Goal: Task Accomplishment & Management: Manage account settings

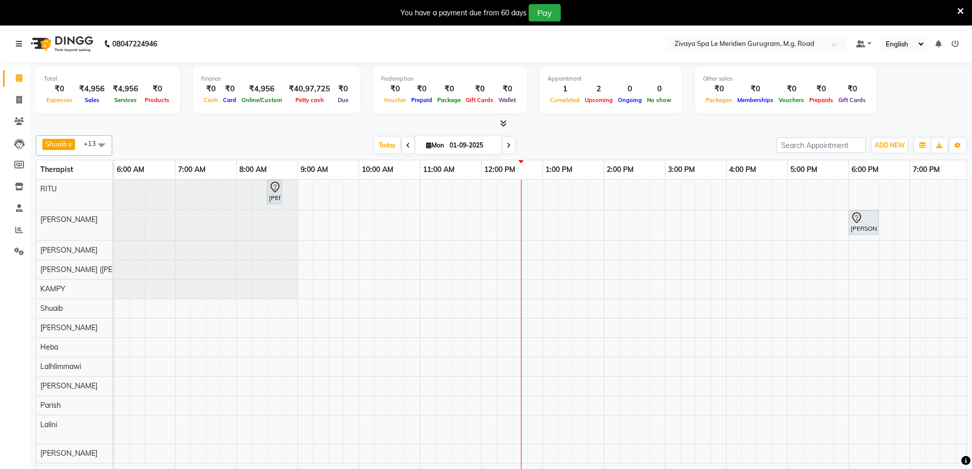
click at [406, 143] on icon at bounding box center [408, 145] width 4 height 6
type input "31-08-2025"
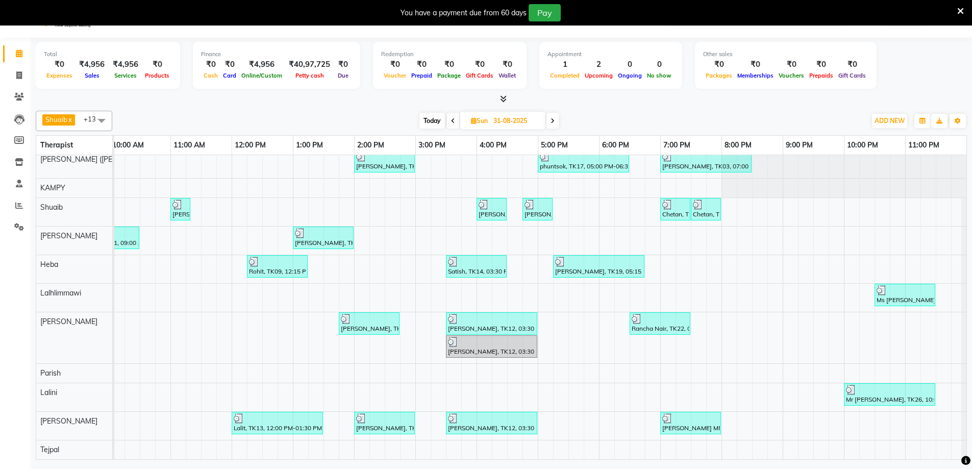
scroll to position [26, 0]
click at [26, 205] on span at bounding box center [19, 205] width 18 height 12
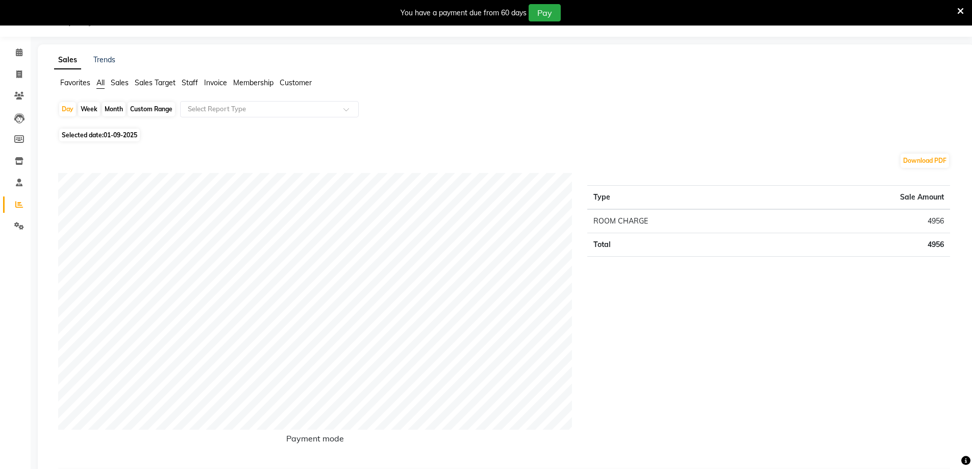
click at [179, 82] on ul "Favorites All Sales Sales Target Staff Invoice Membership Customer" at bounding box center [506, 83] width 904 height 11
click at [185, 82] on span "Staff" at bounding box center [190, 82] width 16 height 9
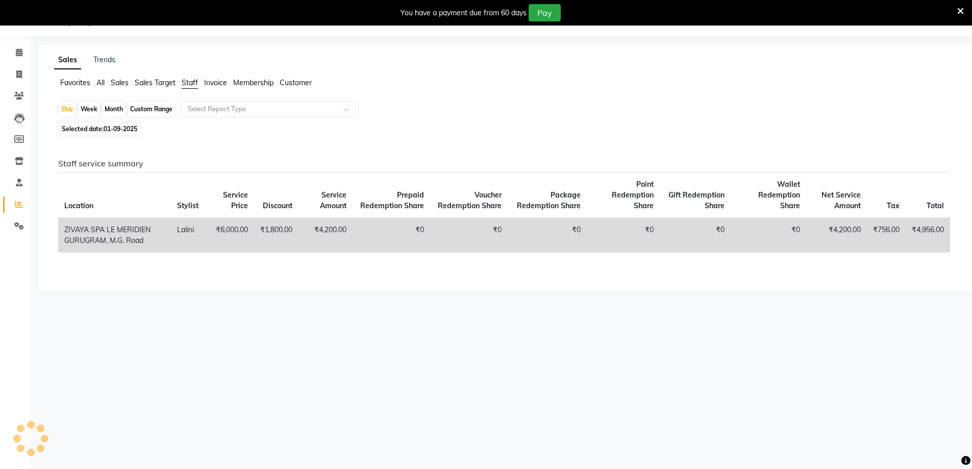
click at [146, 111] on div "Custom Range" at bounding box center [151, 109] width 47 height 14
select select "9"
select select "2025"
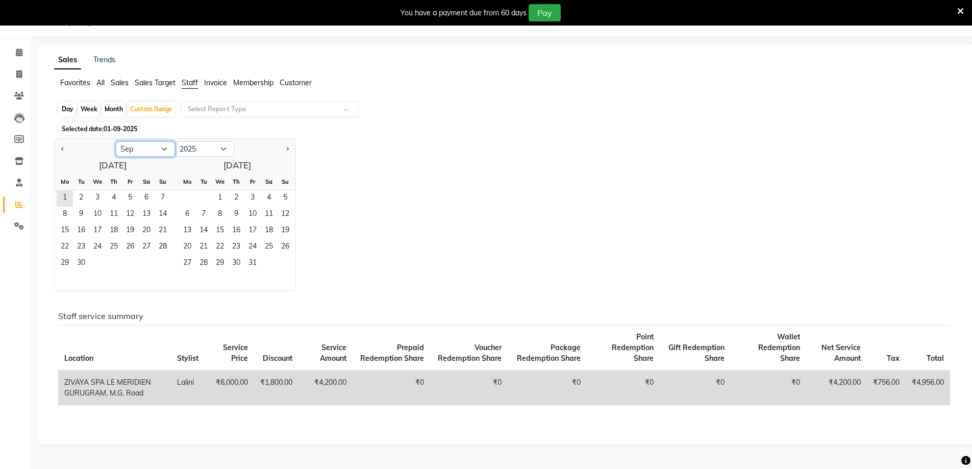
click at [167, 146] on select "Jan Feb Mar Apr May Jun Jul Aug Sep Oct Nov Dec" at bounding box center [145, 148] width 59 height 15
select select "8"
click at [116, 141] on select "Jan Feb Mar Apr May Jun Jul Aug Sep Oct Nov Dec" at bounding box center [145, 148] width 59 height 15
click at [126, 197] on span "1" at bounding box center [130, 198] width 16 height 16
click at [159, 269] on span "31" at bounding box center [163, 264] width 16 height 16
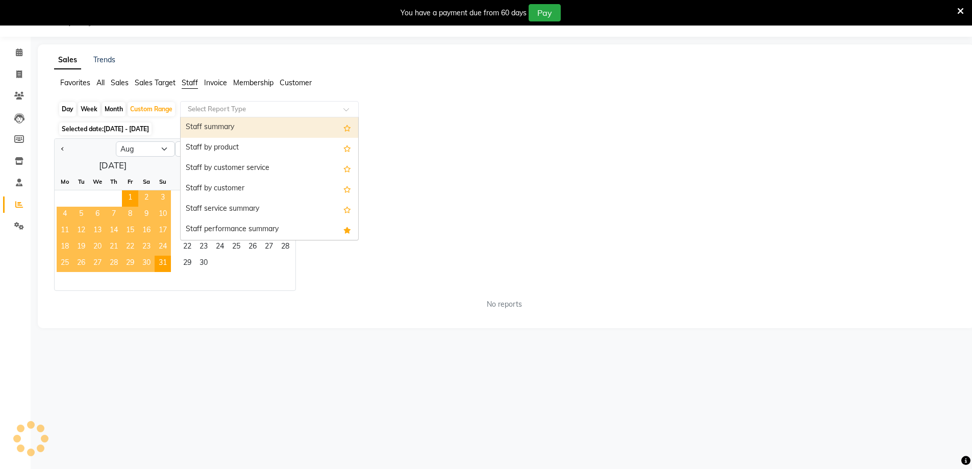
click at [225, 110] on input "text" at bounding box center [259, 109] width 147 height 10
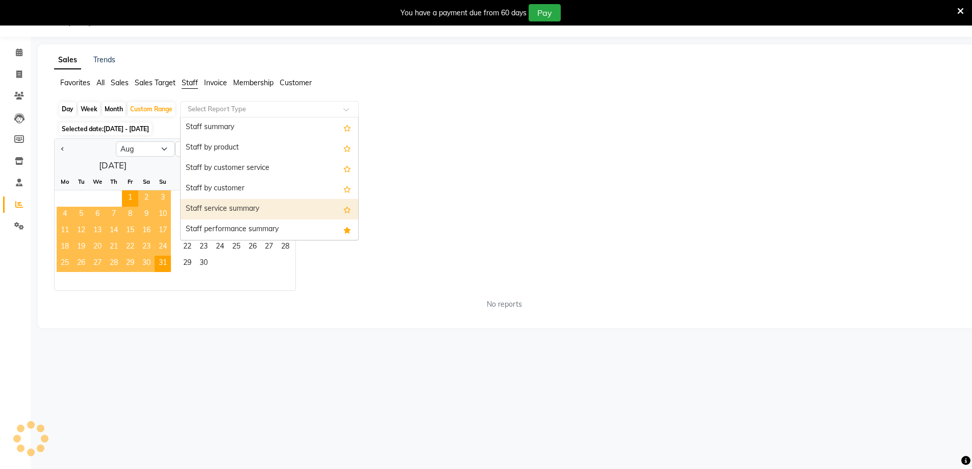
click at [222, 211] on div "Staff service summary" at bounding box center [269, 209] width 177 height 20
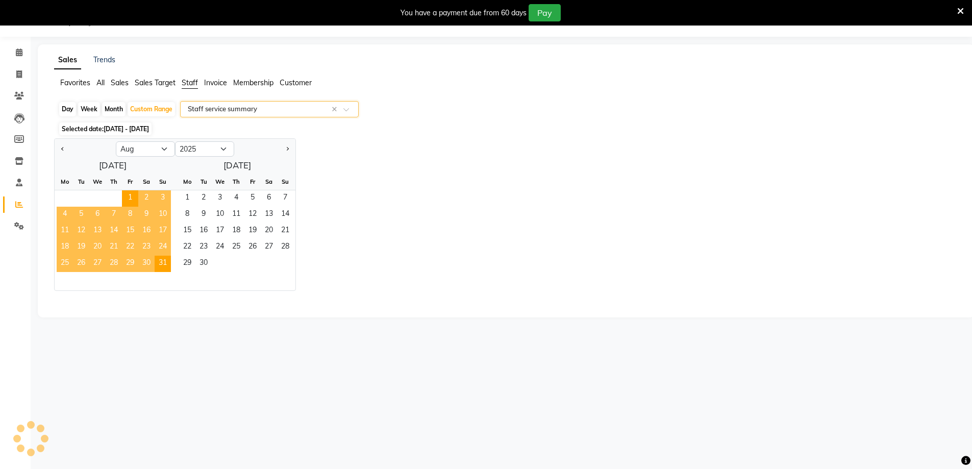
click at [248, 104] on div "Select Report Type × Staff service summary ×" at bounding box center [269, 109] width 179 height 16
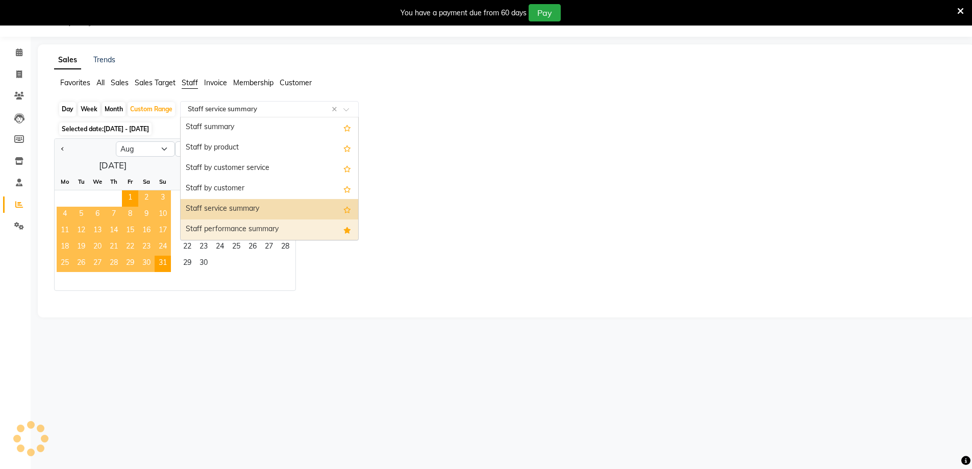
click at [221, 224] on div "Staff performance summary" at bounding box center [269, 229] width 177 height 20
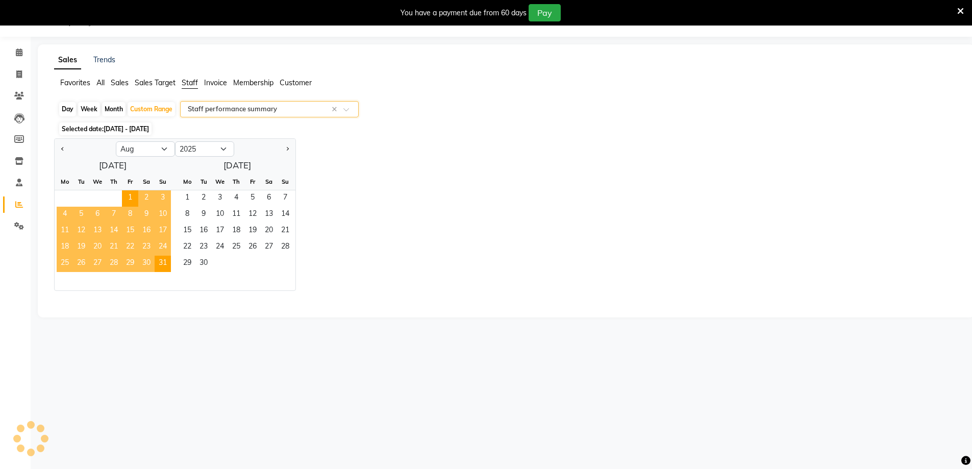
click at [324, 156] on div "Jan Feb Mar Apr May Jun Jul Aug Sep Oct Nov Dec 2015 2016 2017 2018 2019 2020 2…" at bounding box center [506, 214] width 904 height 152
click at [160, 149] on select "Jan Feb Mar Apr May Jun Jul Aug Sep Oct Nov Dec" at bounding box center [145, 148] width 59 height 15
drag, startPoint x: 152, startPoint y: 147, endPoint x: 163, endPoint y: 145, distance: 10.3
click at [152, 147] on select "Jan Feb Mar Apr May Jun Jul Aug Sep Oct Nov Dec" at bounding box center [145, 148] width 59 height 15
click at [377, 186] on div "Jan Feb Mar Apr May Jun Jul Aug Sep Oct Nov Dec 2015 2016 2017 2018 2019 2020 2…" at bounding box center [506, 214] width 904 height 152
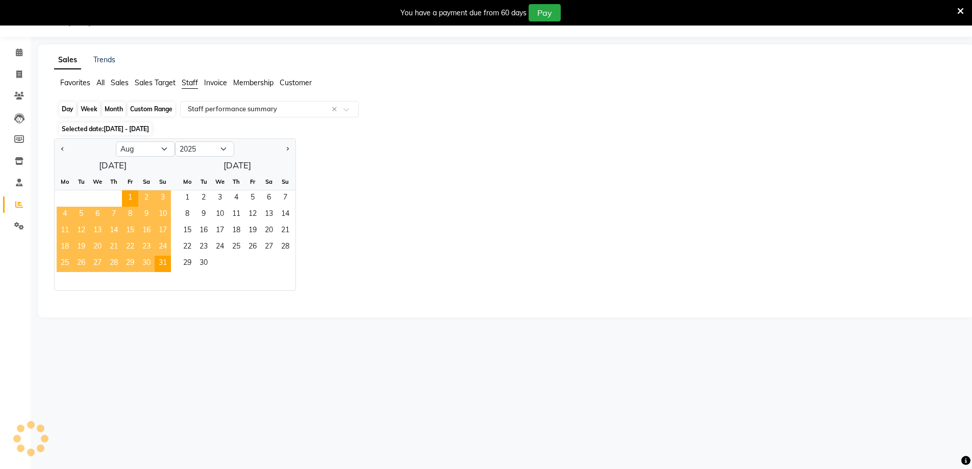
click at [152, 107] on div "Custom Range" at bounding box center [151, 109] width 47 height 14
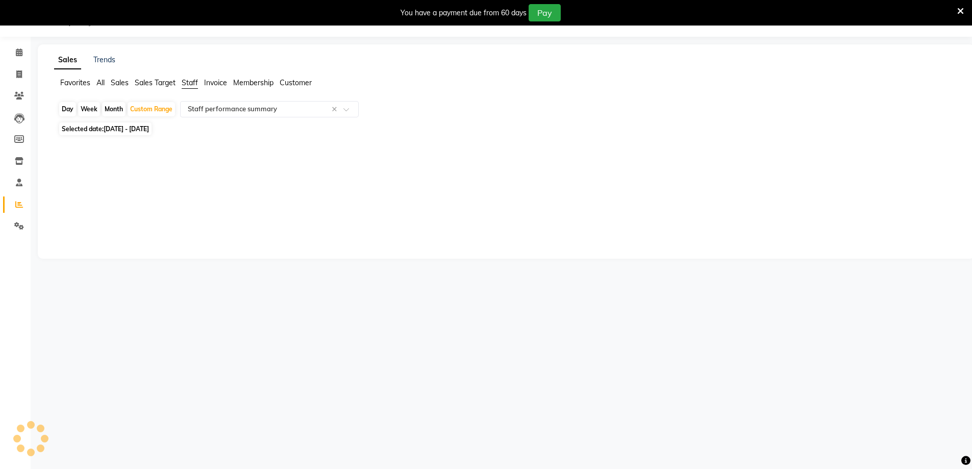
click at [962, 9] on icon at bounding box center [960, 11] width 7 height 9
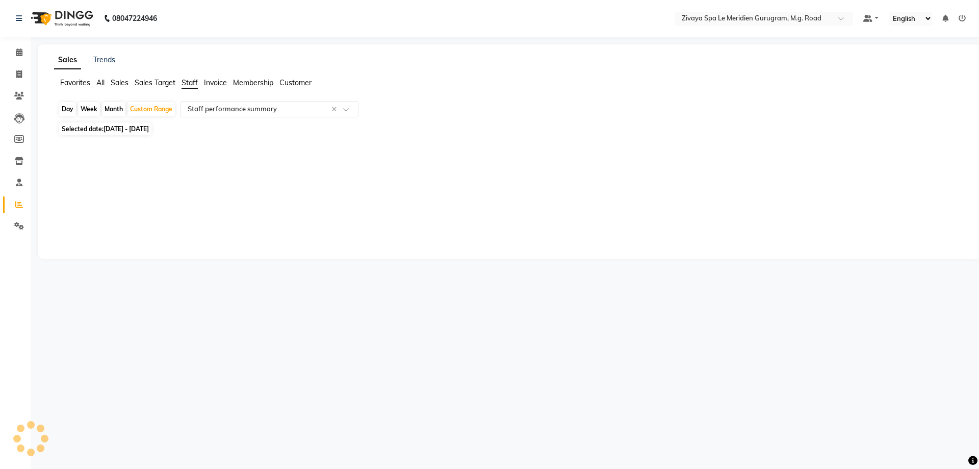
select select "full_report"
select select "csv"
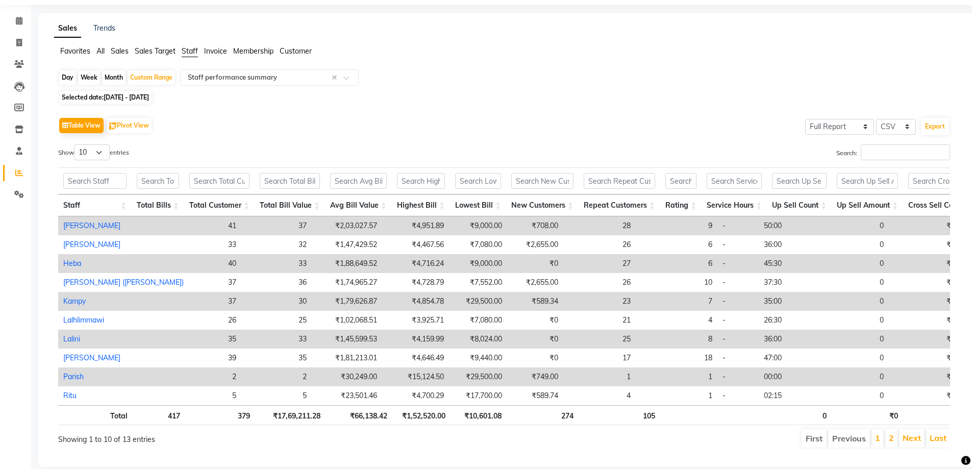
scroll to position [60, 0]
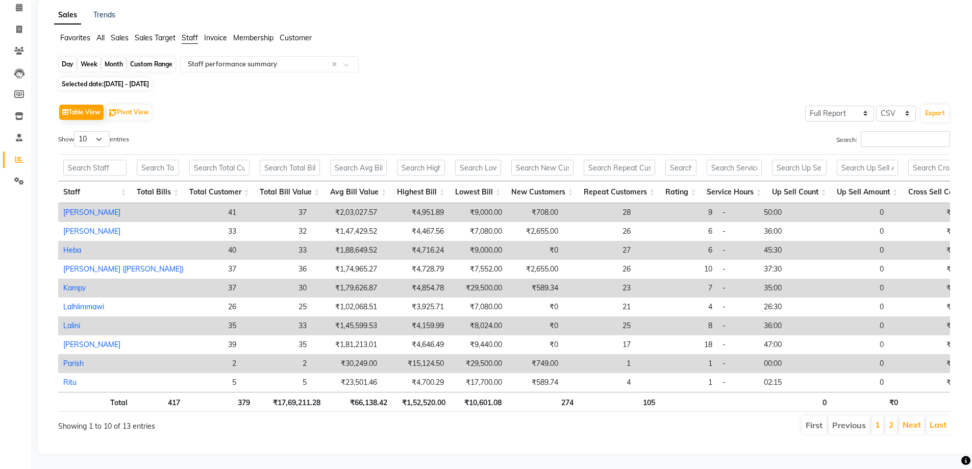
click at [148, 57] on div "Custom Range" at bounding box center [151, 64] width 47 height 14
select select "8"
select select "2025"
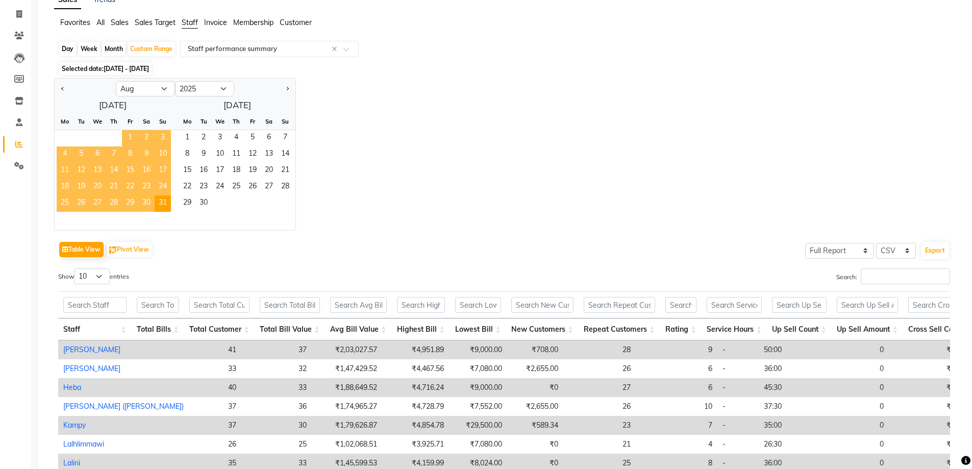
click at [129, 136] on span "1" at bounding box center [130, 138] width 16 height 16
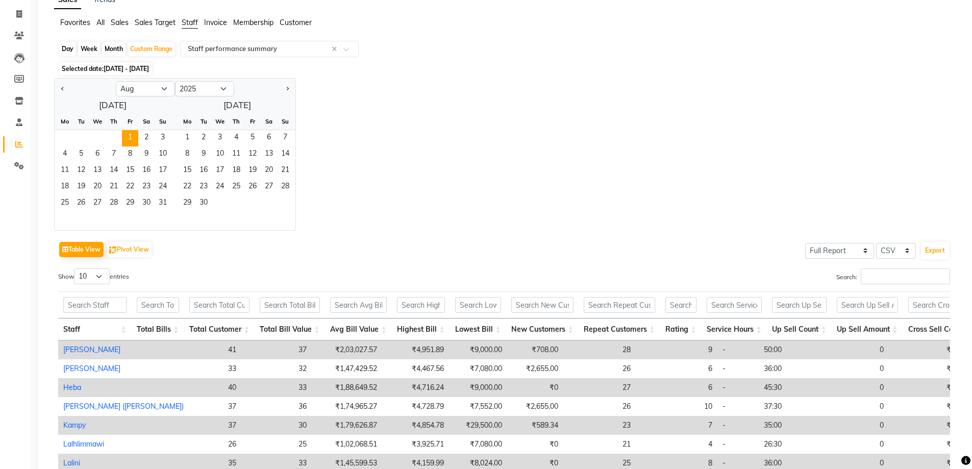
scroll to position [0, 0]
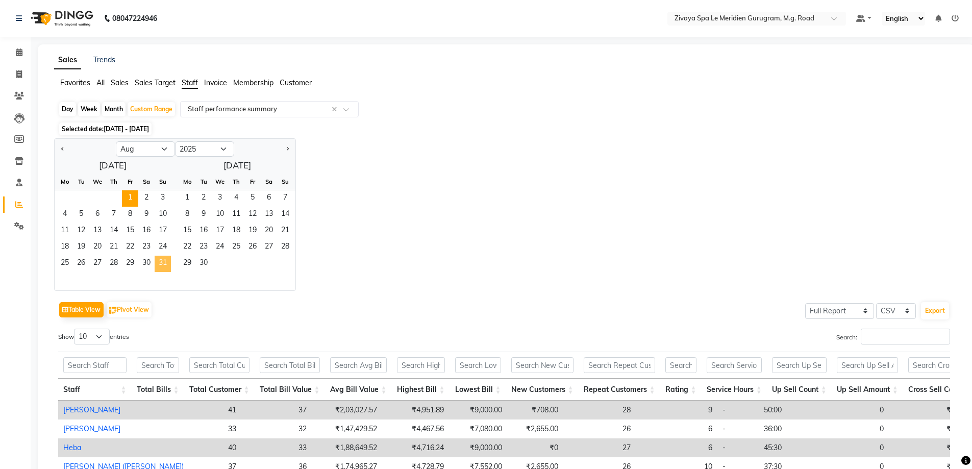
click at [162, 262] on span "31" at bounding box center [163, 264] width 16 height 16
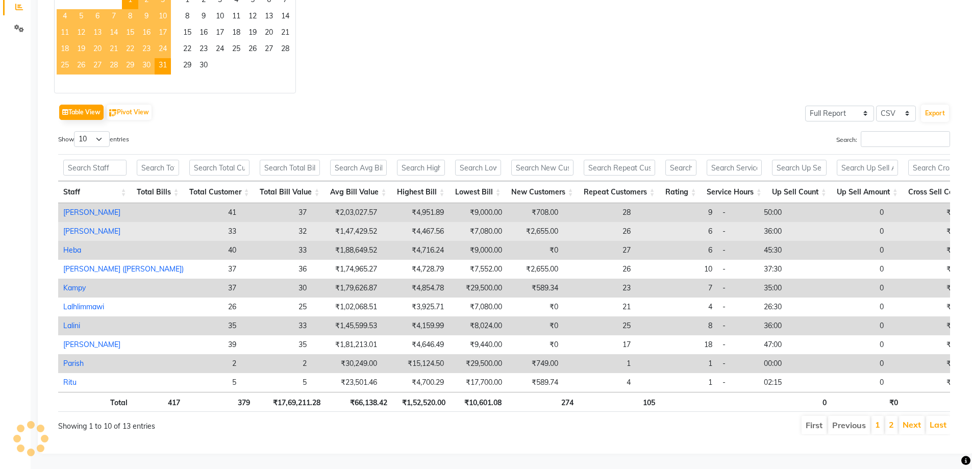
scroll to position [213, 0]
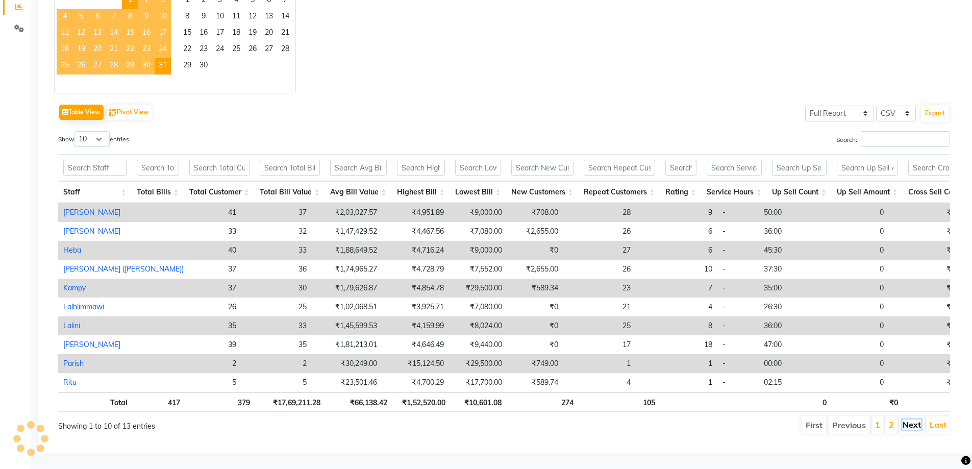
click at [910, 419] on link "Next" at bounding box center [911, 424] width 18 height 10
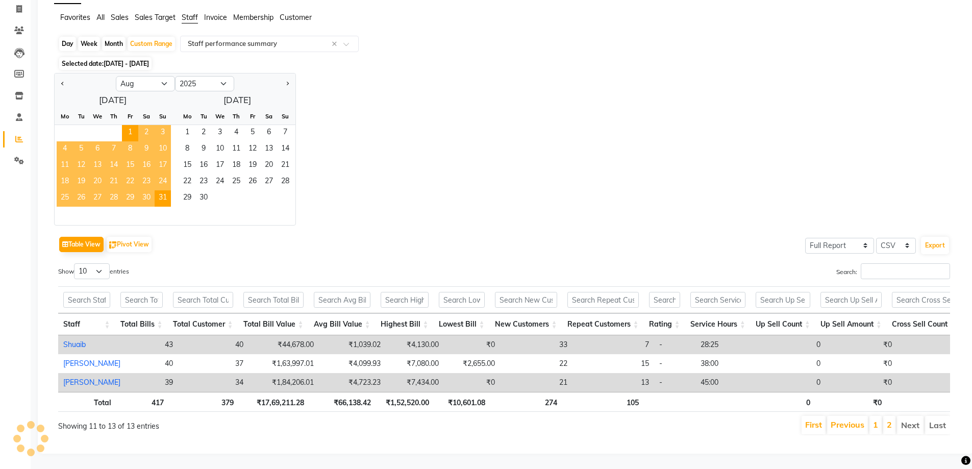
scroll to position [81, 0]
click at [819, 419] on link "First" at bounding box center [813, 424] width 17 height 10
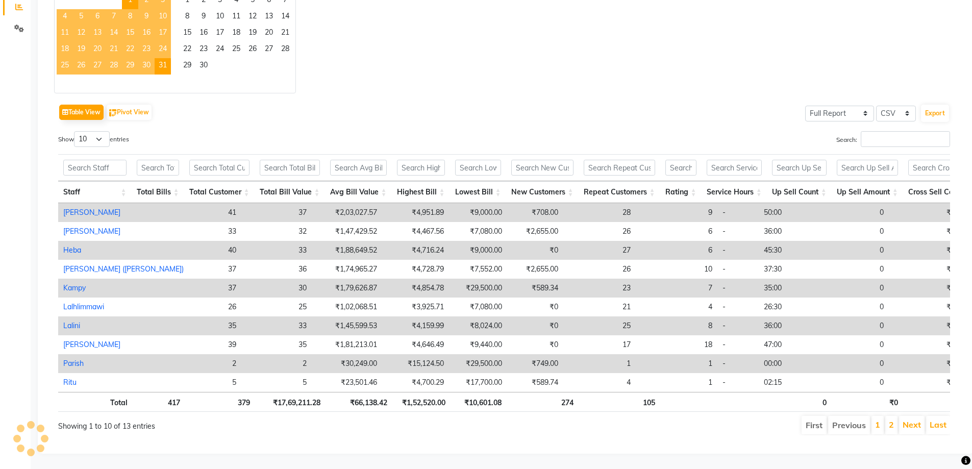
scroll to position [213, 0]
click at [936, 419] on link "Last" at bounding box center [937, 424] width 17 height 10
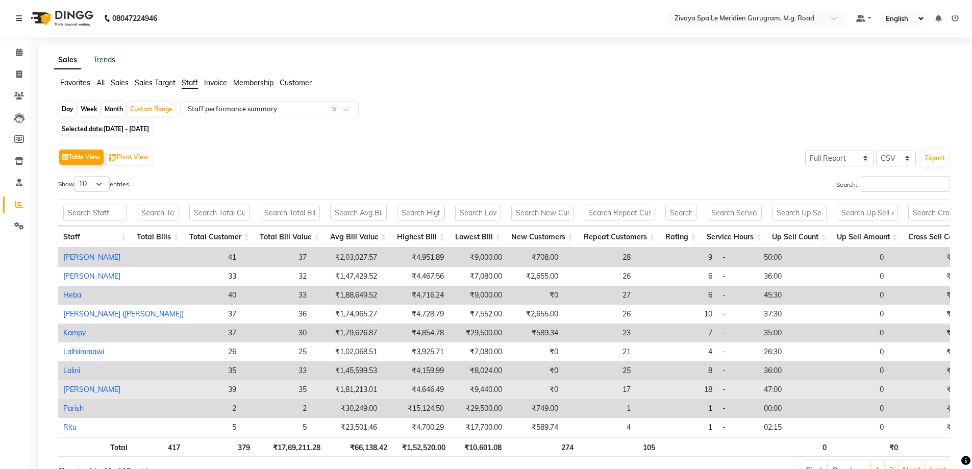
scroll to position [60, 0]
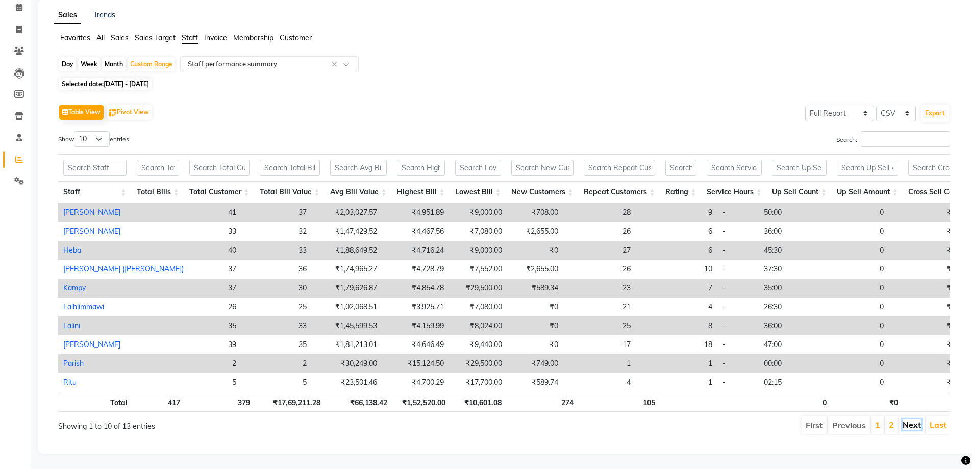
click at [913, 419] on link "Next" at bounding box center [911, 424] width 18 height 10
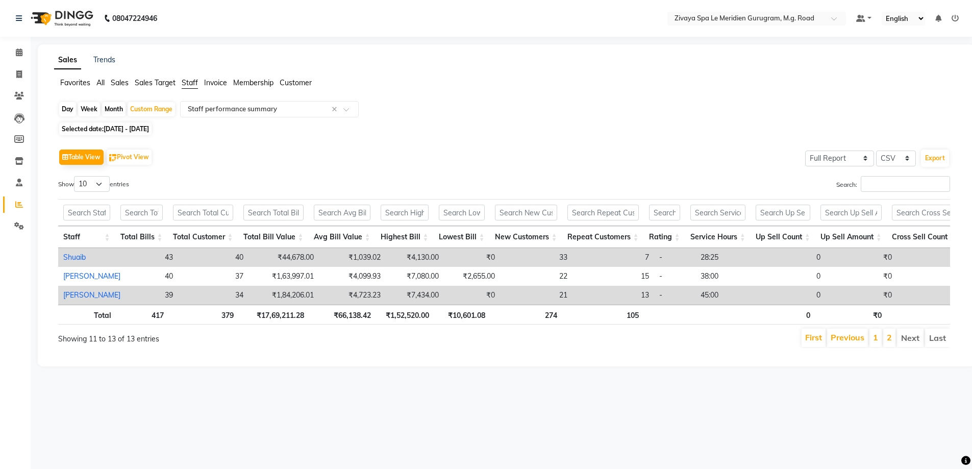
scroll to position [0, 0]
click at [843, 342] on link "Previous" at bounding box center [855, 337] width 34 height 10
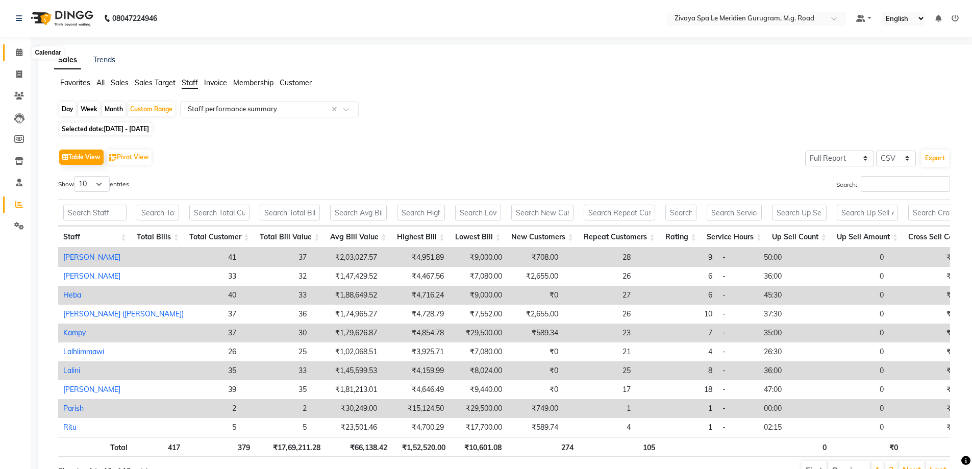
click at [12, 49] on span at bounding box center [19, 53] width 18 height 12
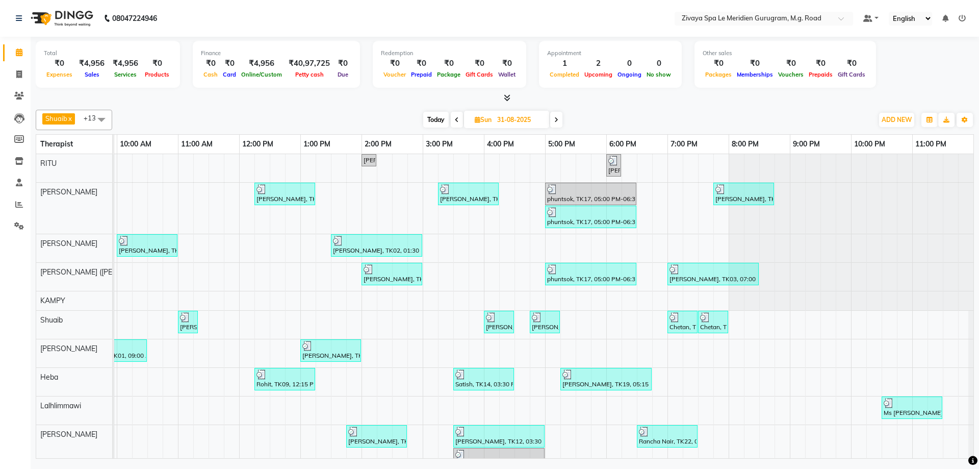
click at [437, 120] on span "Today" at bounding box center [436, 120] width 26 height 16
type input "01-09-2025"
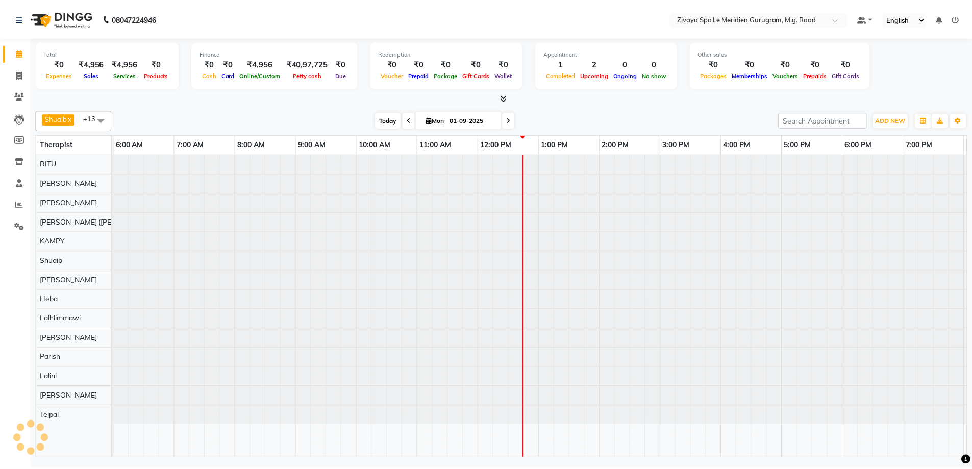
scroll to position [0, 609]
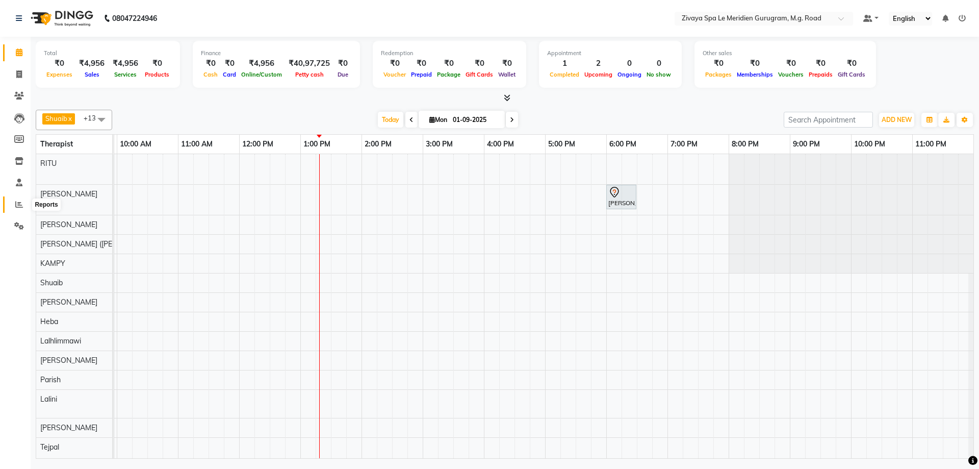
click at [20, 201] on icon at bounding box center [19, 204] width 8 height 8
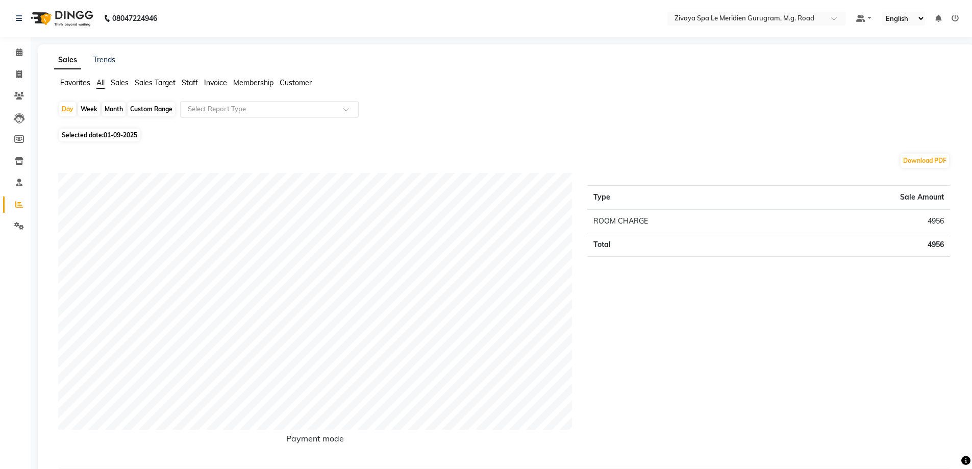
click at [216, 111] on input "text" at bounding box center [259, 109] width 147 height 10
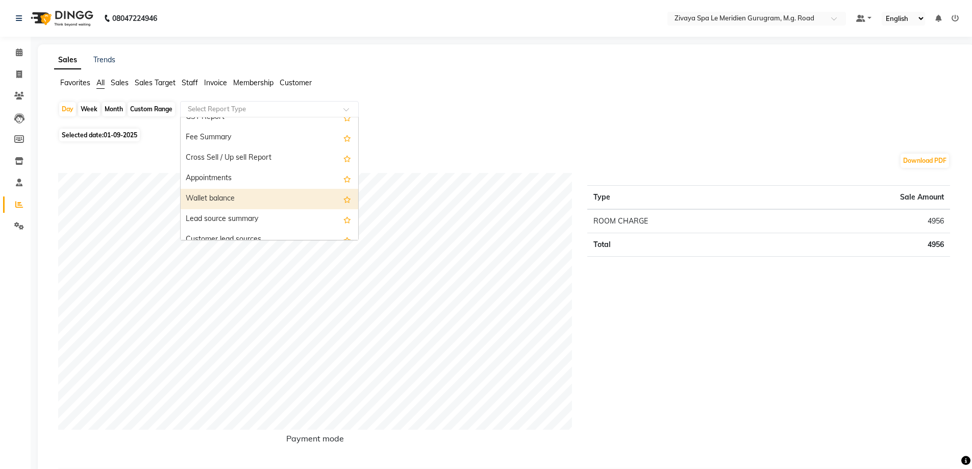
scroll to position [428, 0]
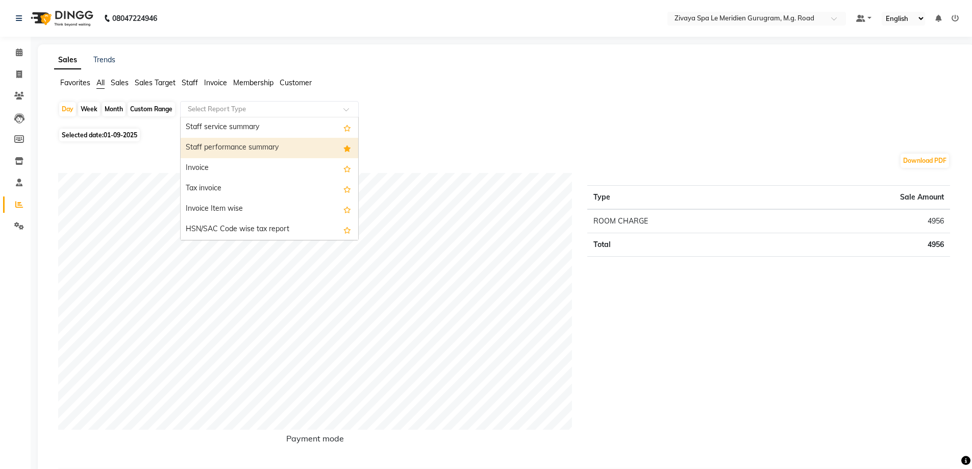
click at [267, 148] on div "Staff performance summary" at bounding box center [269, 148] width 177 height 20
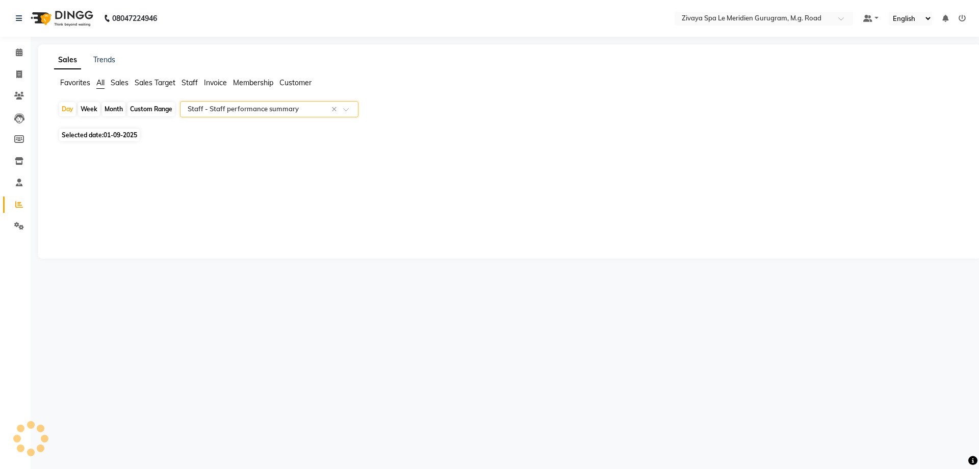
click at [109, 108] on div "Month" at bounding box center [113, 109] width 23 height 14
select select "9"
select select "2025"
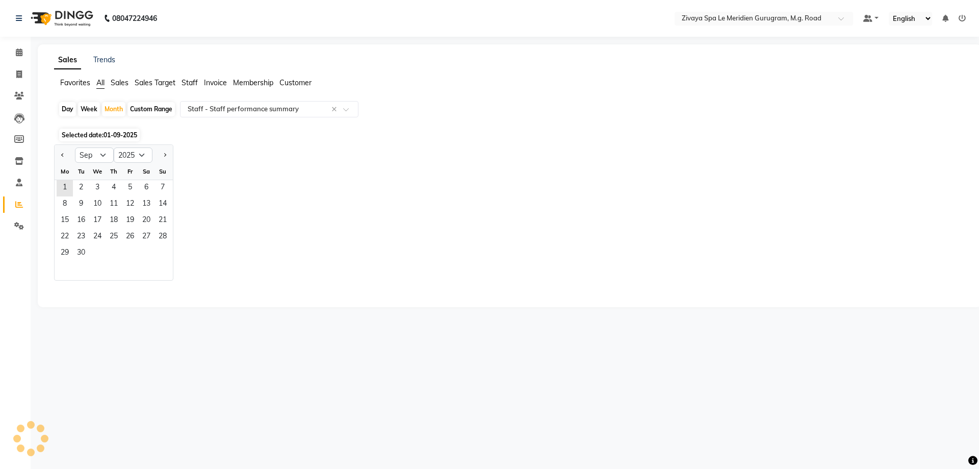
click at [122, 133] on span "01-09-2025" at bounding box center [121, 135] width 34 height 8
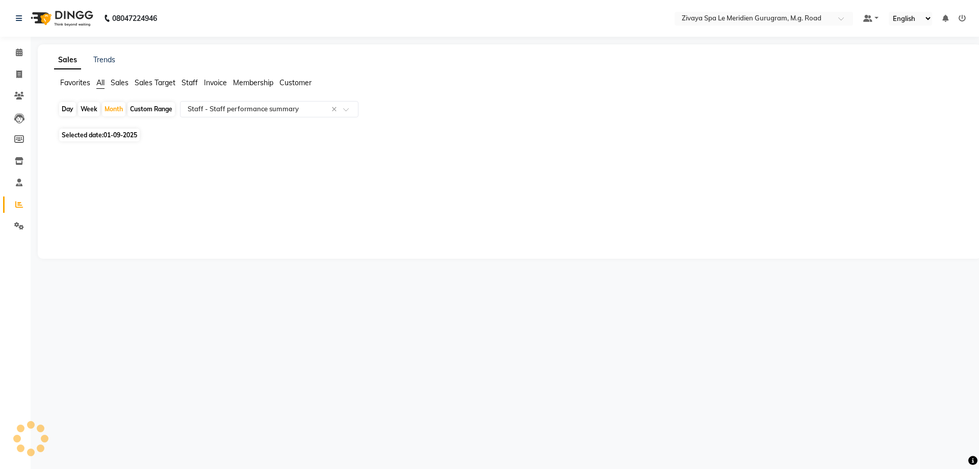
click at [122, 136] on span "01-09-2025" at bounding box center [121, 135] width 34 height 8
select select "9"
select select "2025"
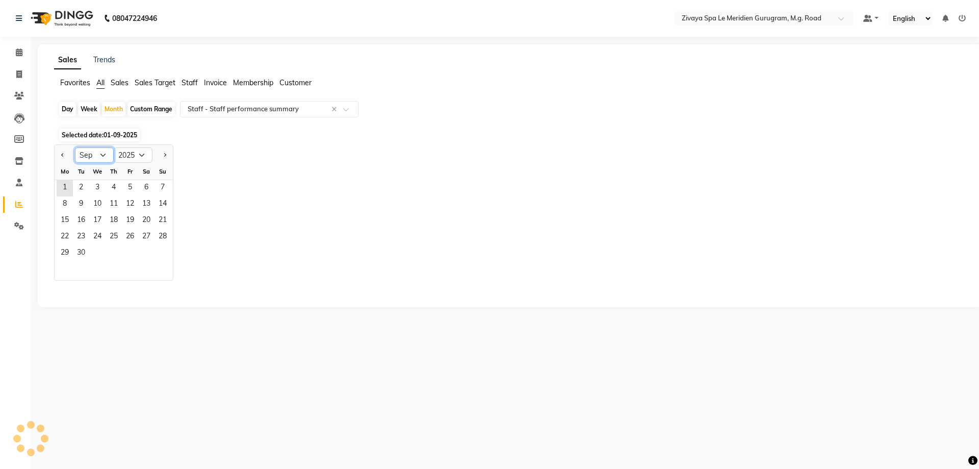
click at [99, 156] on select "Jan Feb Mar Apr May Jun Jul Aug Sep Oct Nov Dec" at bounding box center [94, 154] width 39 height 15
select select "8"
click at [75, 147] on select "Jan Feb Mar Apr May Jun Jul Aug Sep Oct Nov Dec" at bounding box center [94, 154] width 39 height 15
click at [132, 185] on span "1" at bounding box center [130, 188] width 16 height 16
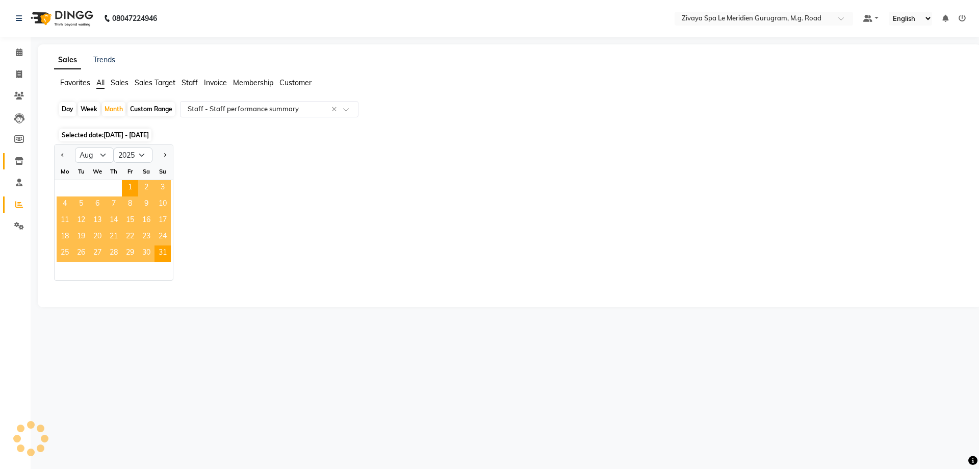
select select "full_report"
select select "csv"
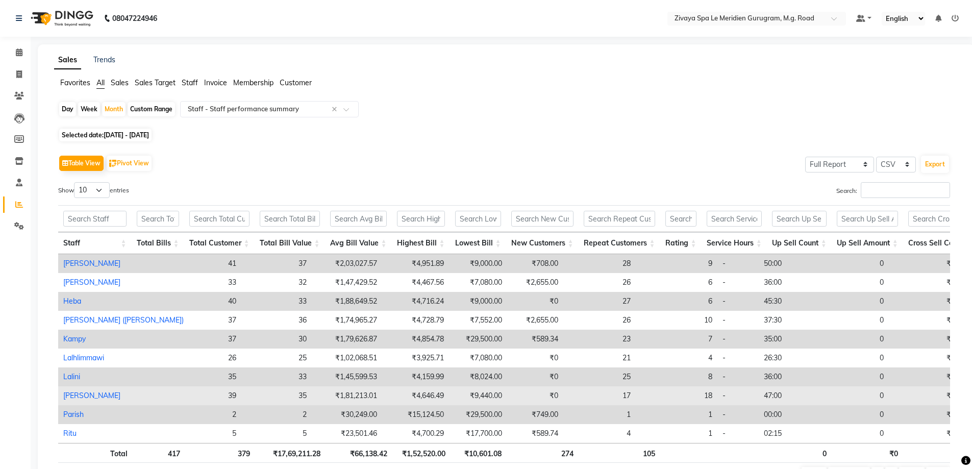
scroll to position [66, 0]
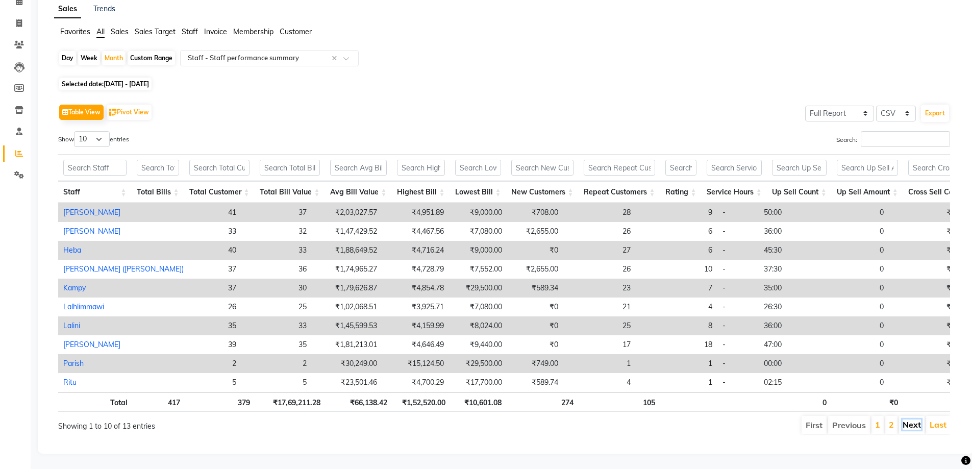
click at [918, 419] on link "Next" at bounding box center [911, 424] width 18 height 10
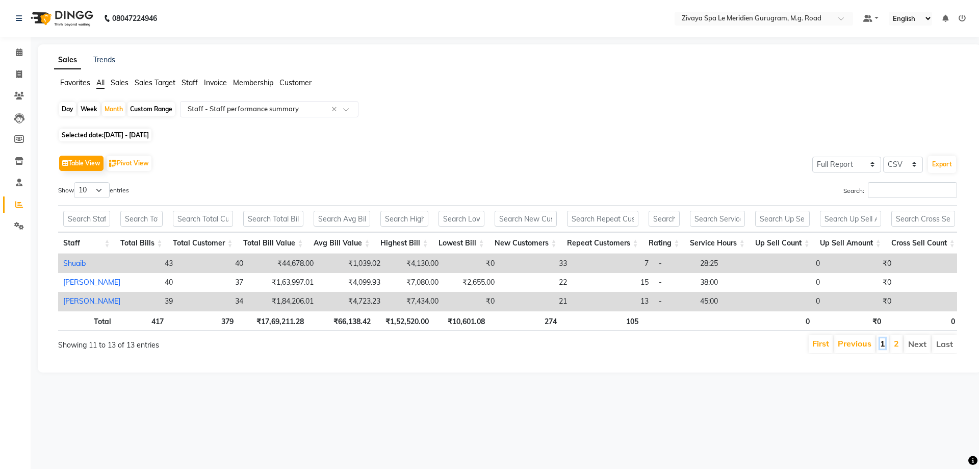
click at [882, 348] on link "1" at bounding box center [882, 343] width 5 height 10
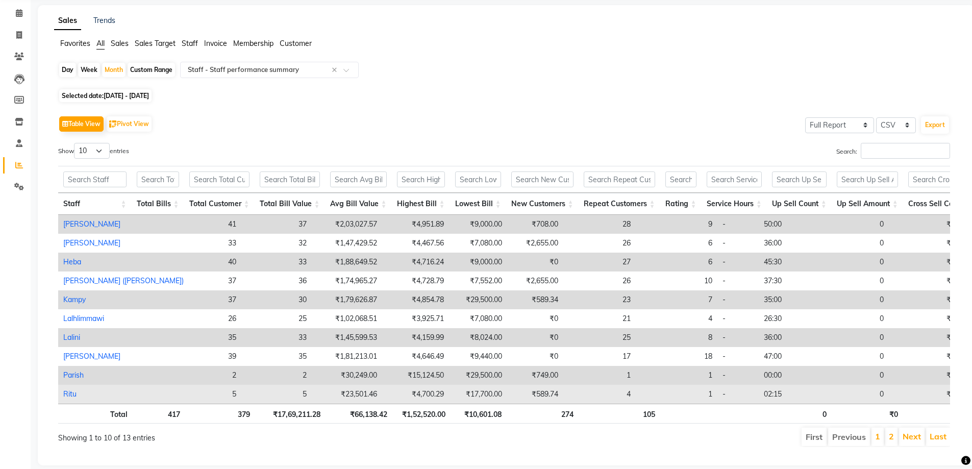
scroll to position [66, 0]
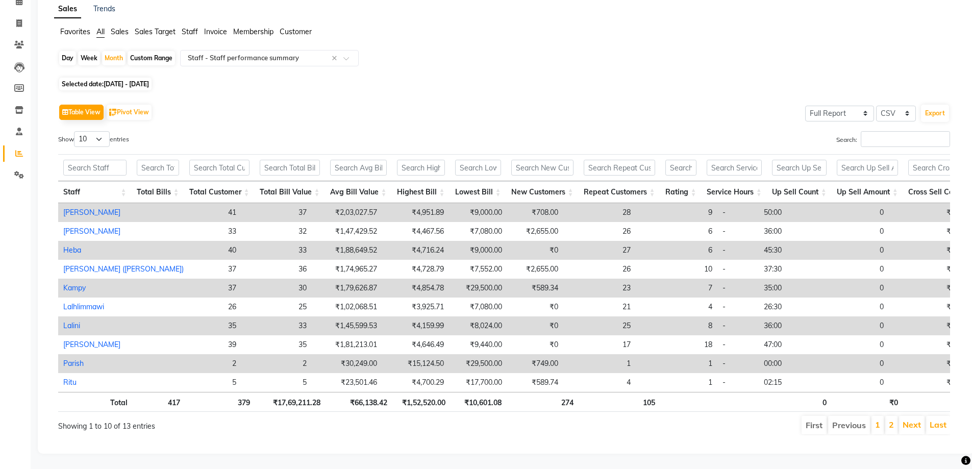
click at [884, 419] on ul "First Previous 1 2 Next Last" at bounding box center [693, 425] width 514 height 18
click at [888, 419] on link "2" at bounding box center [890, 424] width 5 height 10
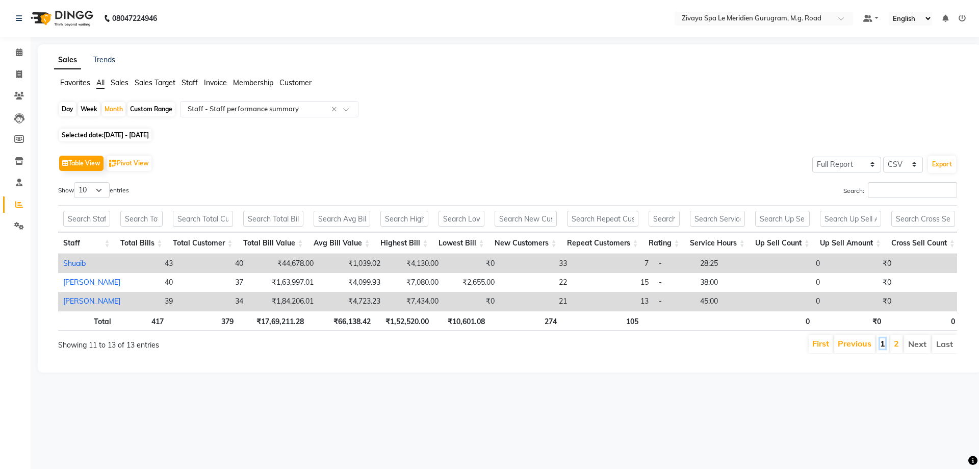
click at [882, 348] on link "1" at bounding box center [882, 343] width 5 height 10
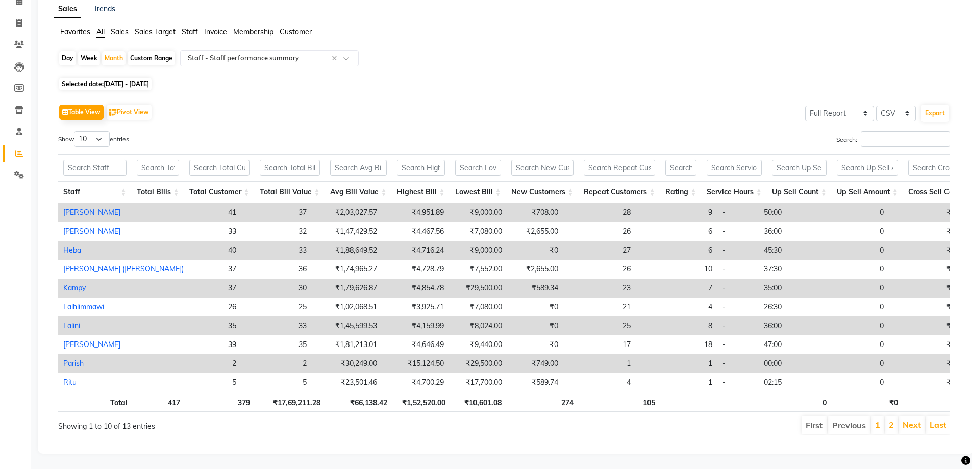
scroll to position [66, 0]
click at [890, 419] on link "2" at bounding box center [890, 424] width 5 height 10
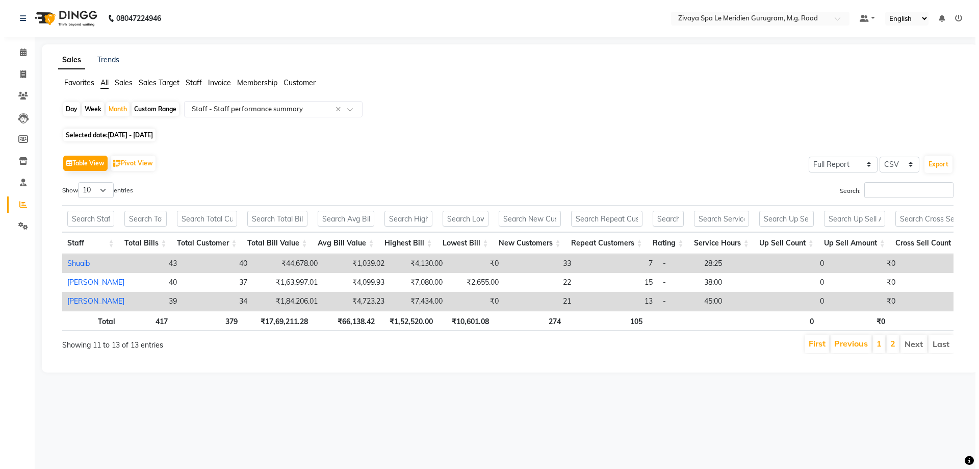
scroll to position [0, 0]
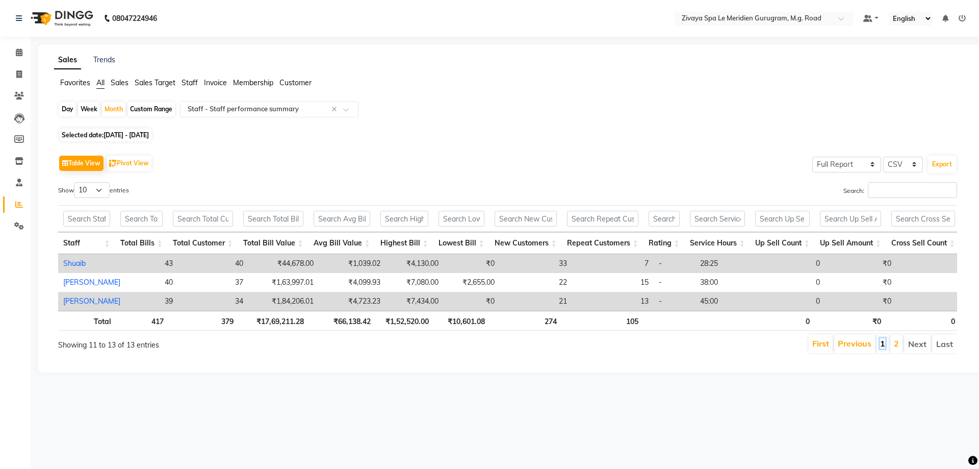
click at [881, 348] on link "1" at bounding box center [882, 343] width 5 height 10
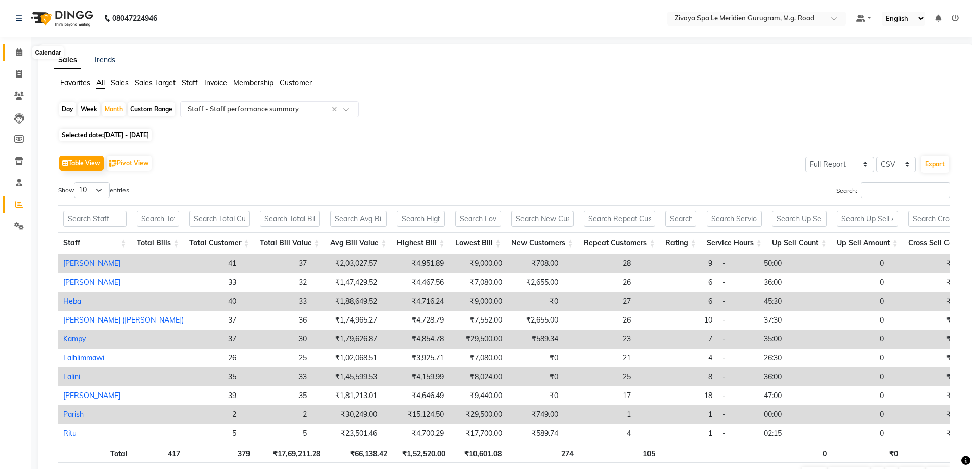
click at [13, 56] on span at bounding box center [19, 53] width 18 height 12
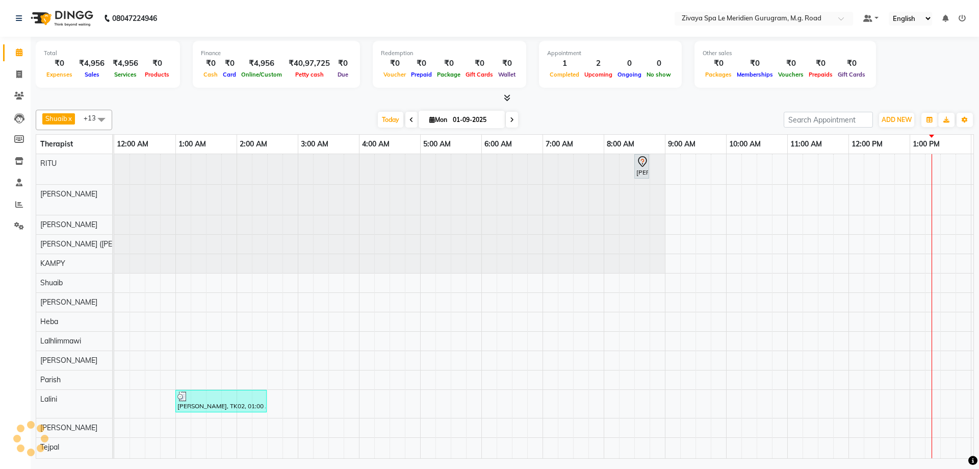
scroll to position [0, 368]
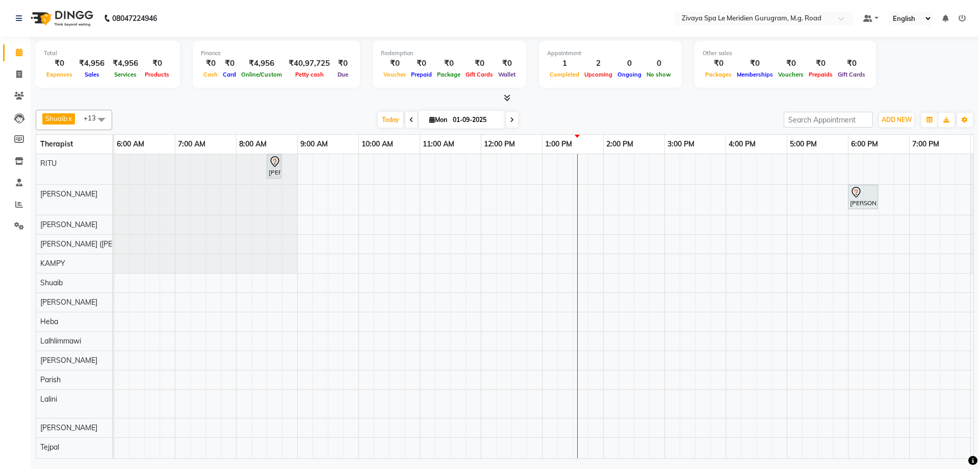
click at [928, 71] on div "Total ₹0 Expenses ₹4,956 Sales ₹4,956 Services ₹0 Products Finance ₹0 Cash ₹0 C…" at bounding box center [505, 66] width 938 height 50
click at [19, 141] on icon at bounding box center [19, 139] width 10 height 8
select select
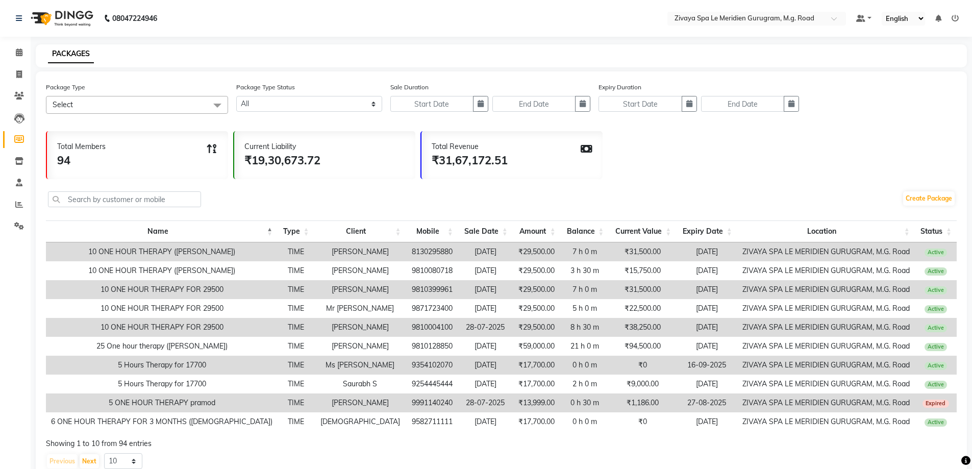
click at [161, 106] on span "Select" at bounding box center [137, 105] width 182 height 18
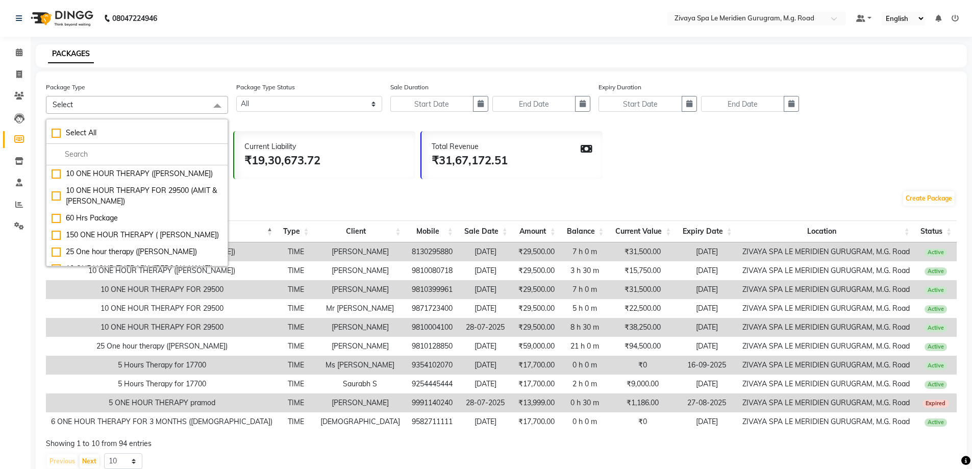
click at [803, 179] on div "Total Members 94 Current Liability ₹19,30,673.72 Total Revenue ₹31,67,172.51" at bounding box center [501, 152] width 910 height 53
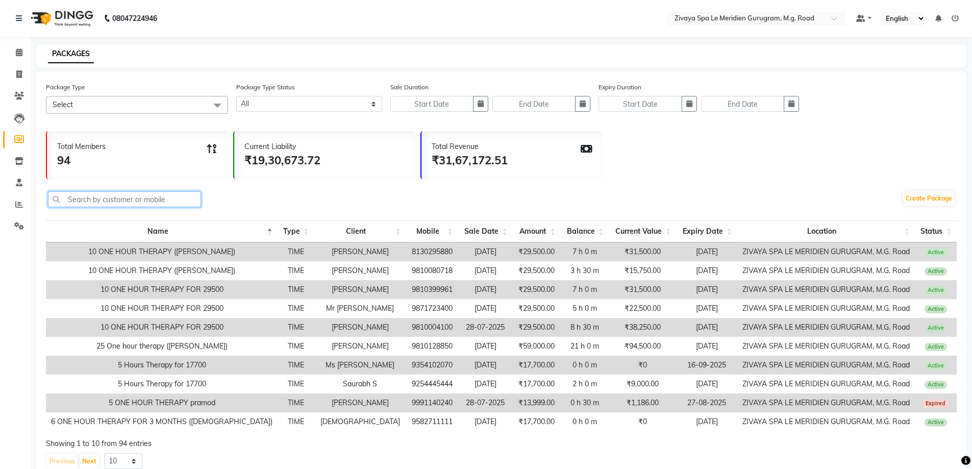
click at [157, 197] on input "text" at bounding box center [124, 199] width 153 height 16
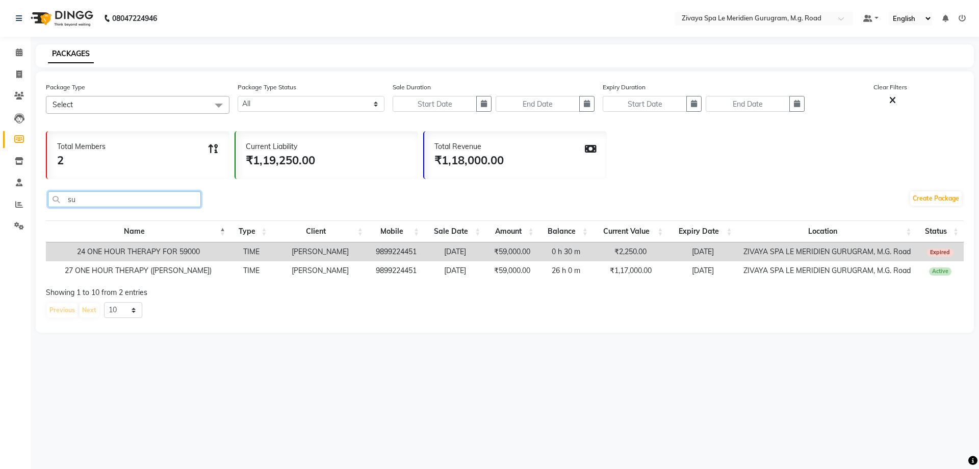
type input "su"
click at [21, 50] on icon at bounding box center [19, 52] width 7 height 8
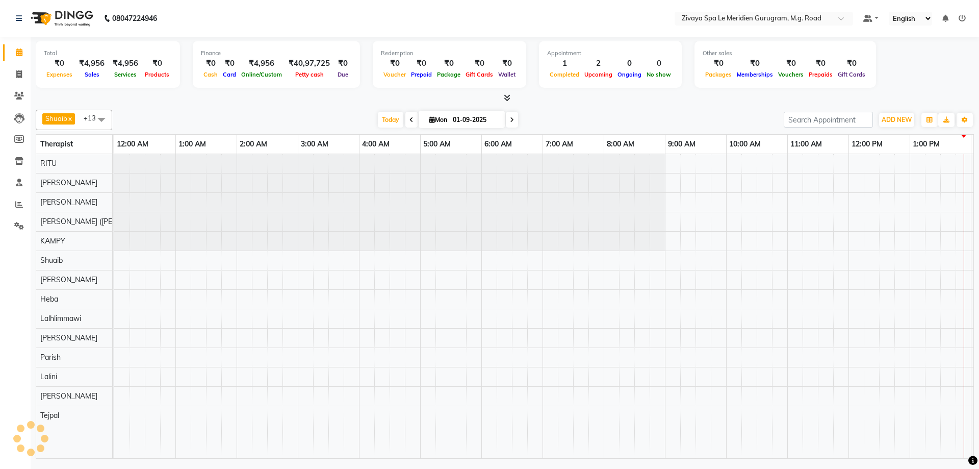
scroll to position [0, 368]
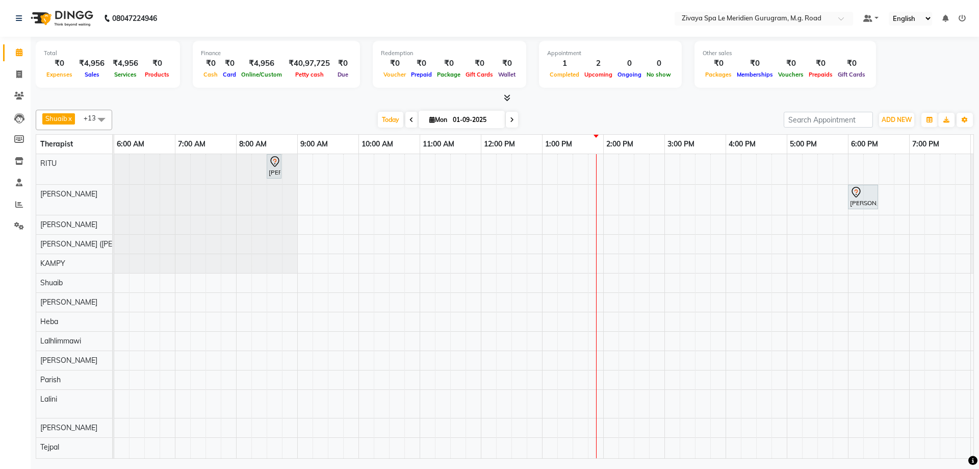
click at [633, 119] on div "Today Mon 01-09-2025" at bounding box center [447, 119] width 661 height 15
click at [389, 114] on span "Today" at bounding box center [391, 120] width 26 height 16
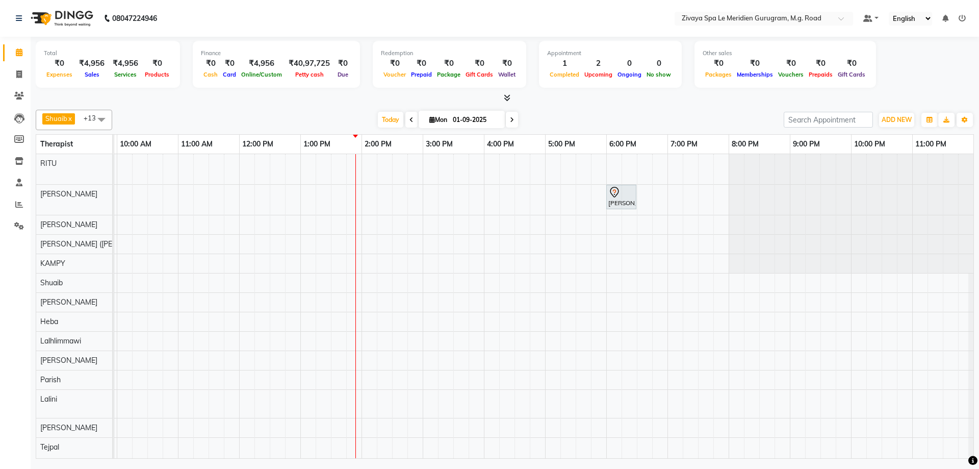
click at [353, 321] on div "Paresh, TK01, 08:30 AM-08:45 AM, Swedish De-Stress - 60 Mins Mr.Shushil, TK03, …" at bounding box center [239, 306] width 1469 height 304
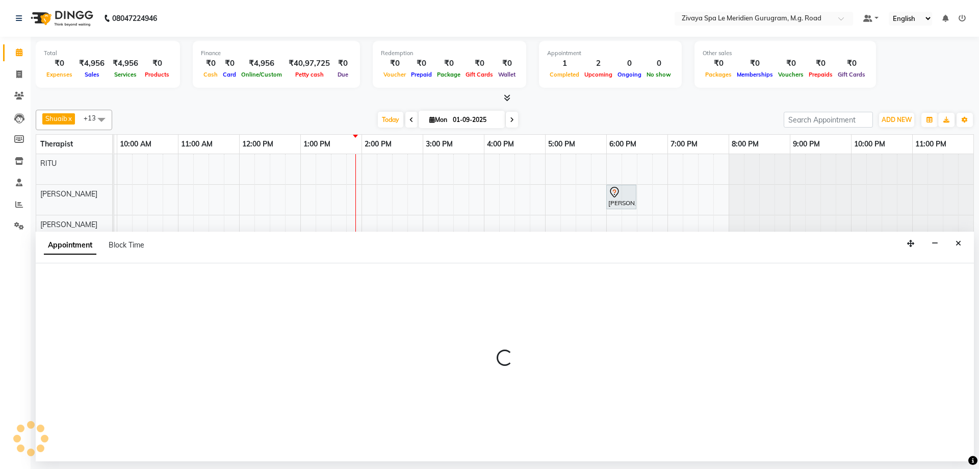
select select "63969"
select select "tentative"
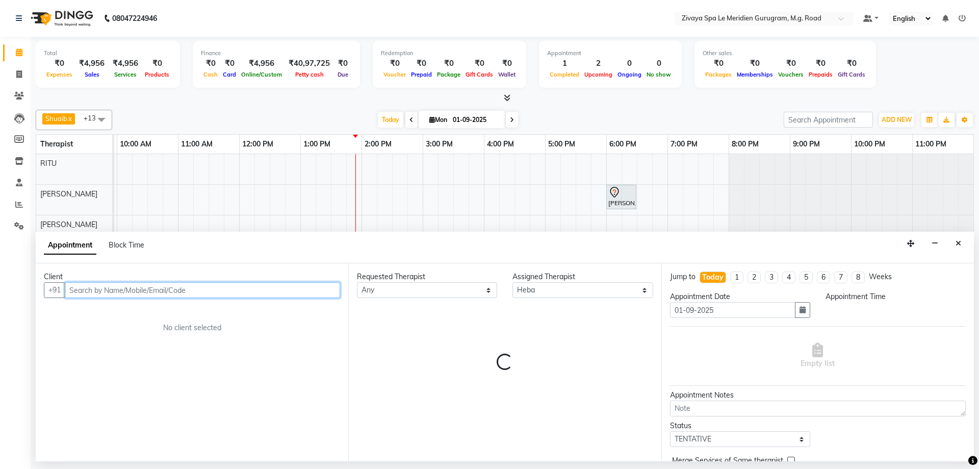
select select "825"
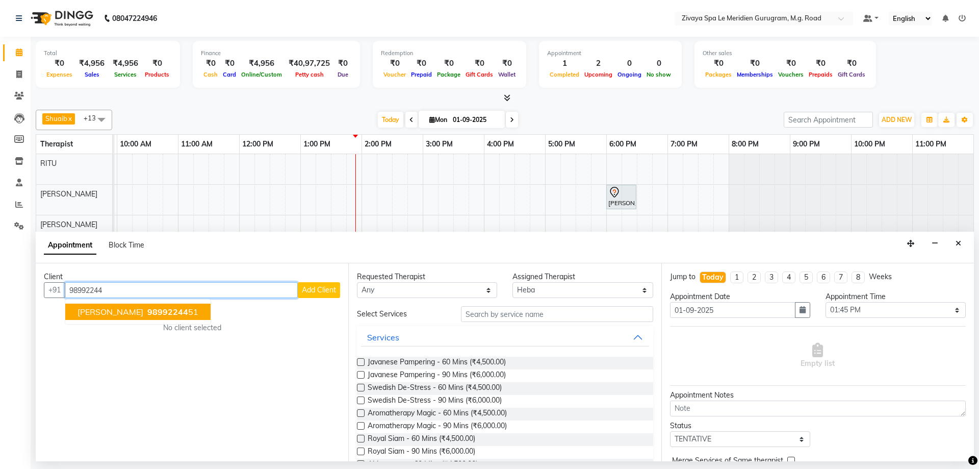
click at [143, 311] on span "Subhash chaudhary" at bounding box center [111, 312] width 66 height 10
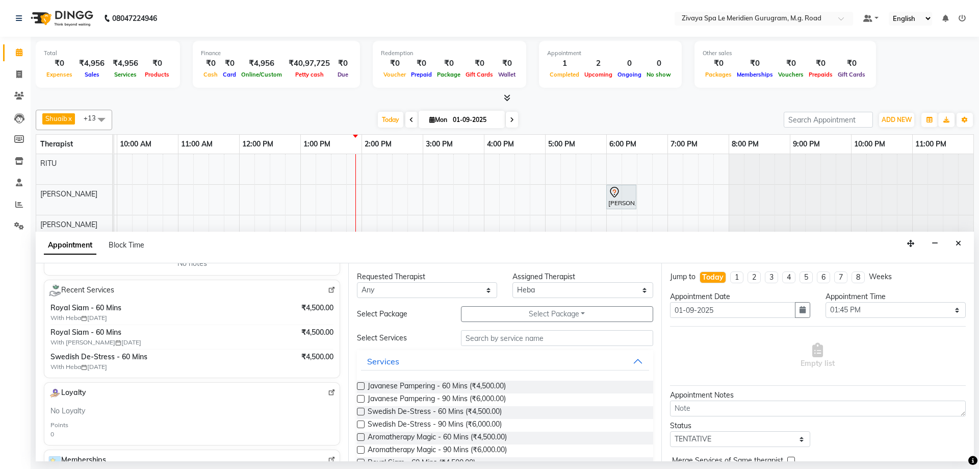
scroll to position [173, 0]
type input "9899224451"
click at [460, 415] on span "Swedish De-Stress - 60 Mins (₹4,500.00)" at bounding box center [435, 412] width 134 height 13
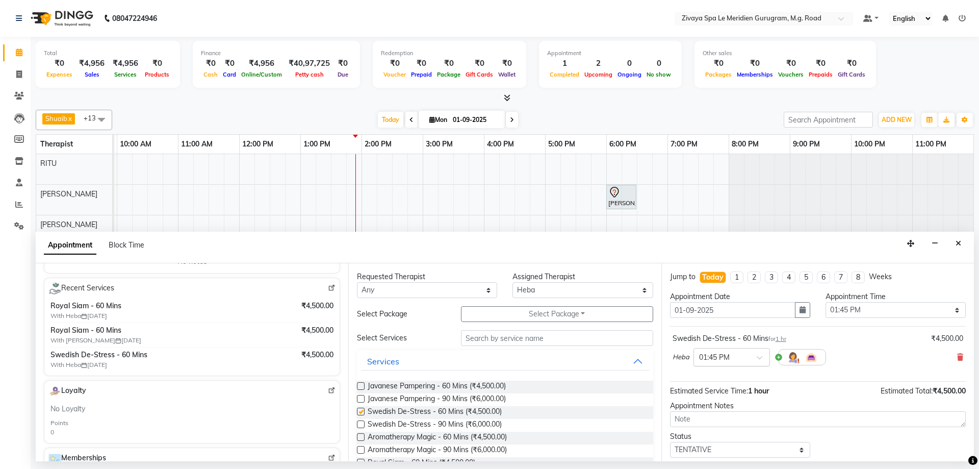
checkbox input "false"
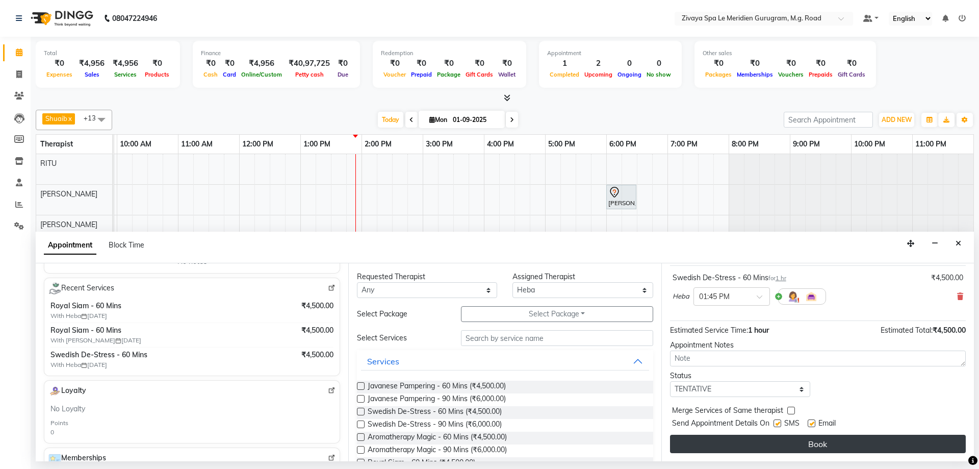
click at [825, 438] on button "Book" at bounding box center [818, 444] width 296 height 18
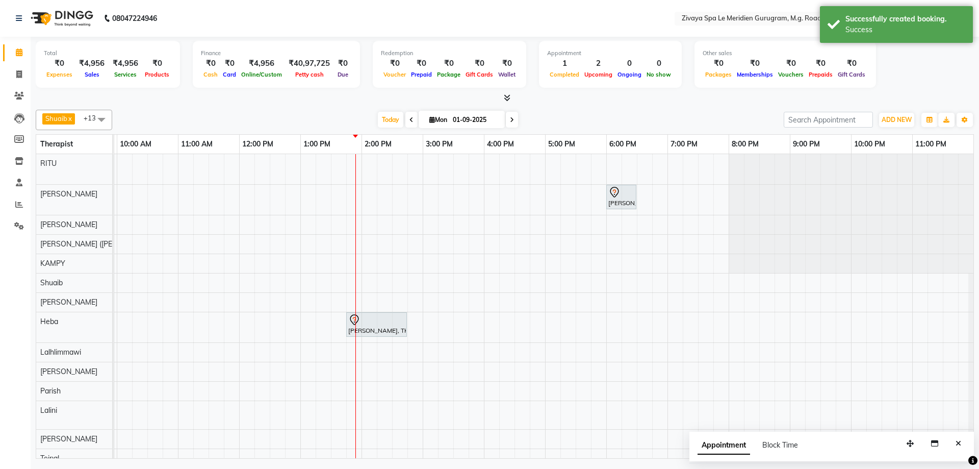
click at [360, 322] on icon at bounding box center [354, 320] width 12 height 12
click at [413, 154] on span "Open Details" at bounding box center [398, 159] width 41 height 11
select select "7"
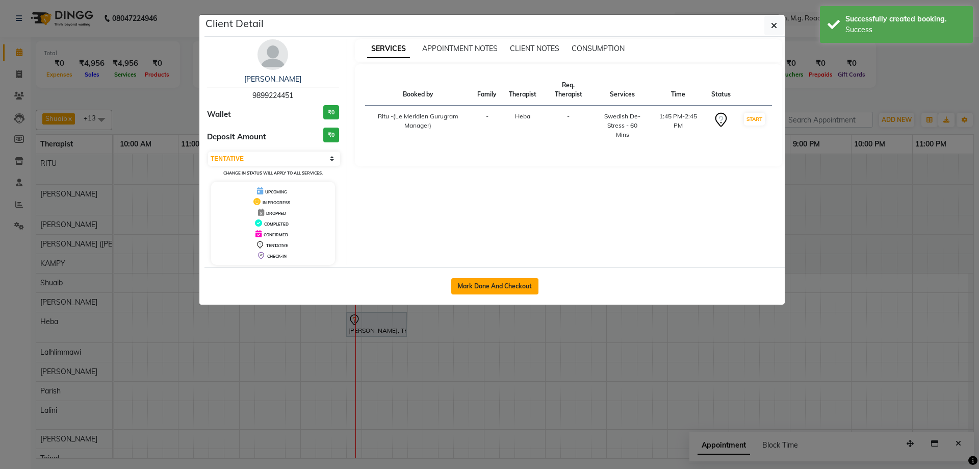
click at [528, 293] on button "Mark Done And Checkout" at bounding box center [494, 286] width 87 height 16
select select "service"
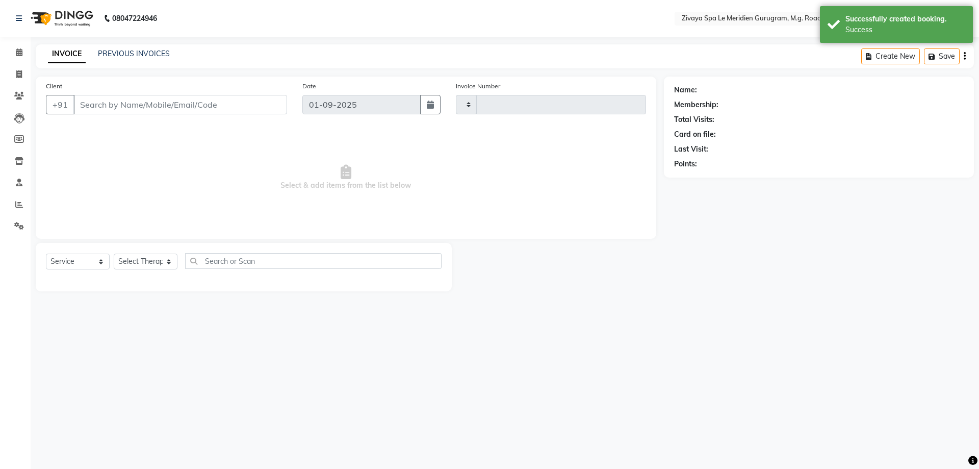
type input "1771"
select select "6503"
type input "9899224451"
select select "63969"
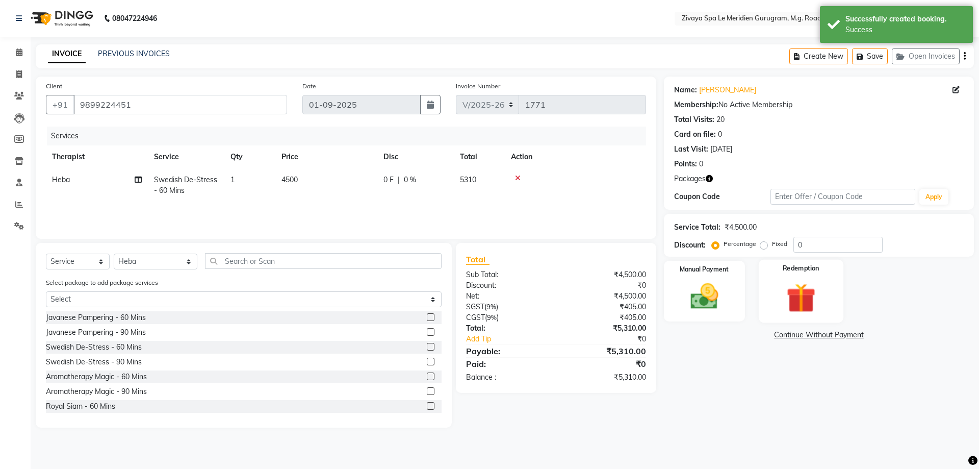
click at [792, 268] on label "Redemption" at bounding box center [801, 269] width 37 height 10
click at [760, 336] on span "Package 1" at bounding box center [755, 336] width 35 height 12
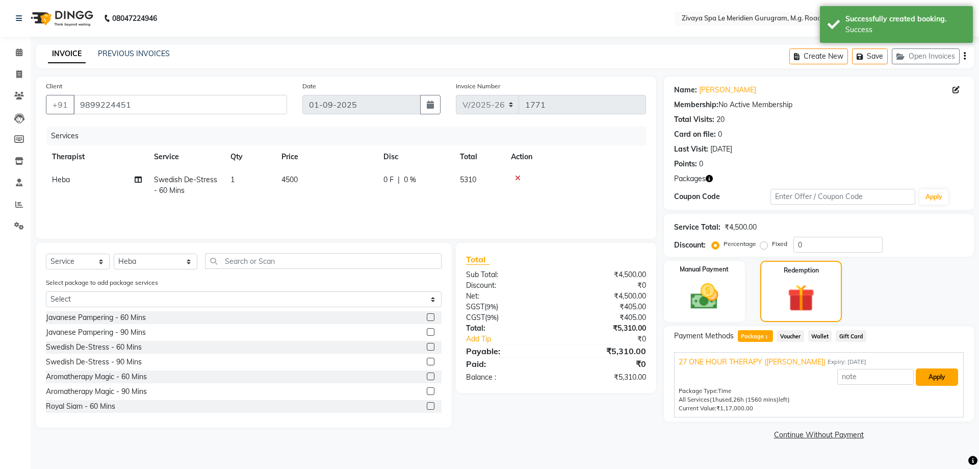
click at [928, 385] on button "Apply" at bounding box center [937, 376] width 42 height 17
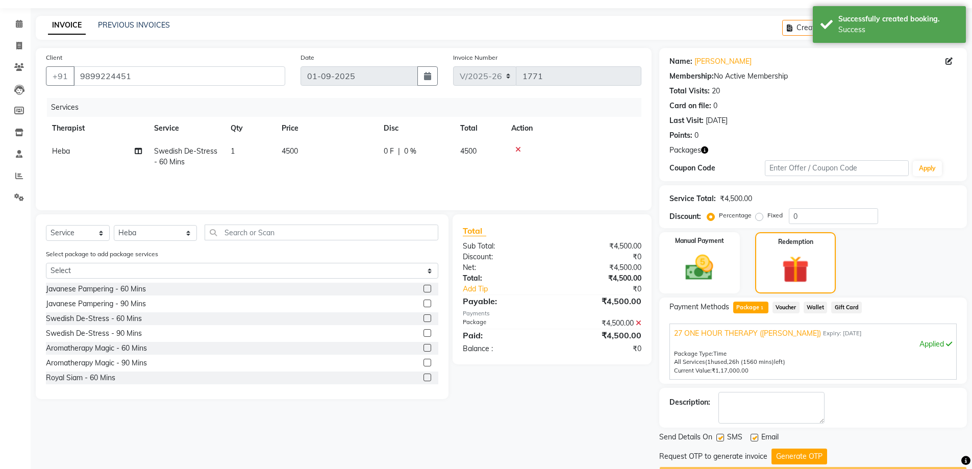
scroll to position [57, 0]
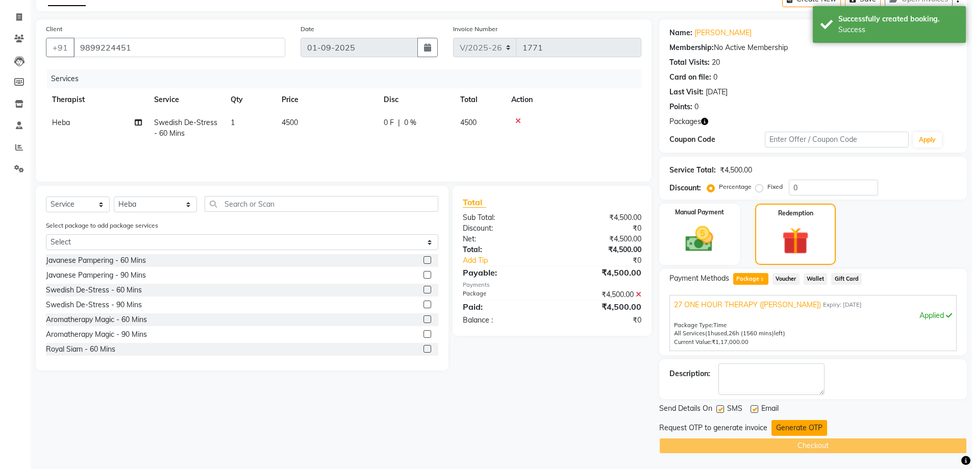
click at [801, 428] on button "Generate OTP" at bounding box center [799, 428] width 56 height 16
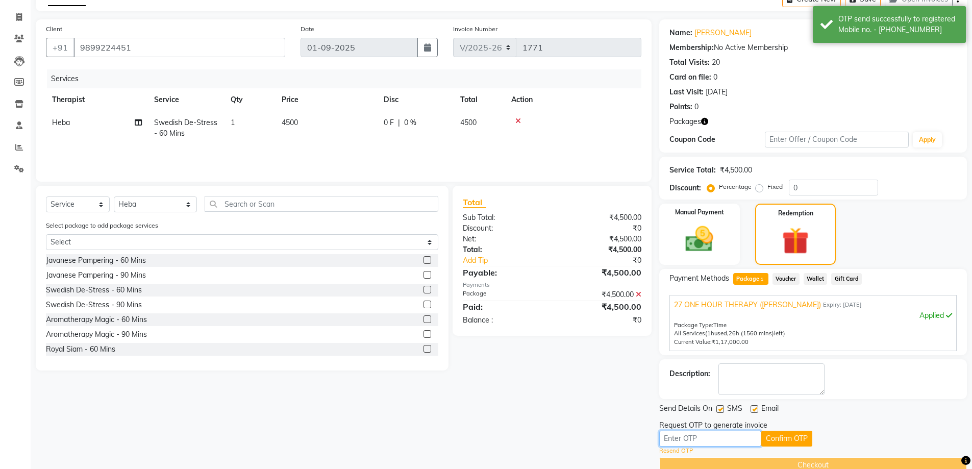
click at [681, 441] on input "text" at bounding box center [710, 438] width 102 height 16
type input "1244"
click at [800, 440] on button "Confirm OTP" at bounding box center [786, 438] width 51 height 16
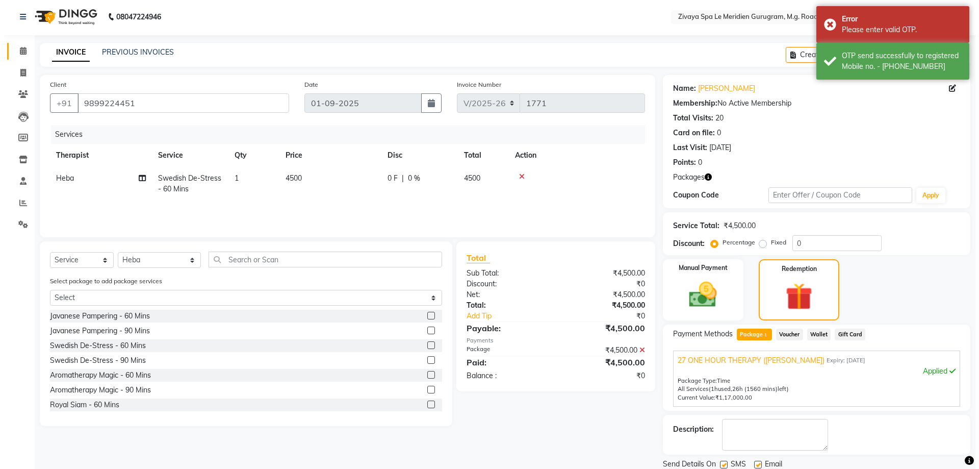
scroll to position [0, 0]
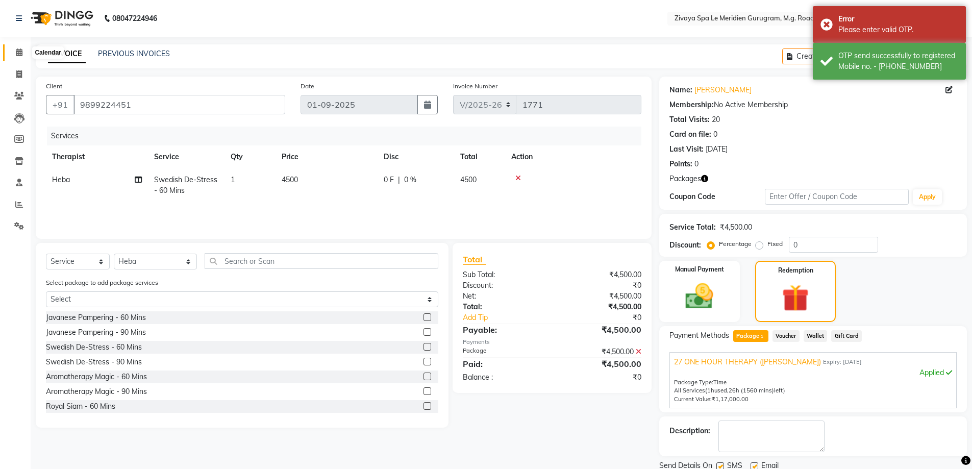
click at [15, 54] on span at bounding box center [19, 53] width 18 height 12
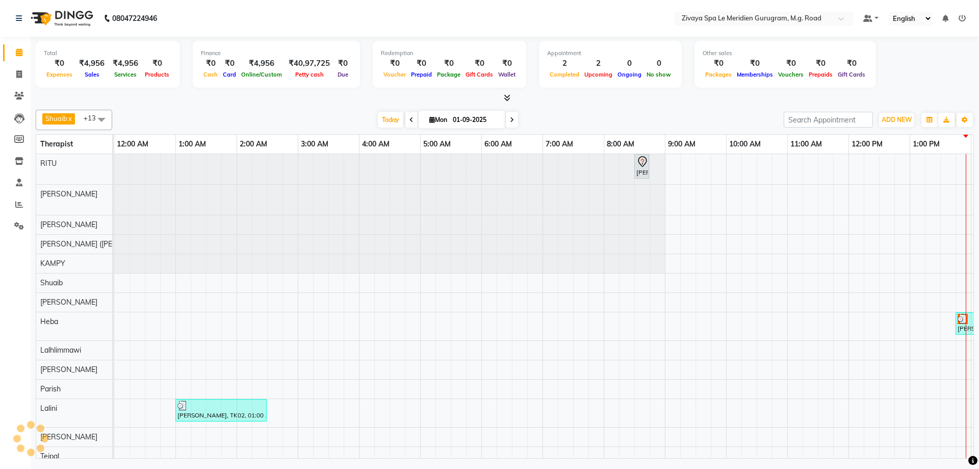
scroll to position [0, 368]
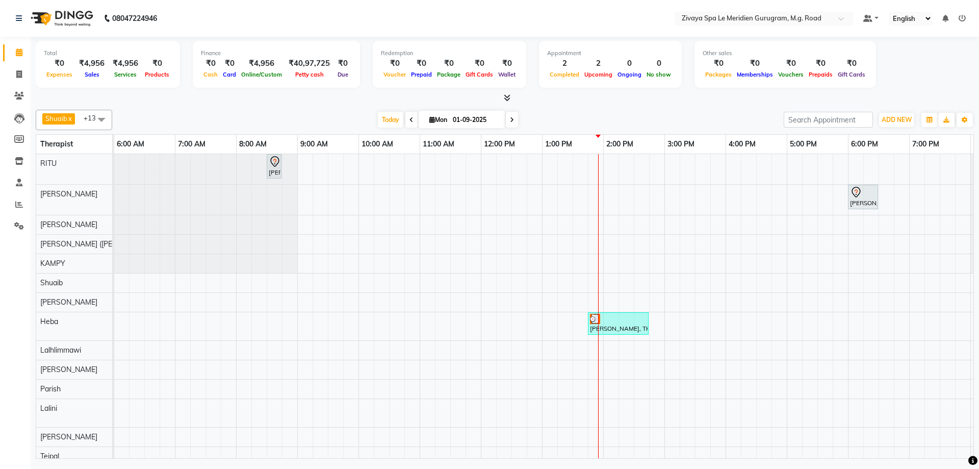
click at [616, 302] on div "Paresh, TK01, 08:30 AM-08:45 AM, Swedish De-Stress - 60 Mins Mr.Shushil, TK03, …" at bounding box center [481, 310] width 1469 height 312
select select "61537"
select select "tentative"
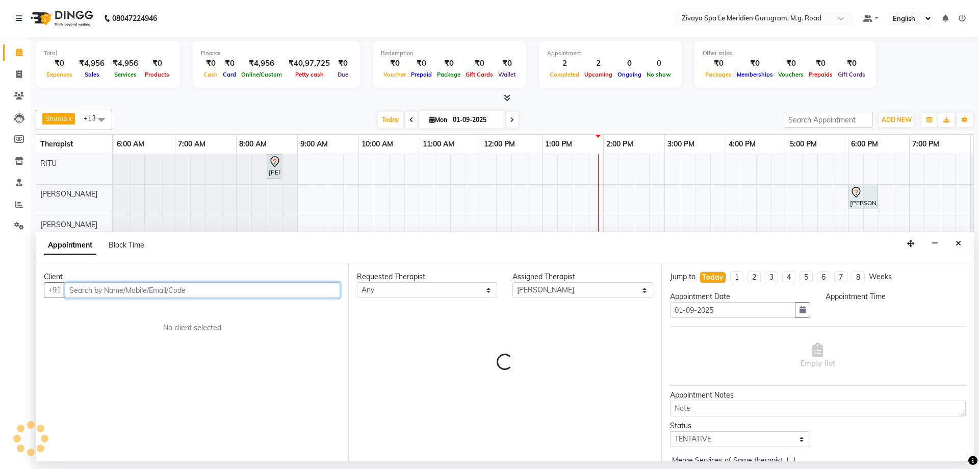
select select "840"
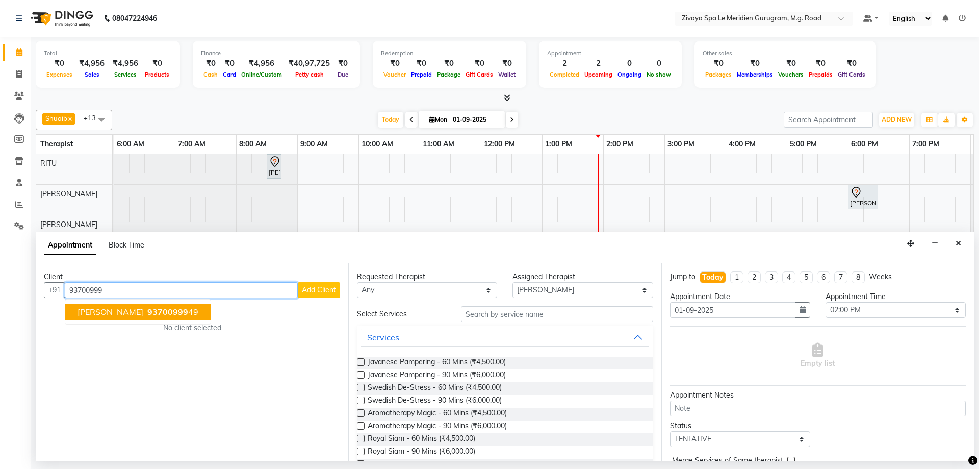
click at [188, 316] on span "93700999" at bounding box center [167, 312] width 41 height 10
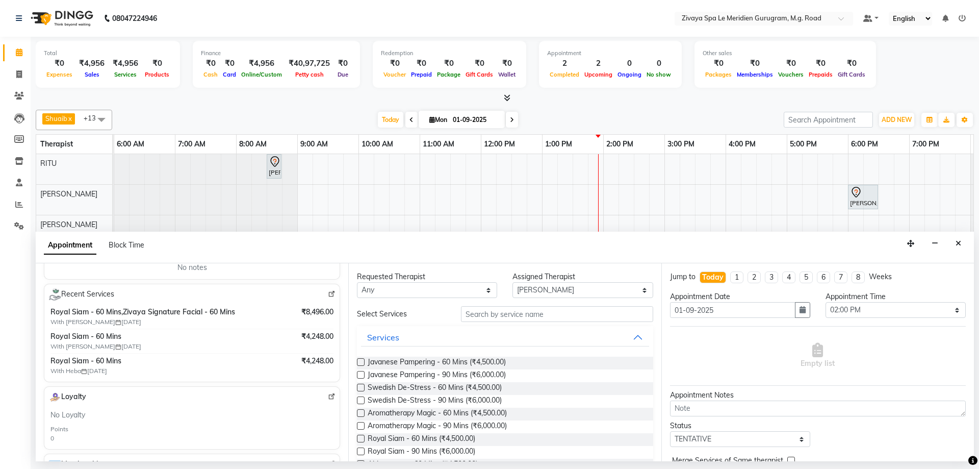
scroll to position [173, 0]
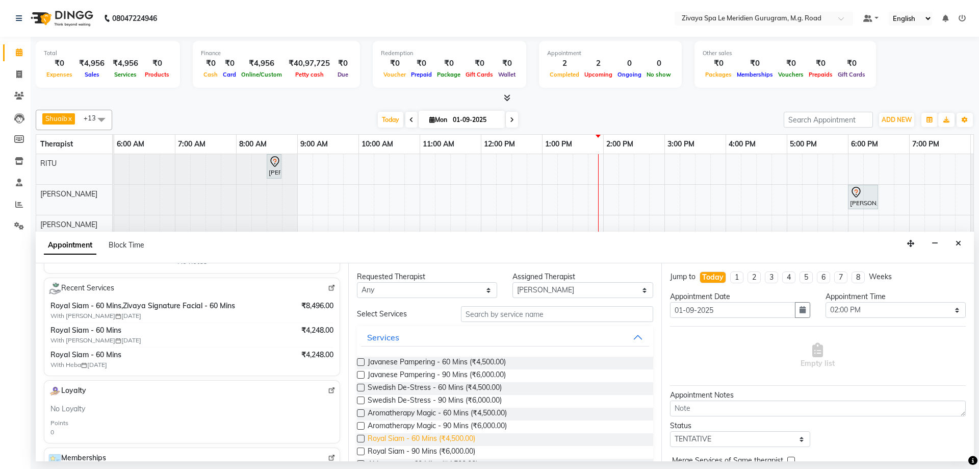
type input "9370099949"
click at [438, 439] on span "Royal Siam - 60 Mins (₹4,500.00)" at bounding box center [422, 439] width 108 height 13
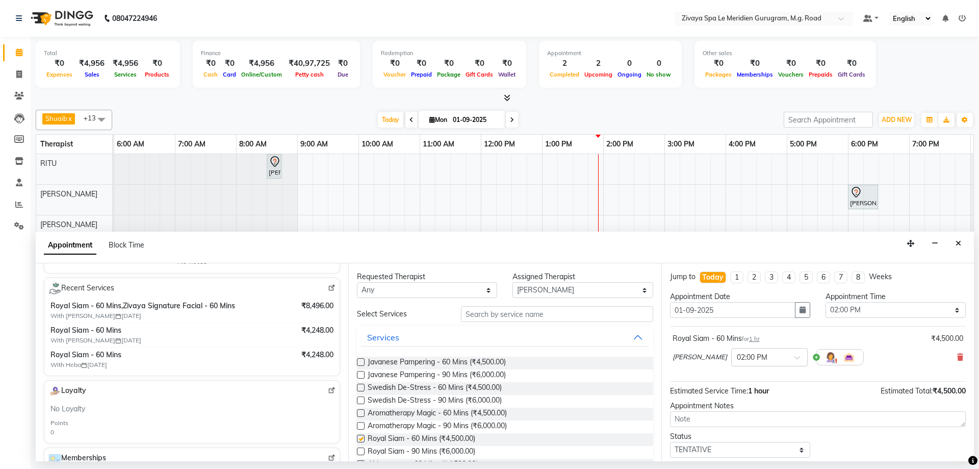
checkbox input "false"
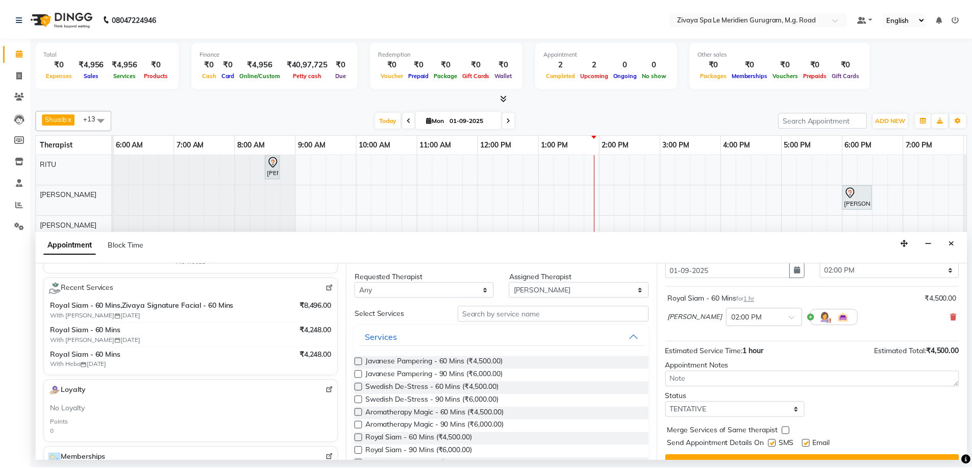
scroll to position [61, 0]
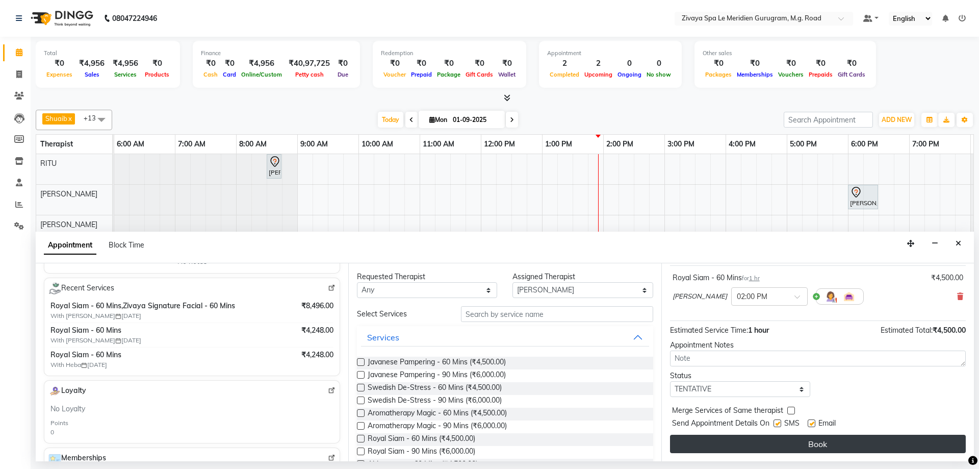
click at [837, 448] on button "Book" at bounding box center [818, 444] width 296 height 18
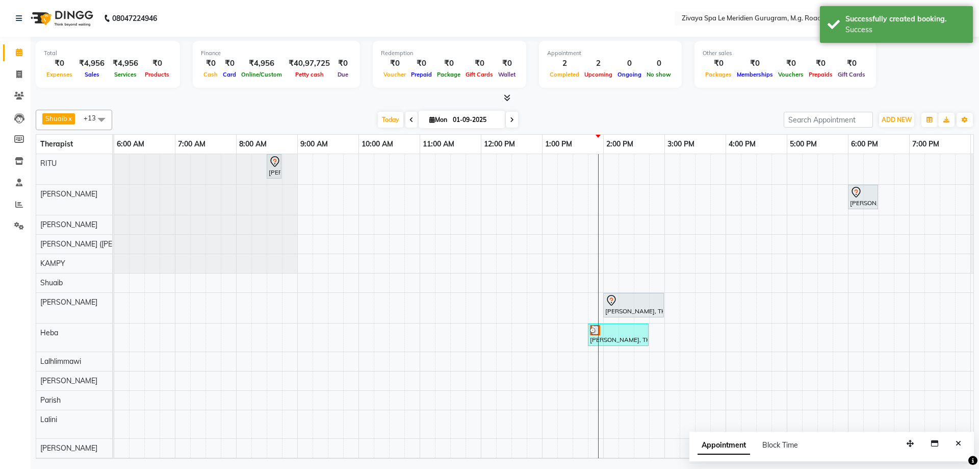
click at [629, 307] on div "[PERSON_NAME], TK05, 02:00 PM-03:00 PM, [GEOGRAPHIC_DATA] - 60 Mins" at bounding box center [633, 304] width 59 height 21
click at [671, 145] on span "Open Details" at bounding box center [668, 144] width 41 height 11
select select "7"
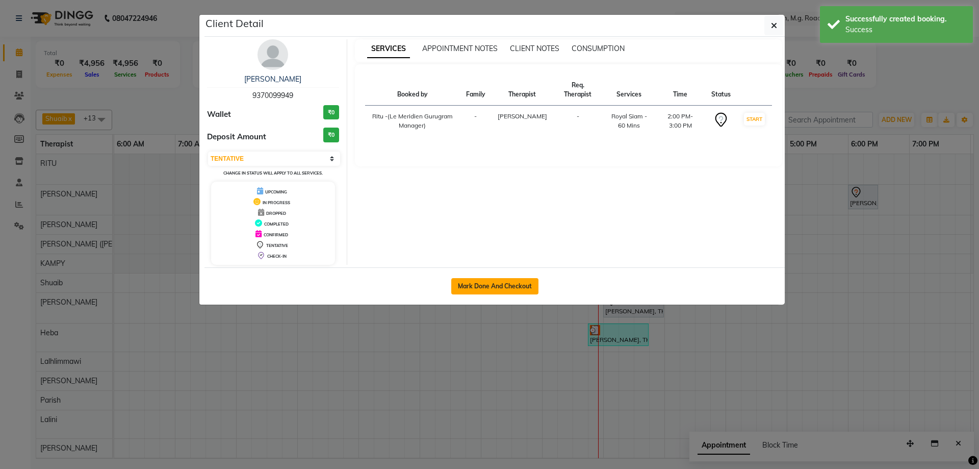
click at [500, 288] on button "Mark Done And Checkout" at bounding box center [494, 286] width 87 height 16
select select "service"
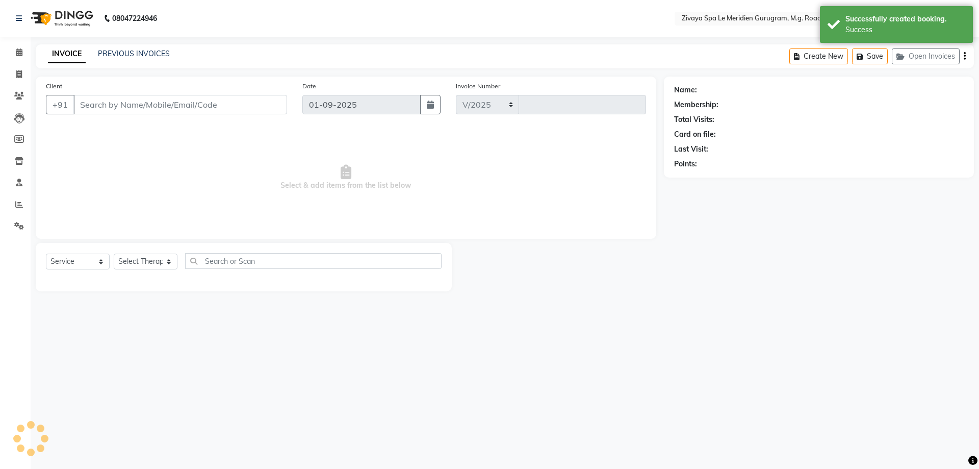
select select "6503"
type input "1771"
type input "9370099949"
select select "61537"
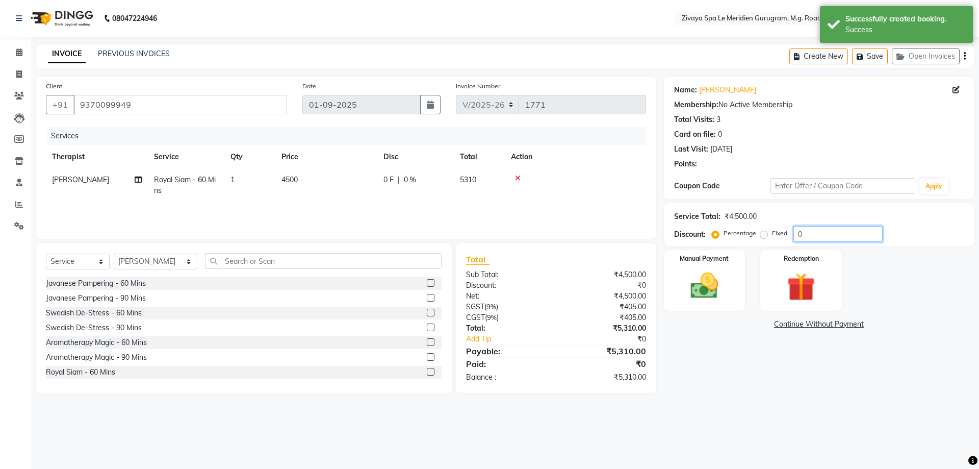
click at [812, 237] on input "0" at bounding box center [838, 234] width 89 height 16
type input "20"
click at [731, 293] on div "Manual Payment" at bounding box center [704, 280] width 85 height 63
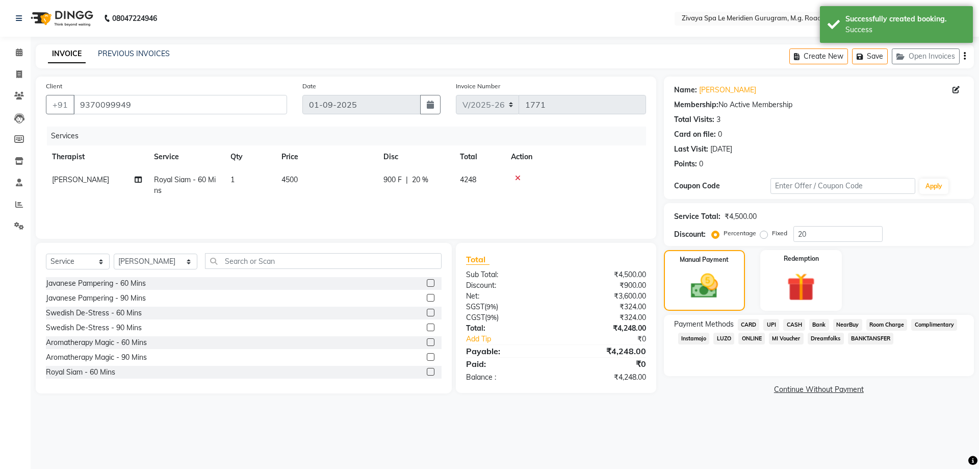
click at [797, 320] on span "CASH" at bounding box center [794, 325] width 22 height 12
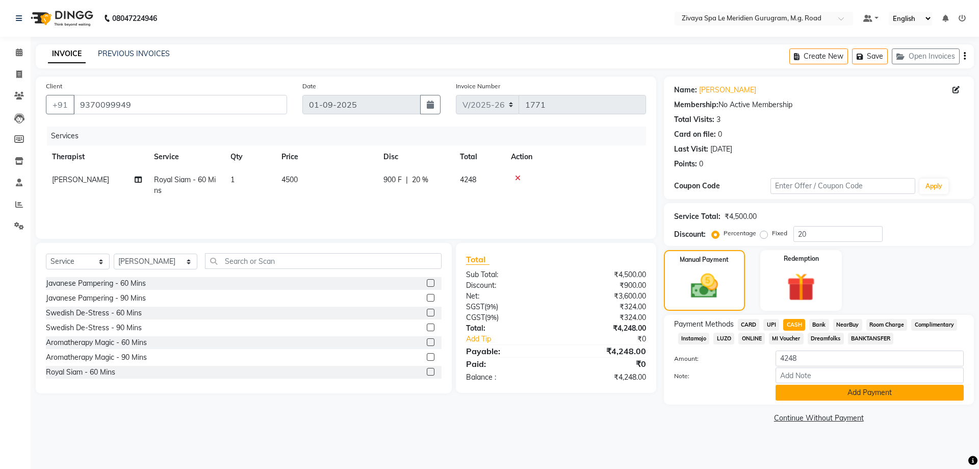
click at [883, 392] on button "Add Payment" at bounding box center [870, 393] width 188 height 16
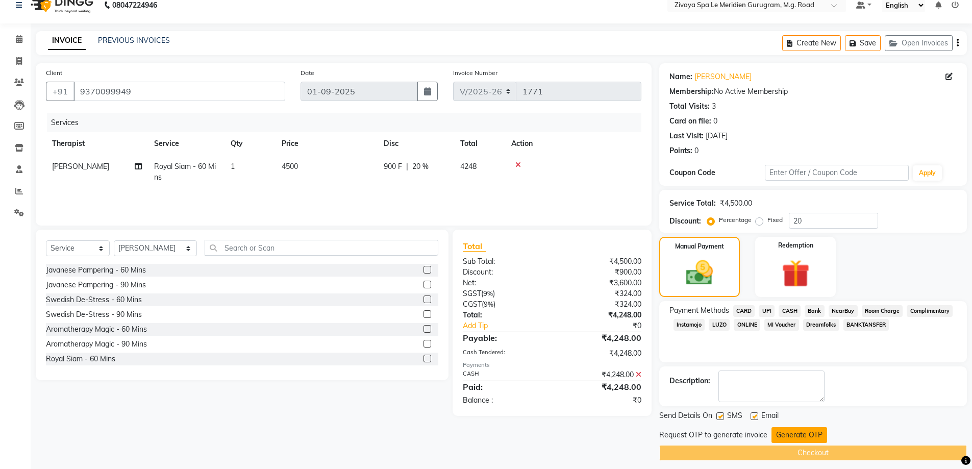
scroll to position [20, 0]
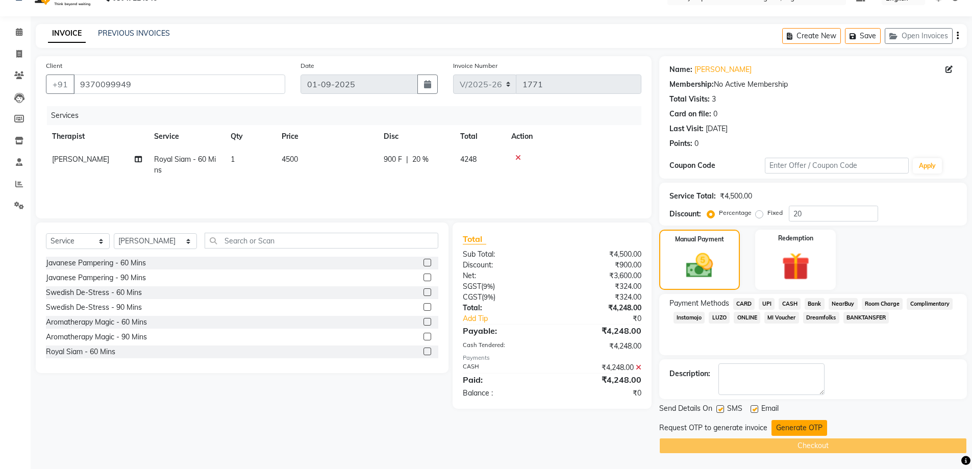
click at [813, 421] on button "Generate OTP" at bounding box center [799, 428] width 56 height 16
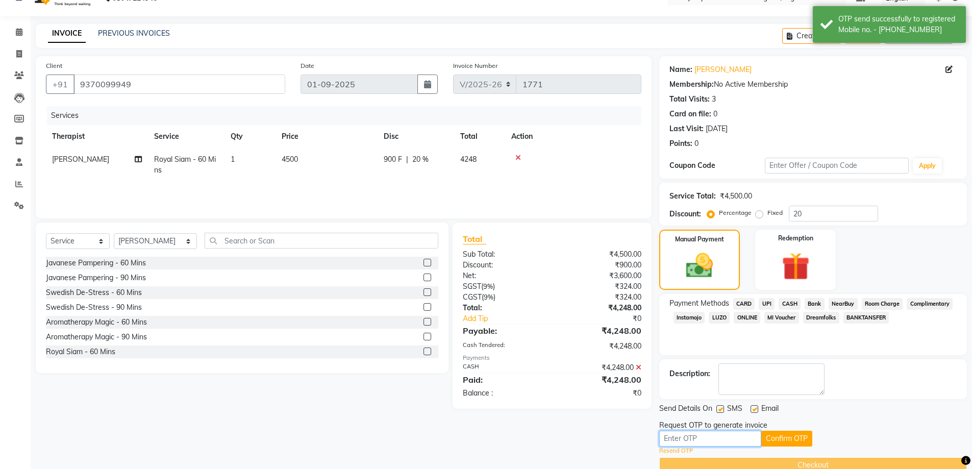
click at [732, 438] on input "text" at bounding box center [710, 438] width 102 height 16
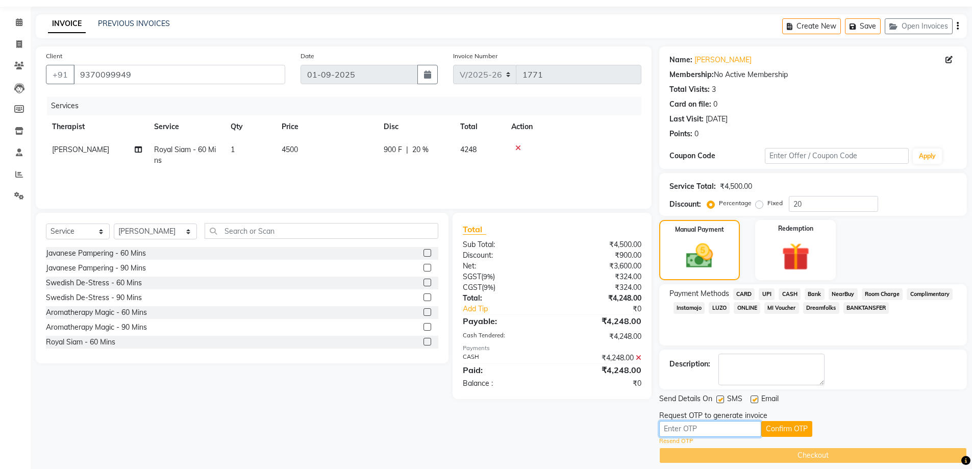
scroll to position [40, 0]
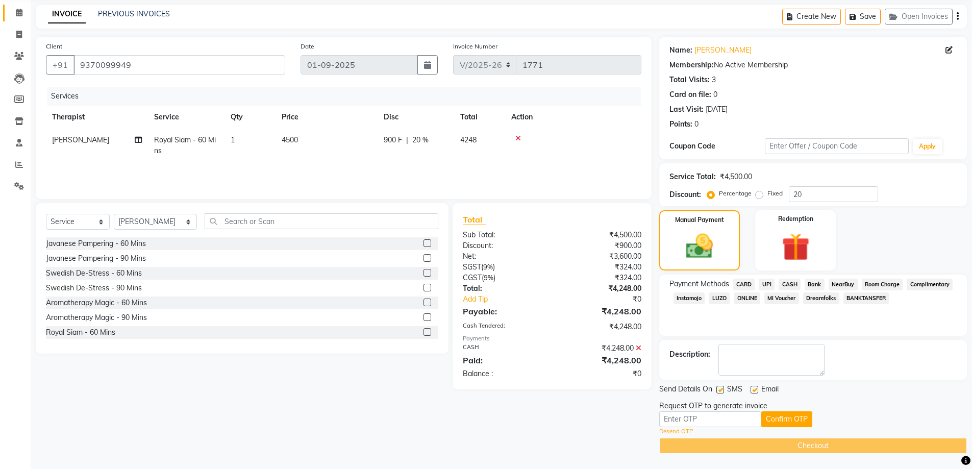
click at [12, 10] on span at bounding box center [19, 13] width 18 height 12
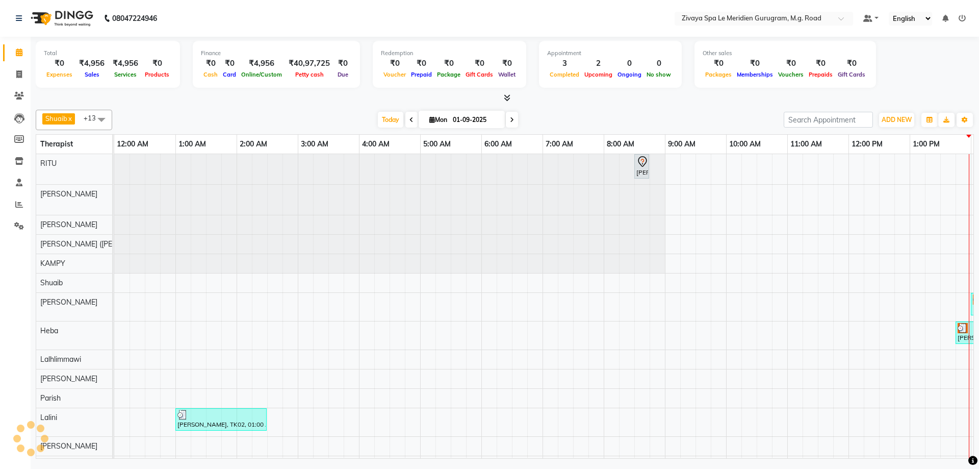
scroll to position [0, 368]
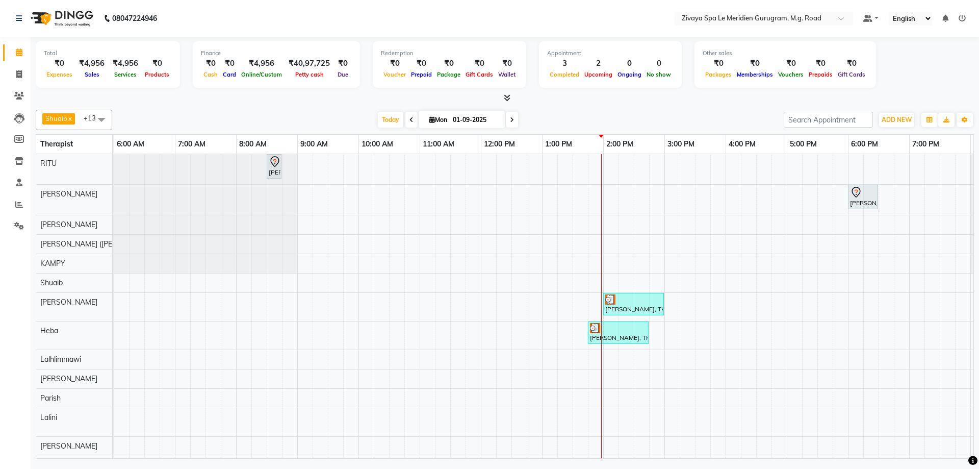
click at [578, 223] on div "Paresh, TK01, 08:30 AM-08:45 AM, Swedish De-Stress - 60 Mins Mr.Shushil, TK03, …" at bounding box center [481, 314] width 1469 height 321
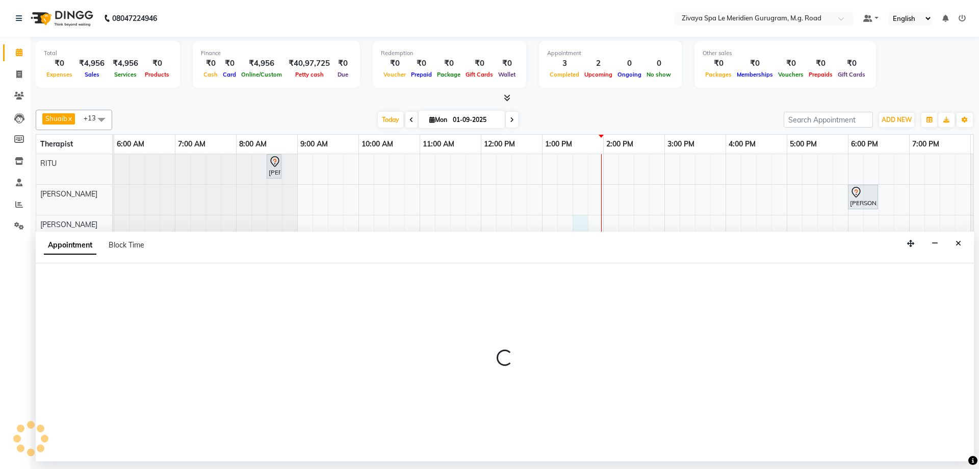
select select "49508"
select select "810"
select select "tentative"
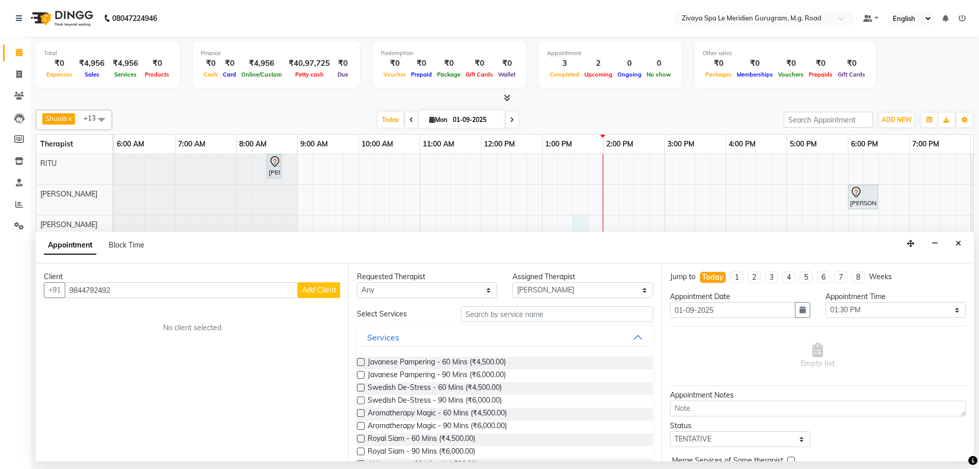
type input "9844792492"
click at [322, 287] on span "Add Client" at bounding box center [319, 289] width 34 height 9
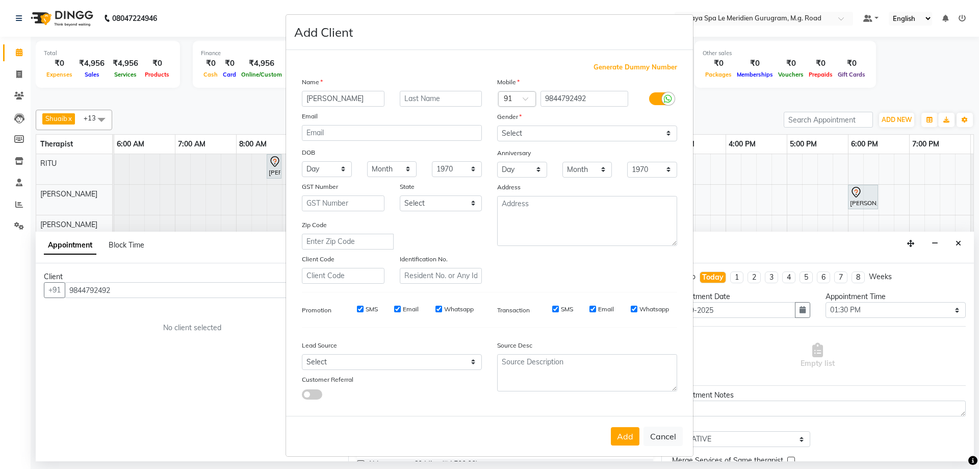
type input "Mohamed"
click at [539, 138] on select "Select [DEMOGRAPHIC_DATA] [DEMOGRAPHIC_DATA] Other Prefer Not To Say" at bounding box center [587, 133] width 180 height 16
select select "[DEMOGRAPHIC_DATA]"
click at [497, 125] on select "Select [DEMOGRAPHIC_DATA] [DEMOGRAPHIC_DATA] Other Prefer Not To Say" at bounding box center [587, 133] width 180 height 16
click at [625, 435] on button "Add" at bounding box center [625, 436] width 29 height 18
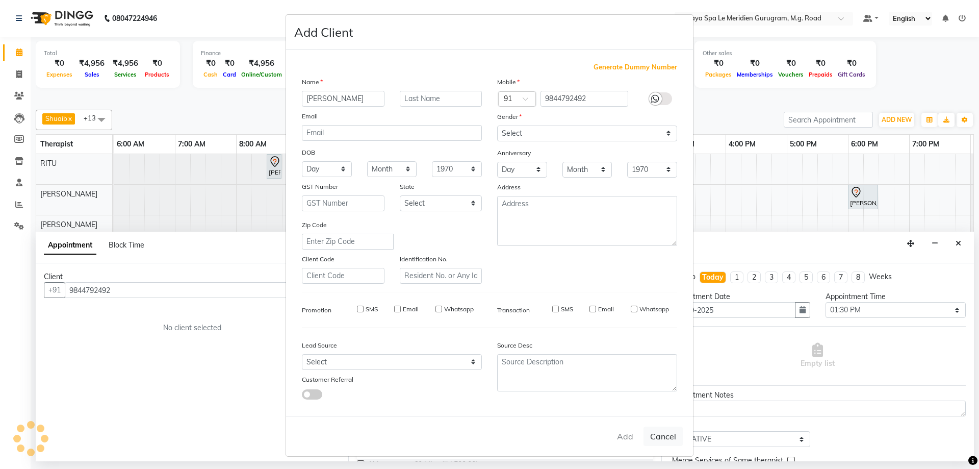
select select
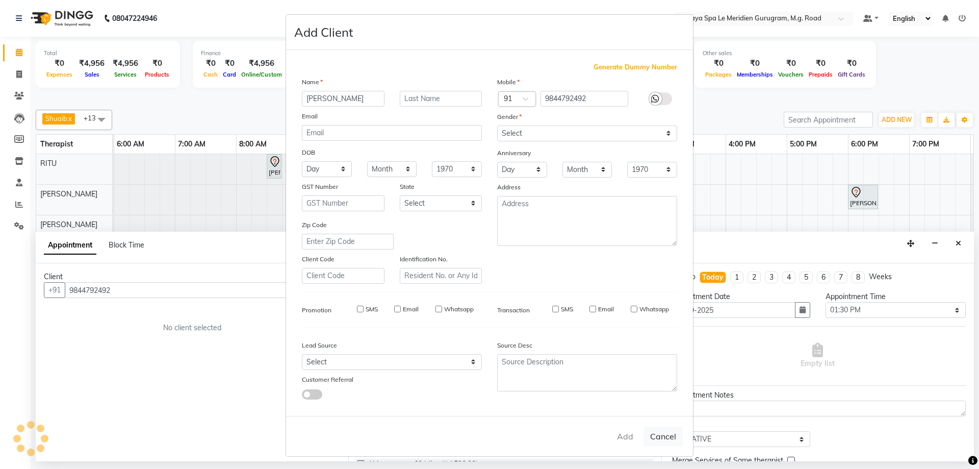
select select
checkbox input "false"
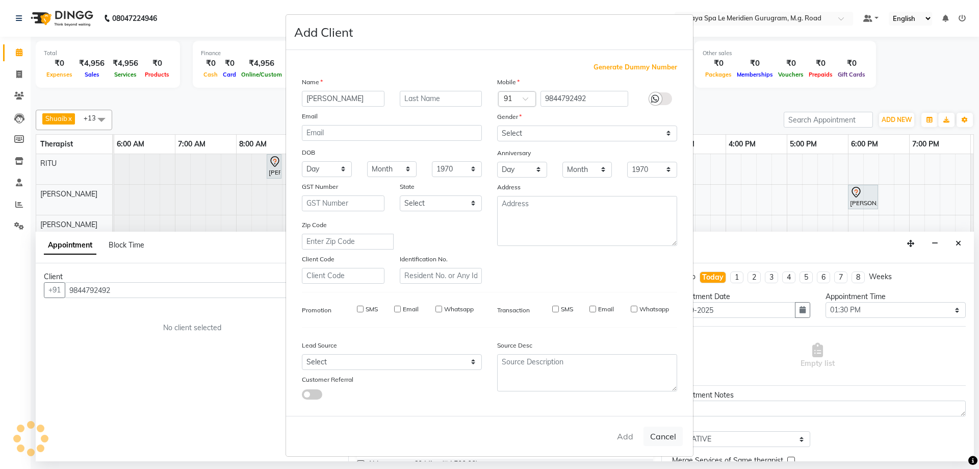
checkbox input "false"
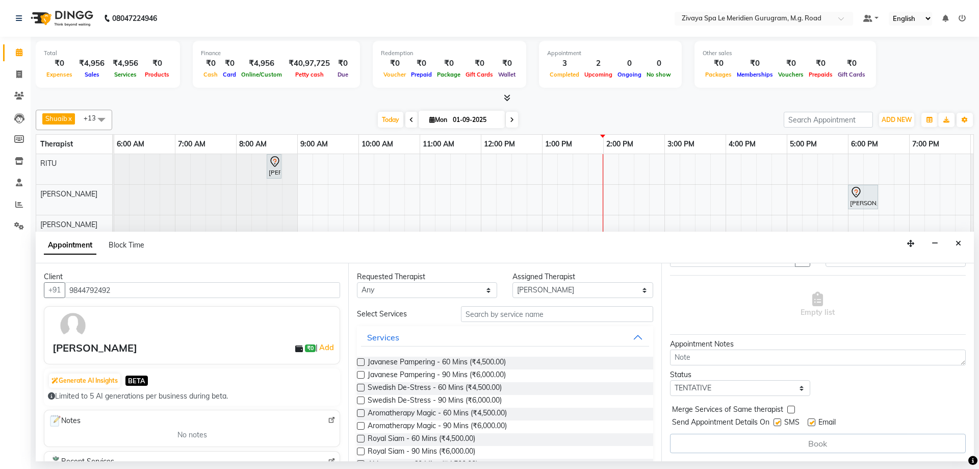
scroll to position [0, 0]
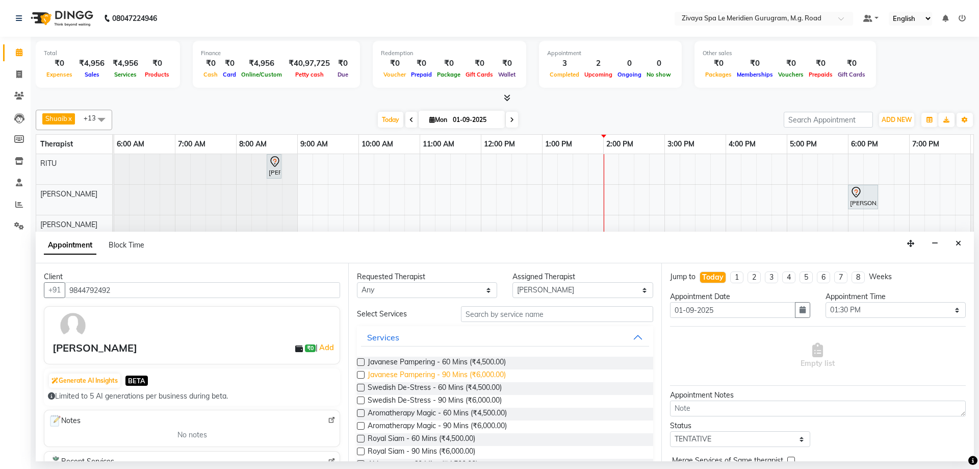
click at [406, 378] on span "Javanese Pampering - 90 Mins (₹6,000.00)" at bounding box center [437, 375] width 138 height 13
checkbox input "false"
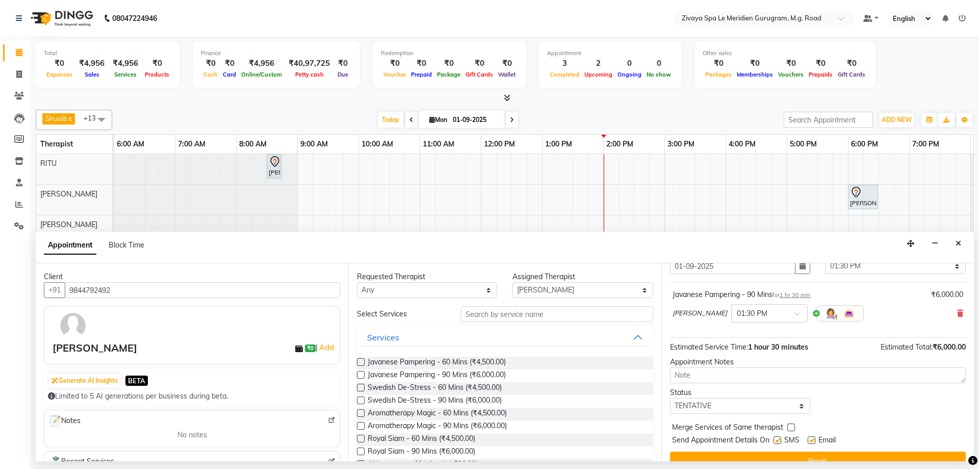
scroll to position [61, 0]
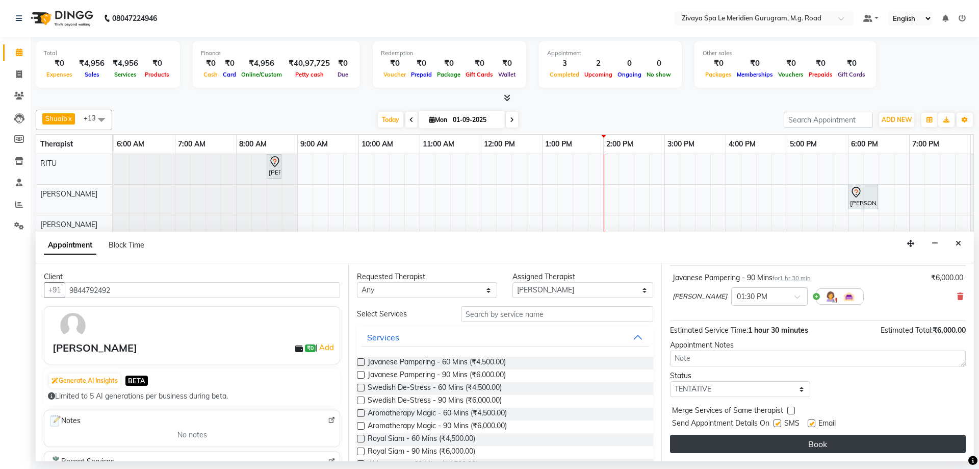
click at [839, 443] on button "Book" at bounding box center [818, 444] width 296 height 18
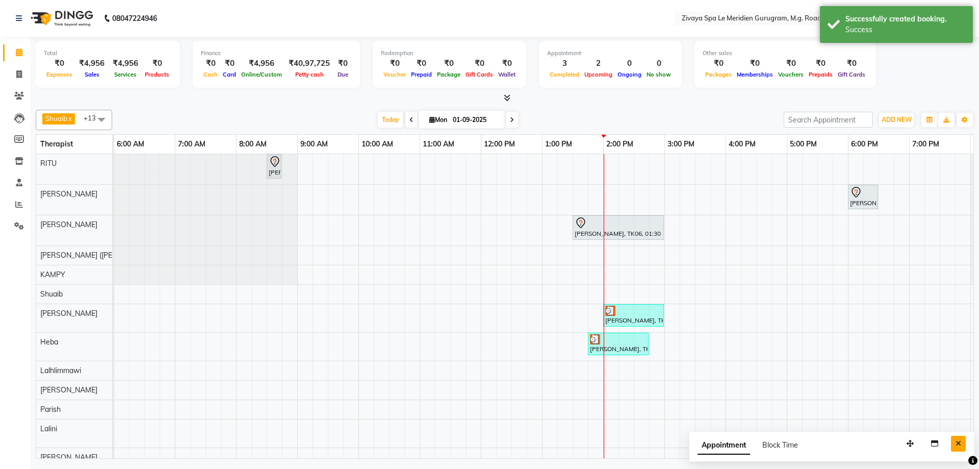
click at [961, 444] on button "Close" at bounding box center [958, 444] width 15 height 16
click at [598, 223] on div at bounding box center [618, 223] width 87 height 12
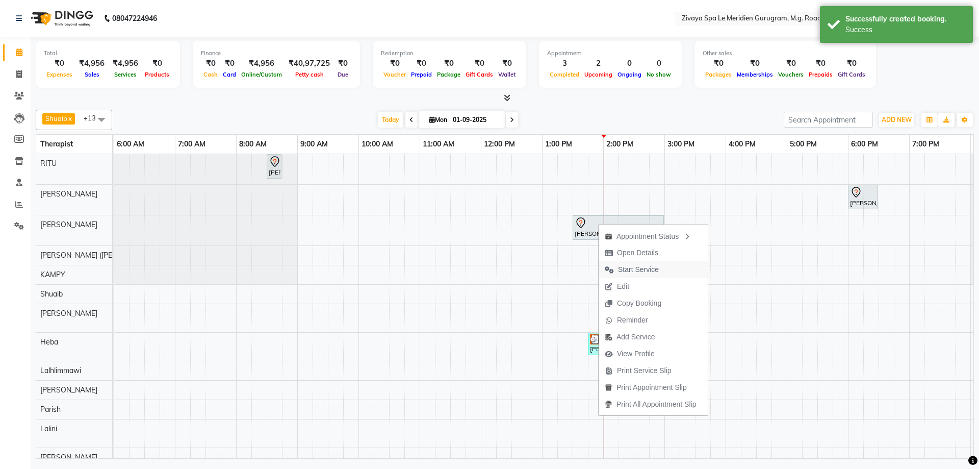
click at [635, 271] on span "Start Service" at bounding box center [638, 269] width 41 height 11
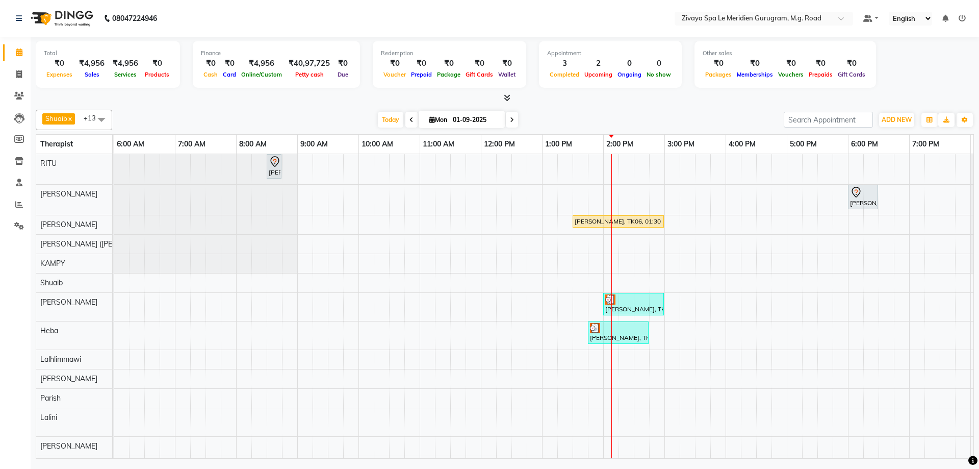
click at [567, 282] on div "Paresh, TK01, 08:30 AM-08:45 AM, Swedish De-Stress - 60 Mins Mr.Shushil, TK03, …" at bounding box center [481, 314] width 1469 height 321
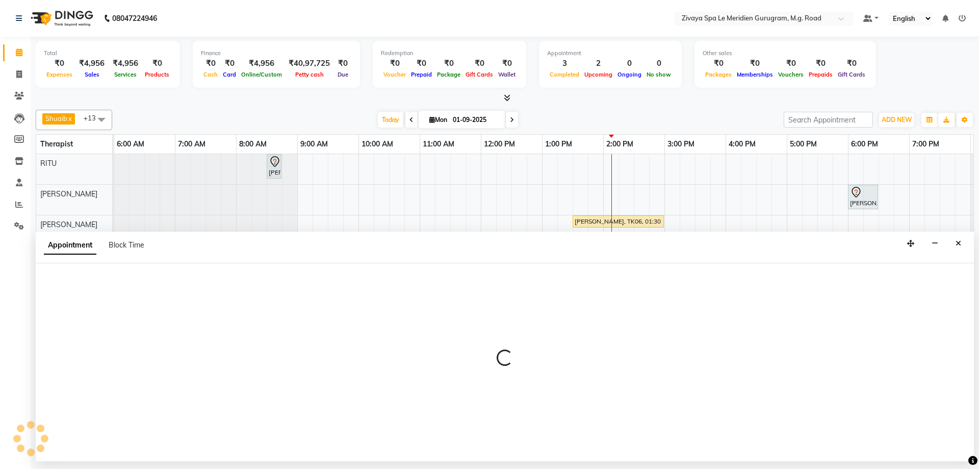
select select "52628"
select select "795"
select select "tentative"
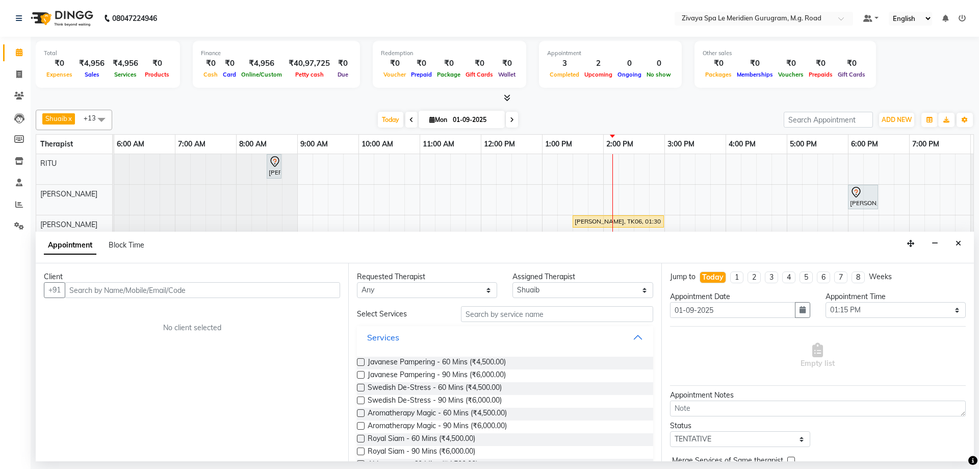
click at [391, 332] on div "Services" at bounding box center [383, 337] width 32 height 12
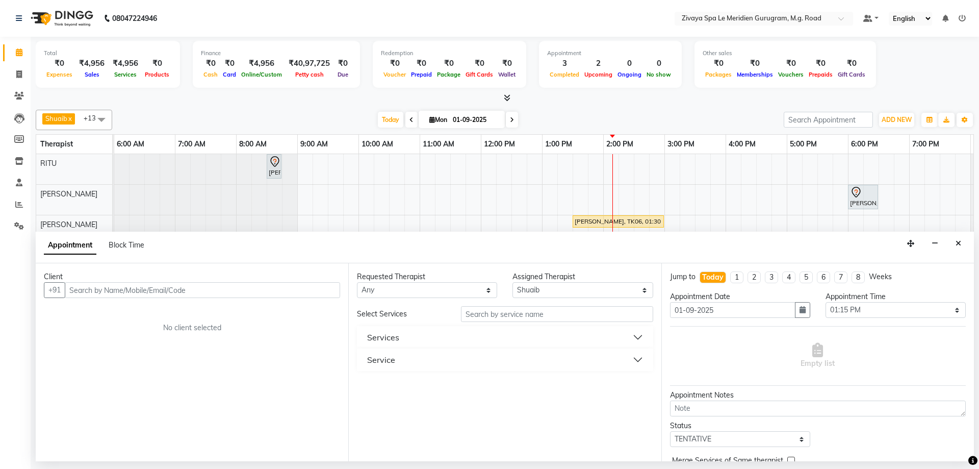
click at [408, 365] on button "Service" at bounding box center [505, 359] width 288 height 18
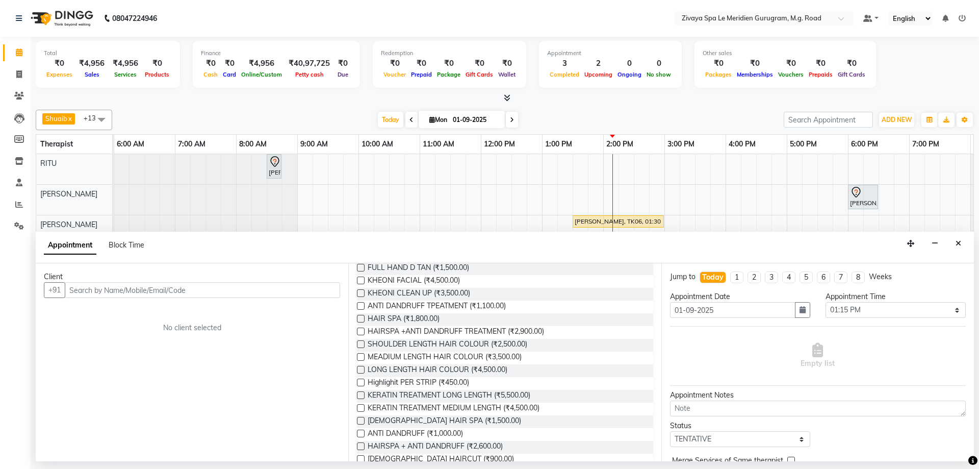
scroll to position [520, 0]
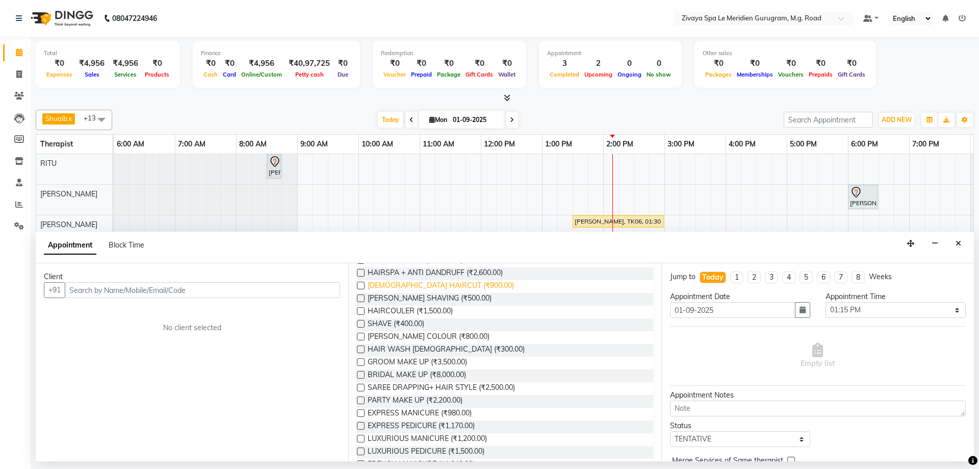
click at [410, 284] on span "[DEMOGRAPHIC_DATA] HAIRCUT (₹900.00)" at bounding box center [441, 286] width 146 height 13
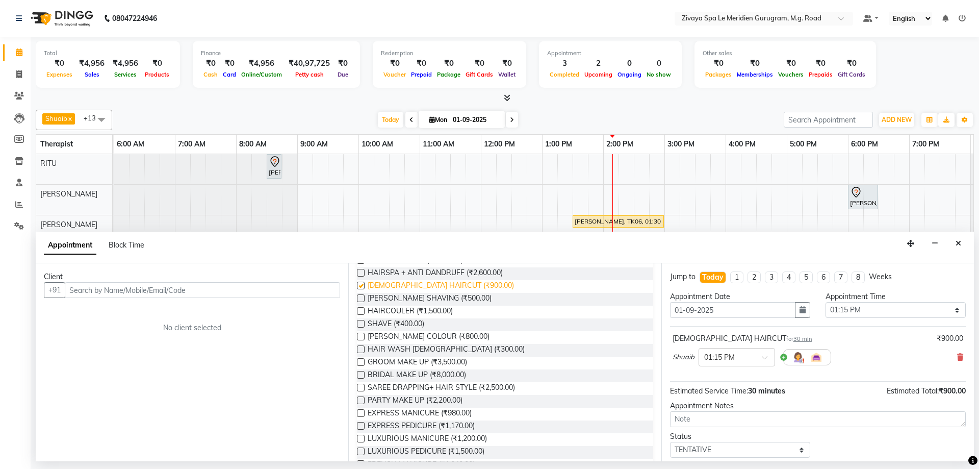
checkbox input "false"
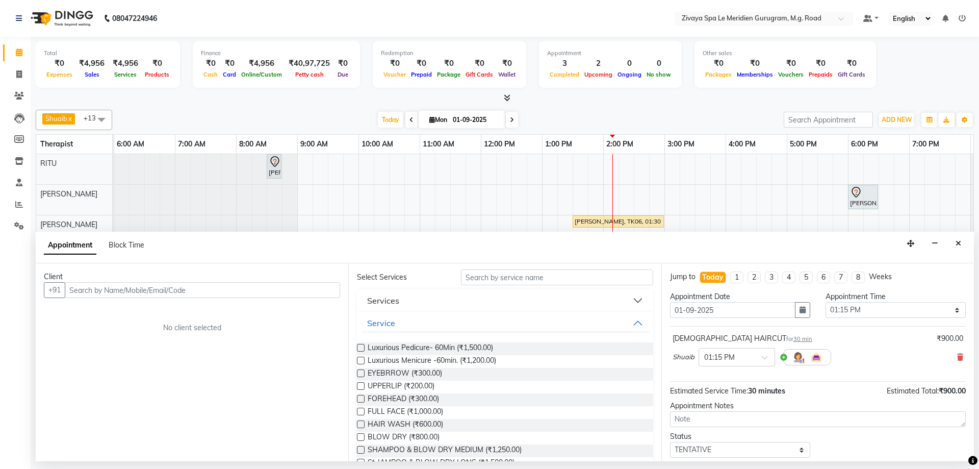
scroll to position [0, 0]
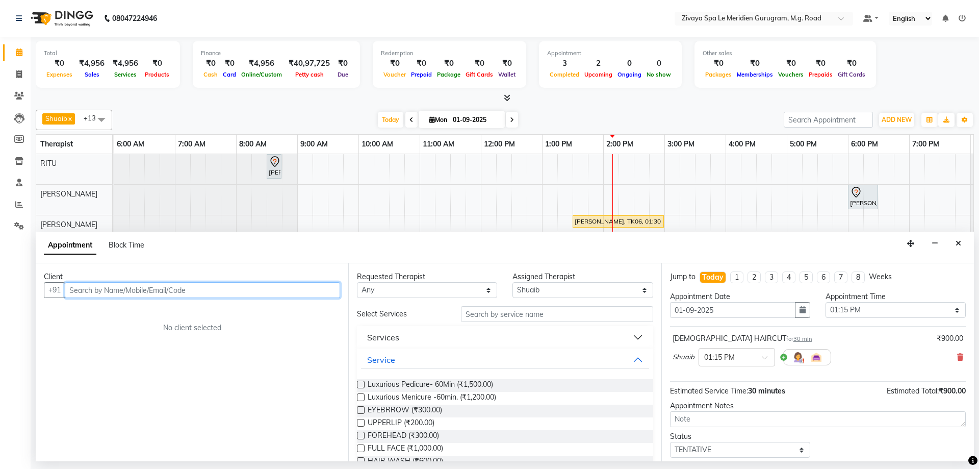
click at [257, 294] on input "text" at bounding box center [202, 290] width 275 height 16
type input "Anil Nair"
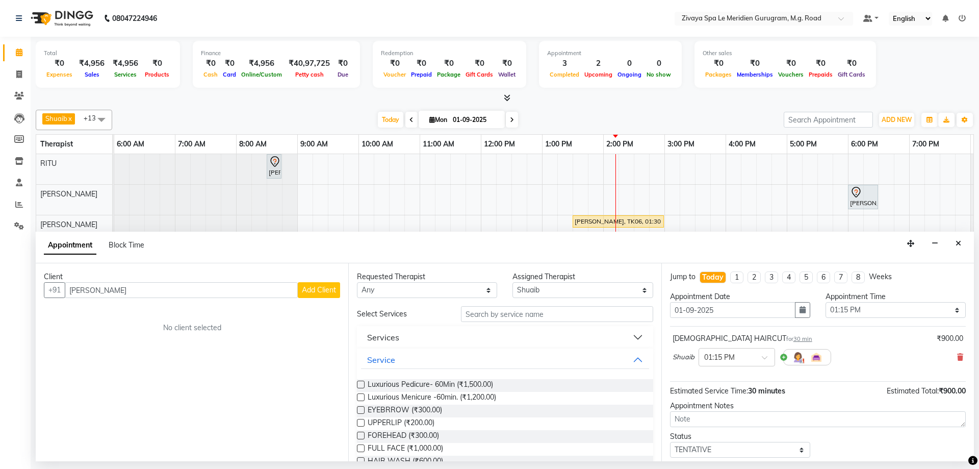
click at [319, 290] on span "Add Client" at bounding box center [319, 289] width 34 height 9
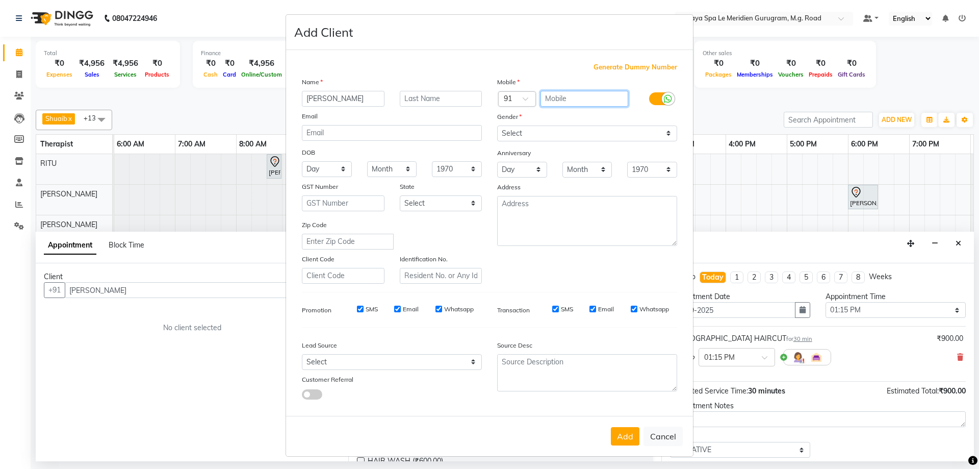
click at [563, 104] on input "text" at bounding box center [585, 99] width 88 height 16
click at [566, 91] on input "text" at bounding box center [585, 99] width 88 height 16
click at [628, 66] on span "Generate Dummy Number" at bounding box center [636, 67] width 84 height 10
type input "1284900001096"
checkbox input "false"
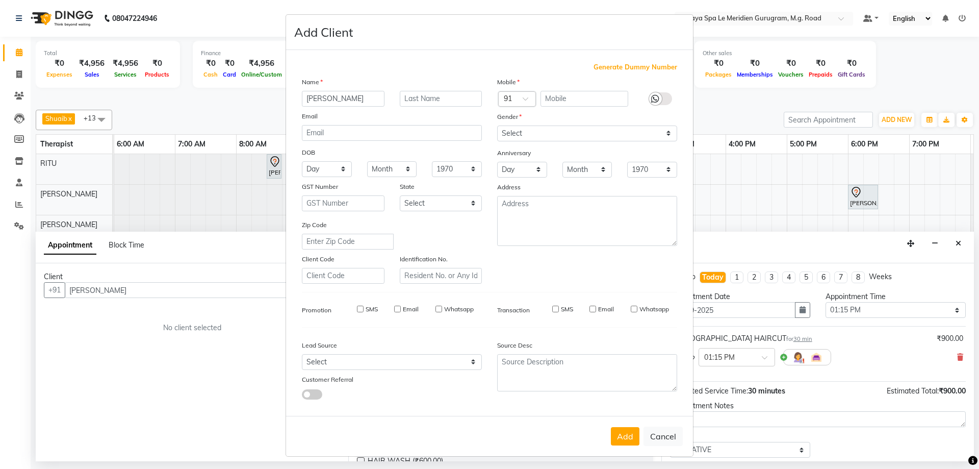
checkbox input "false"
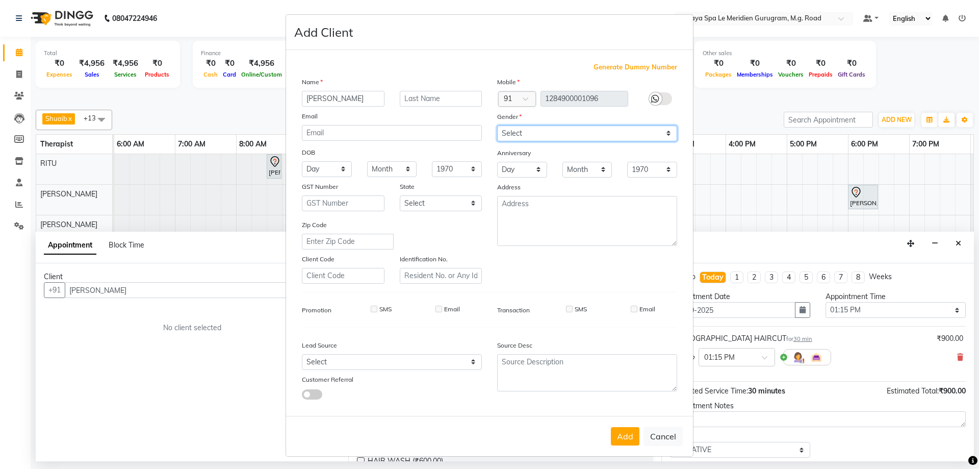
drag, startPoint x: 579, startPoint y: 133, endPoint x: 570, endPoint y: 139, distance: 10.8
click at [579, 133] on select "Select [DEMOGRAPHIC_DATA] [DEMOGRAPHIC_DATA] Other Prefer Not To Say" at bounding box center [587, 133] width 180 height 16
select select "[DEMOGRAPHIC_DATA]"
click at [497, 125] on select "Select [DEMOGRAPHIC_DATA] [DEMOGRAPHIC_DATA] Other Prefer Not To Say" at bounding box center [587, 133] width 180 height 16
click at [624, 441] on button "Add" at bounding box center [625, 436] width 29 height 18
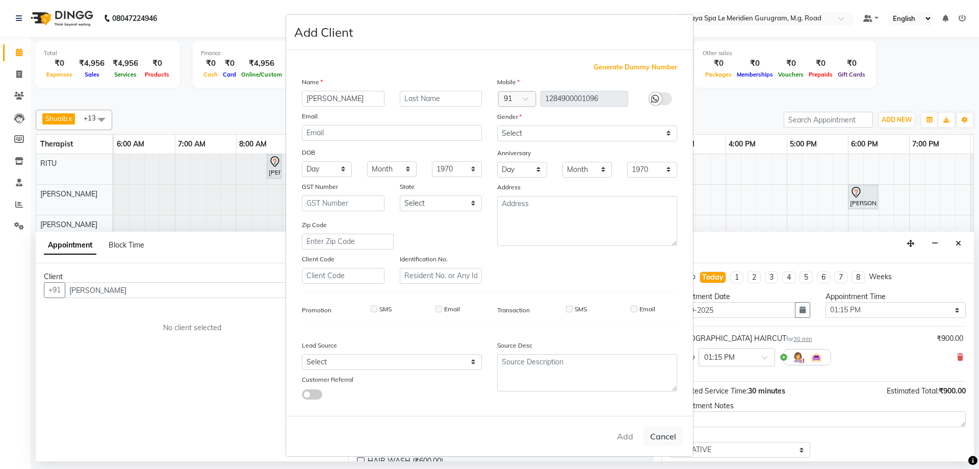
type input "1284900001096"
select select
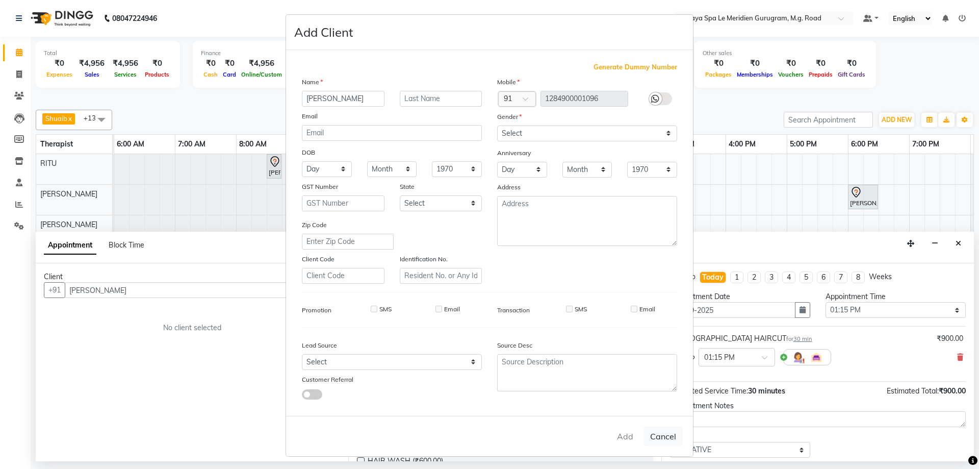
select select
checkbox input "false"
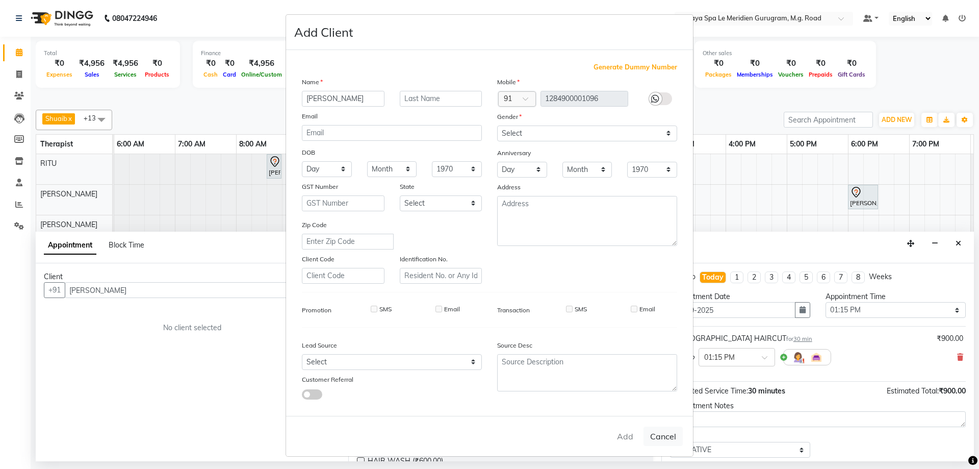
checkbox input "false"
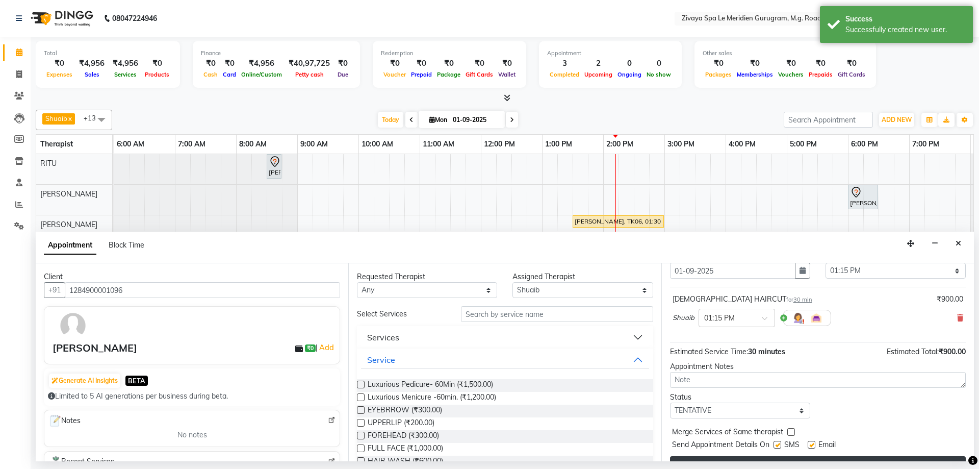
scroll to position [61, 0]
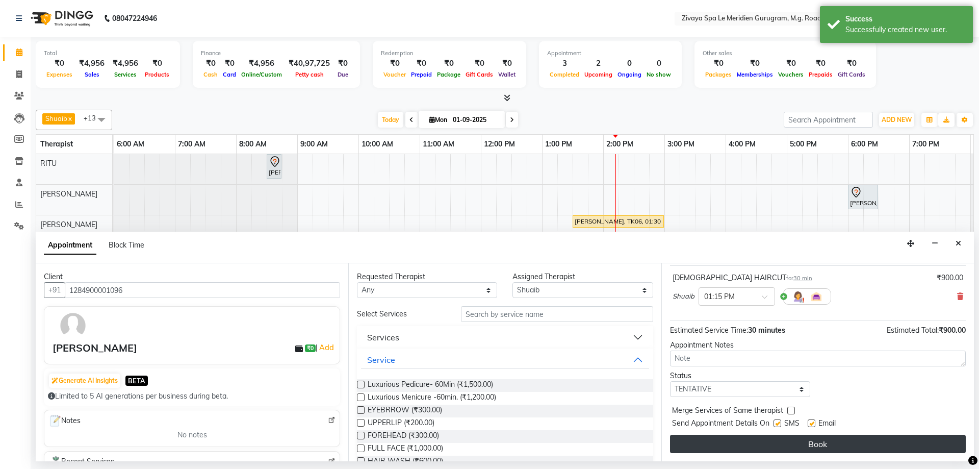
click at [819, 448] on button "Book" at bounding box center [818, 444] width 296 height 18
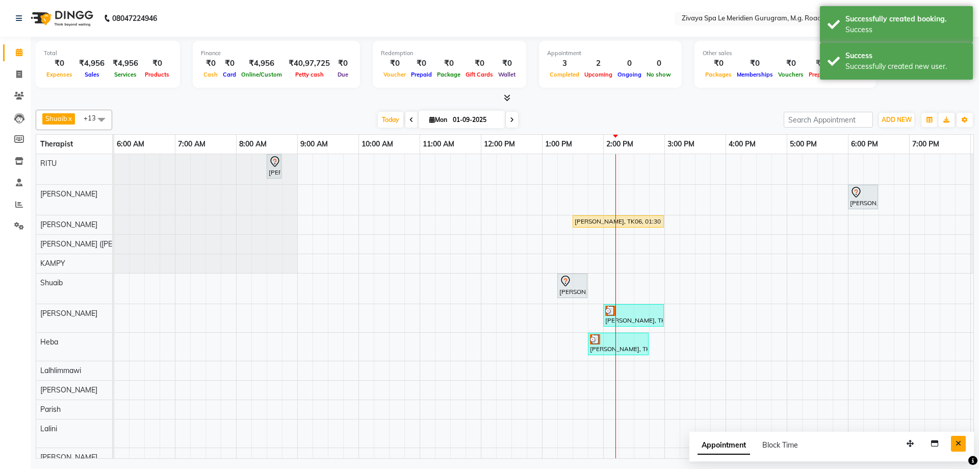
click at [960, 441] on icon "Close" at bounding box center [959, 443] width 6 height 7
click at [397, 116] on span "Today" at bounding box center [391, 120] width 26 height 16
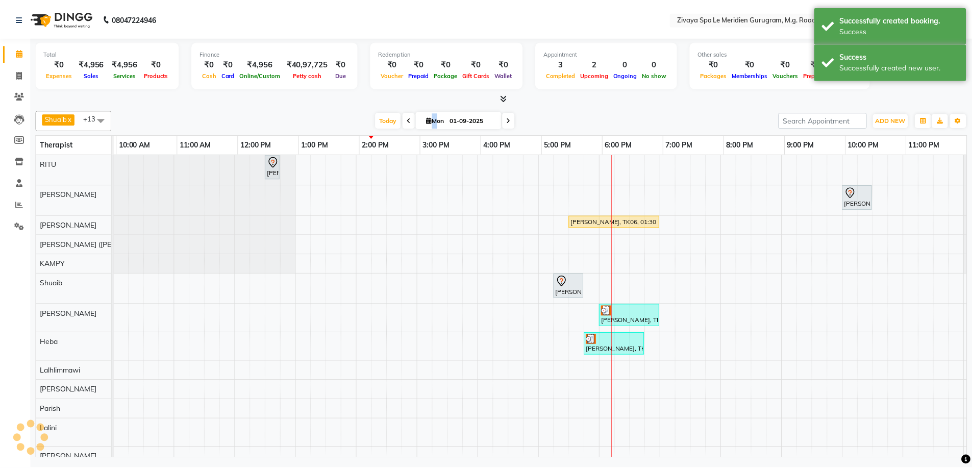
scroll to position [0, 609]
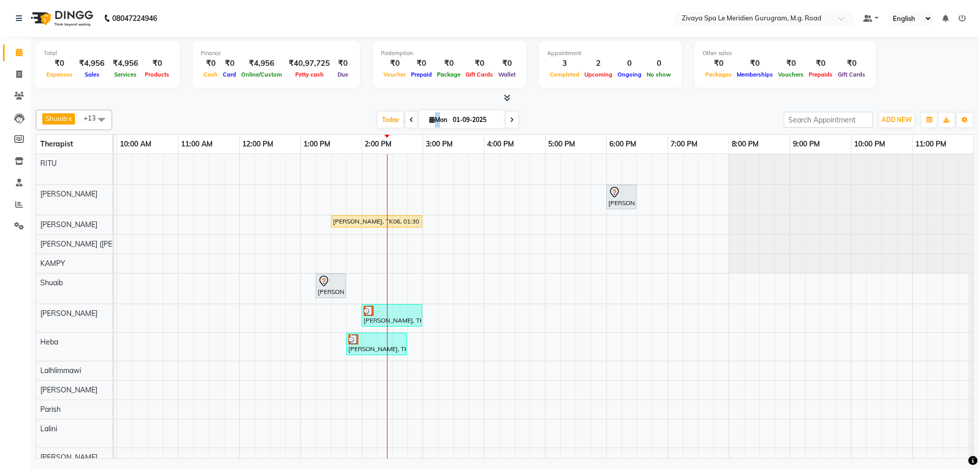
click at [369, 345] on div "[PERSON_NAME], TK04, 01:45 PM-02:45 PM, Swedish De-Stress - 60 Mins" at bounding box center [376, 343] width 59 height 19
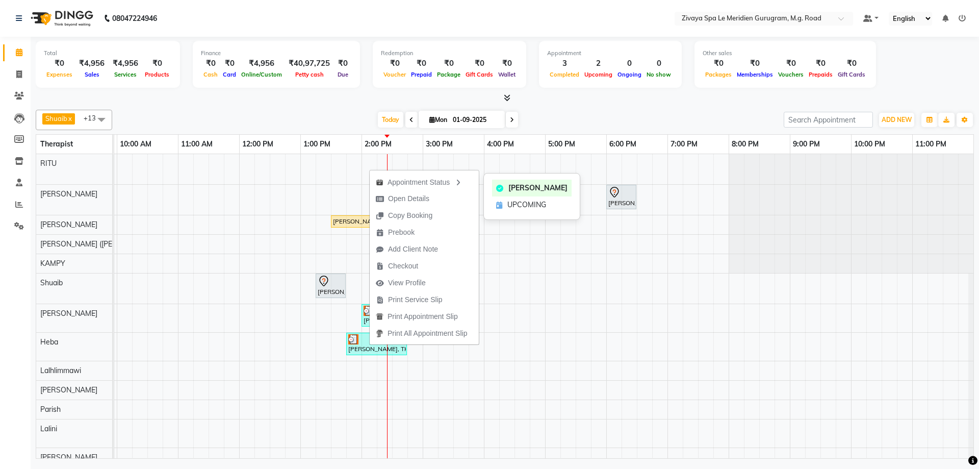
click at [331, 107] on div "Shuaib x Sonia N Marak x Tejpal x Tolibo Ayemi x Ching Huishunao x Genevi Vanla…" at bounding box center [505, 282] width 938 height 353
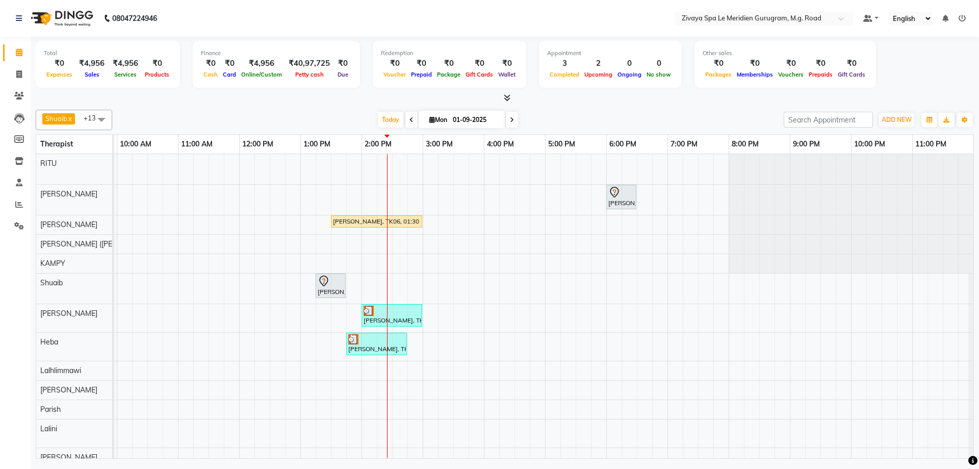
click at [370, 342] on div at bounding box center [376, 339] width 57 height 10
click at [414, 198] on span "Open Details" at bounding box center [409, 196] width 41 height 11
select select "3"
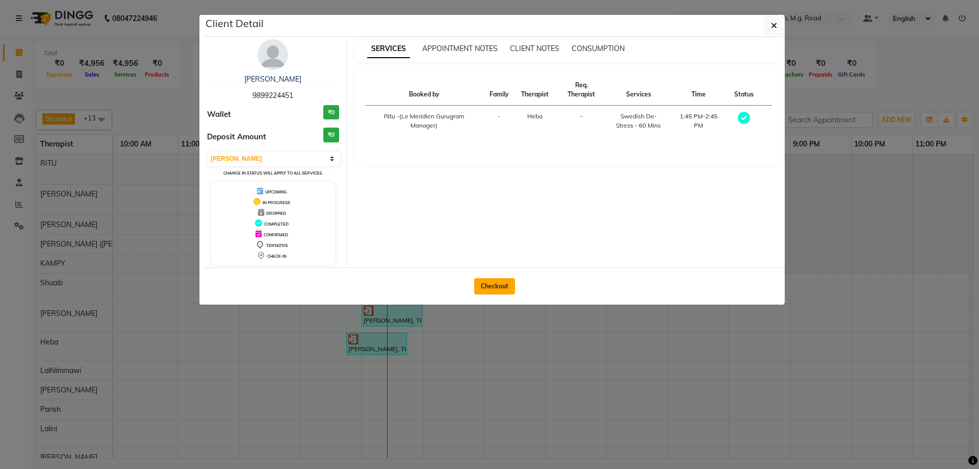
click at [498, 281] on button "Checkout" at bounding box center [494, 286] width 41 height 16
select select "service"
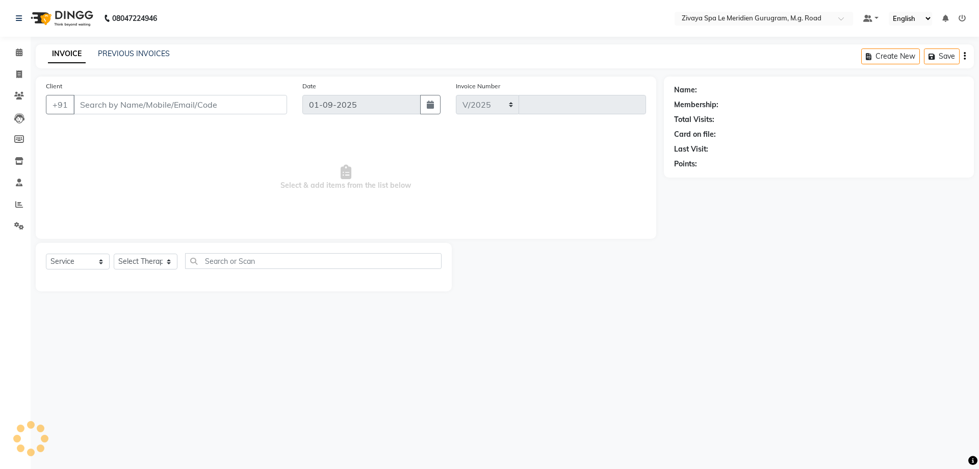
select select "6503"
type input "1771"
type input "9899224451"
select select "63969"
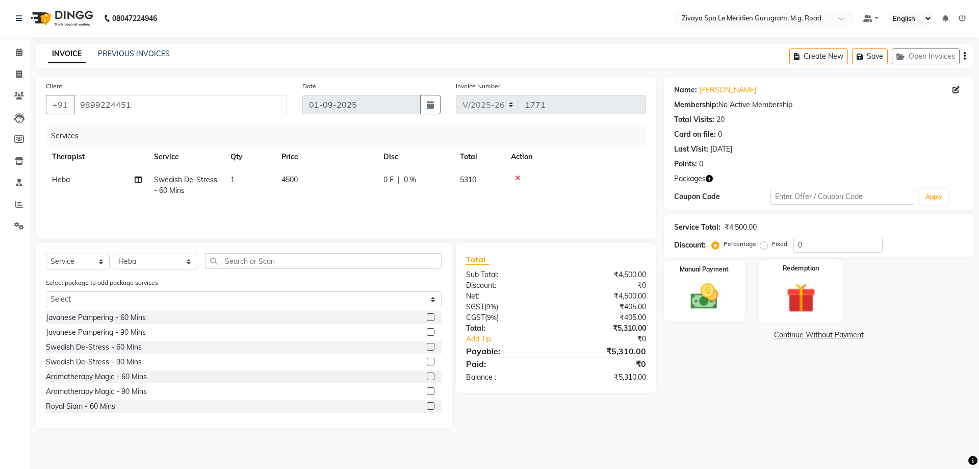
click at [792, 274] on div "Redemption" at bounding box center [801, 291] width 85 height 63
click at [771, 333] on span "Package 1" at bounding box center [755, 336] width 35 height 12
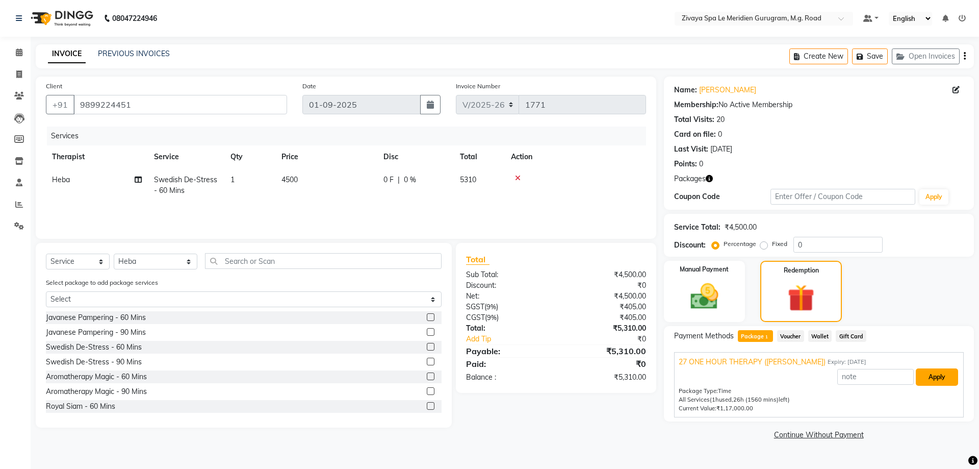
click at [934, 377] on button "Apply" at bounding box center [937, 376] width 42 height 17
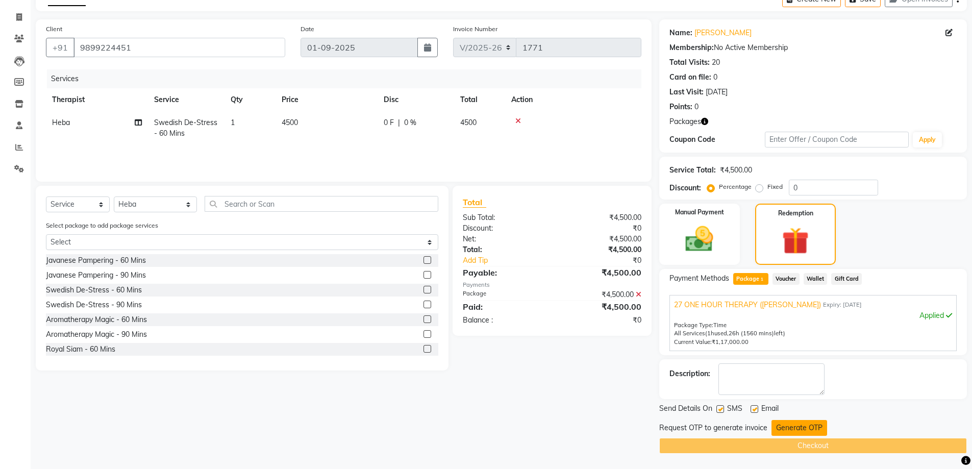
click at [820, 423] on button "Generate OTP" at bounding box center [799, 428] width 56 height 16
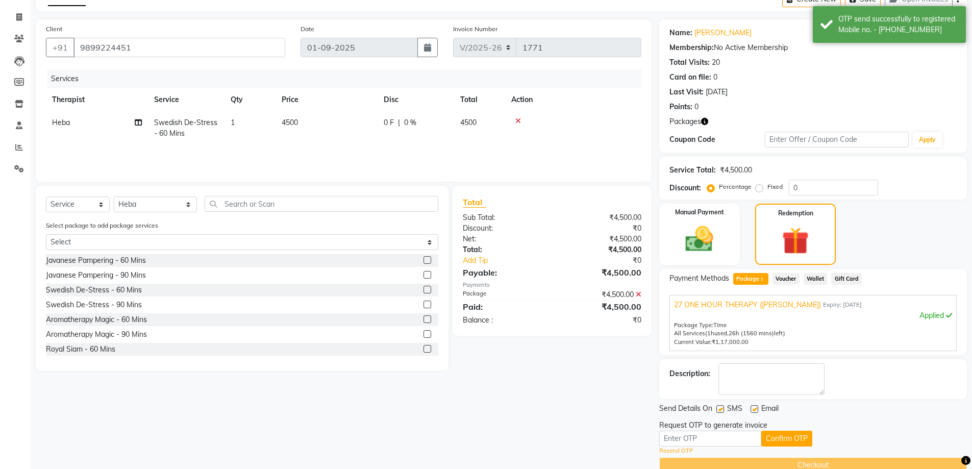
scroll to position [77, 0]
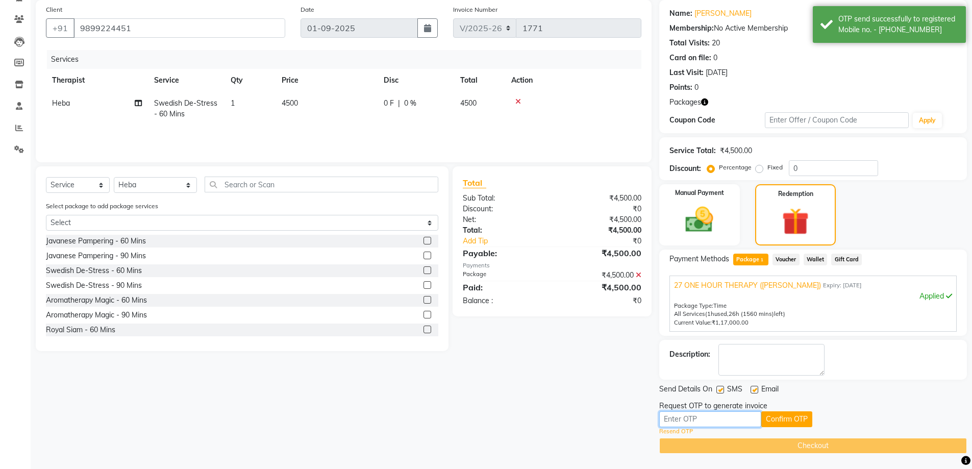
click at [737, 422] on input "text" at bounding box center [710, 419] width 102 height 16
click at [730, 417] on input "text" at bounding box center [710, 419] width 102 height 16
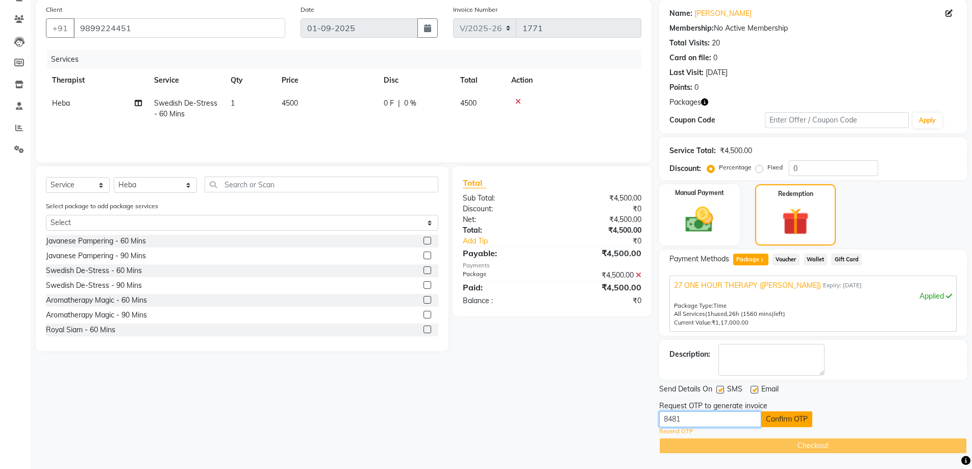
type input "8481"
click at [773, 415] on button "Confirm OTP" at bounding box center [786, 419] width 51 height 16
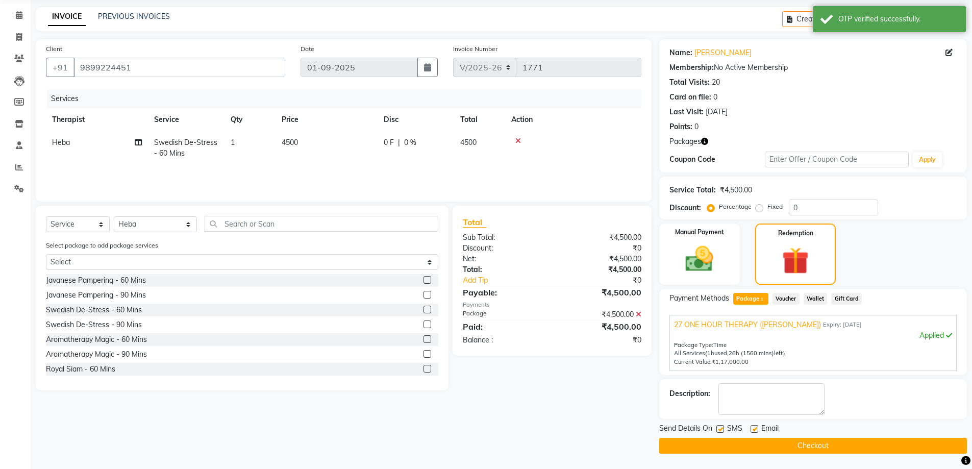
click at [784, 445] on button "Checkout" at bounding box center [813, 446] width 308 height 16
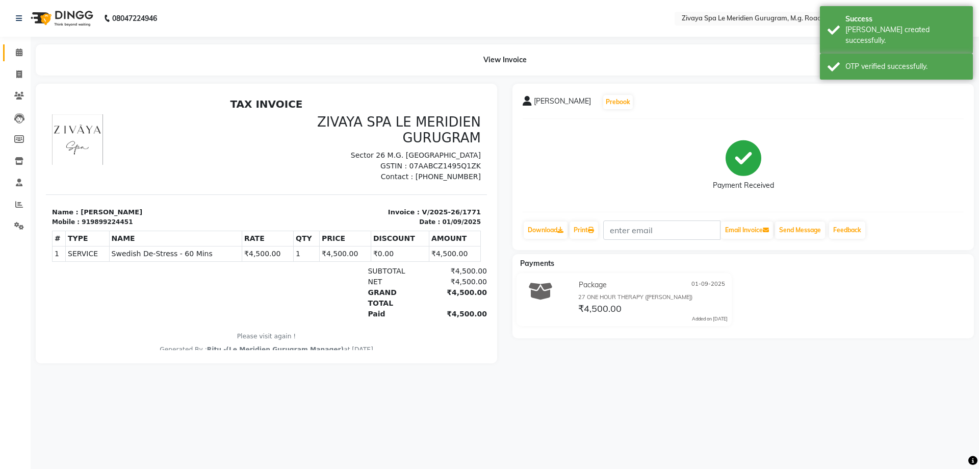
click at [13, 46] on link "Calendar" at bounding box center [15, 52] width 24 height 17
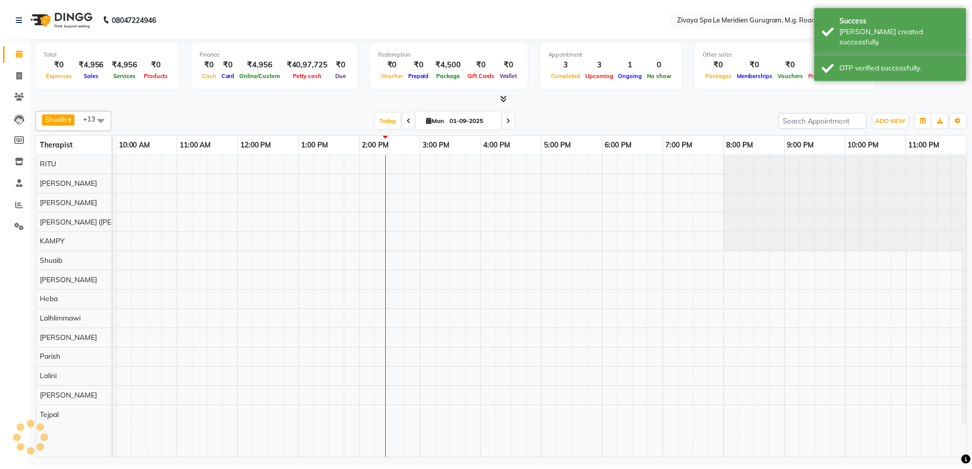
scroll to position [0, 368]
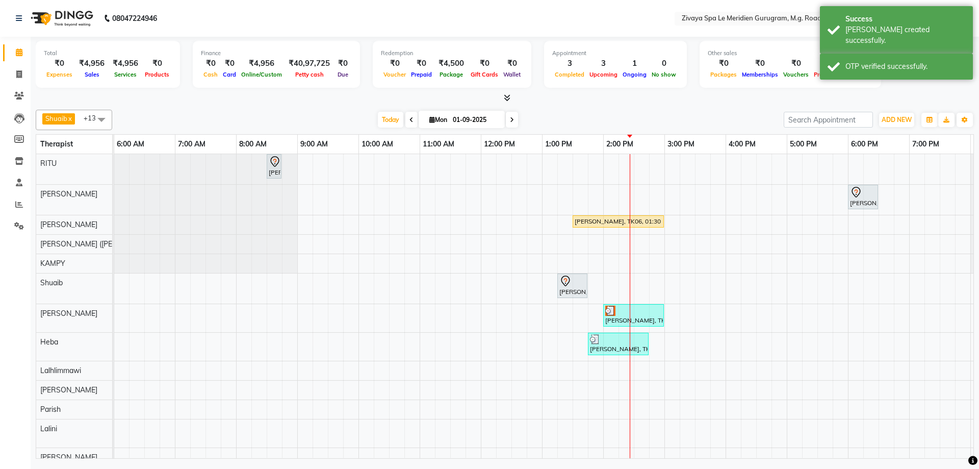
click at [615, 314] on img at bounding box center [610, 310] width 10 height 10
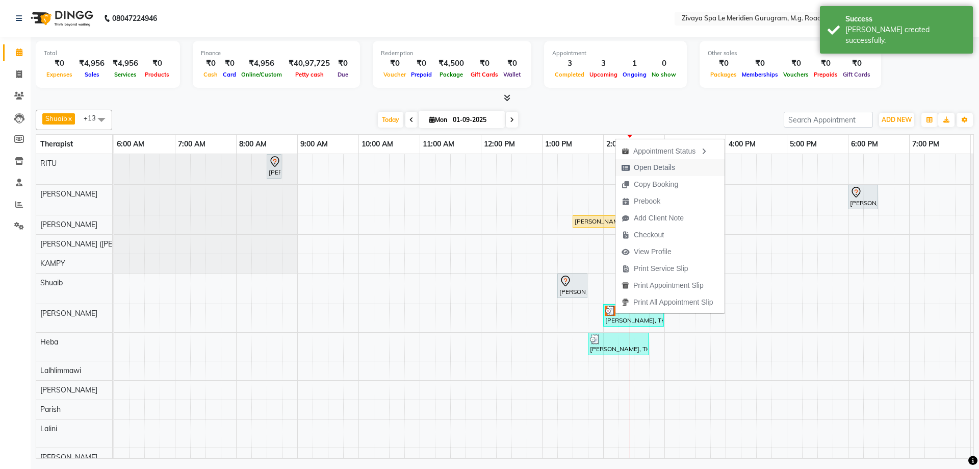
click at [649, 164] on span "Open Details" at bounding box center [654, 167] width 41 height 11
select select "3"
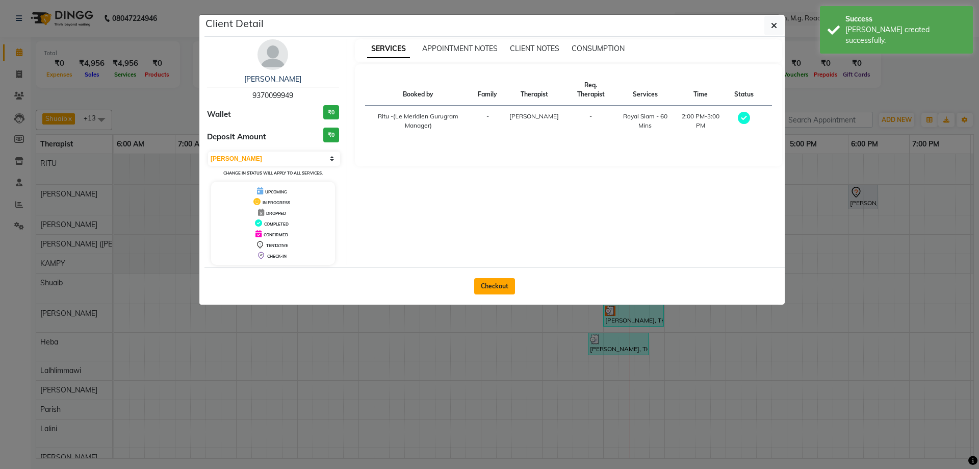
click at [501, 283] on button "Checkout" at bounding box center [494, 286] width 41 height 16
select select "6503"
select select "service"
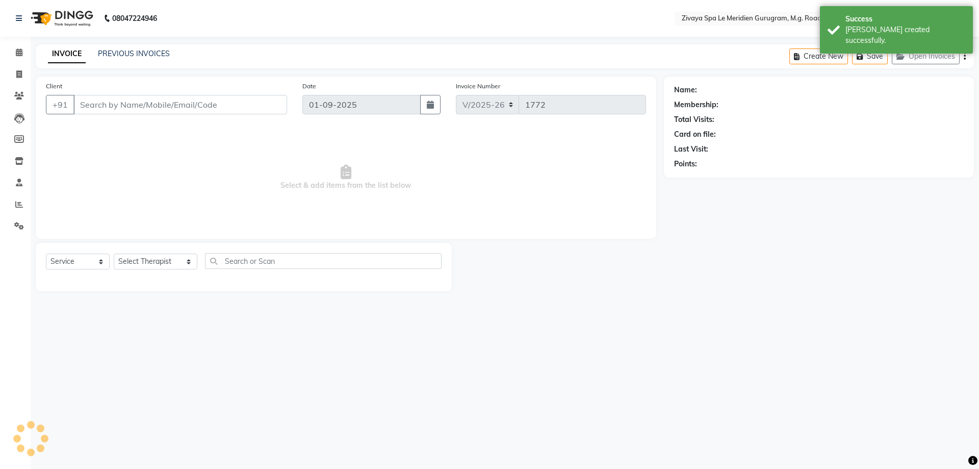
type input "9370099949"
select select "61537"
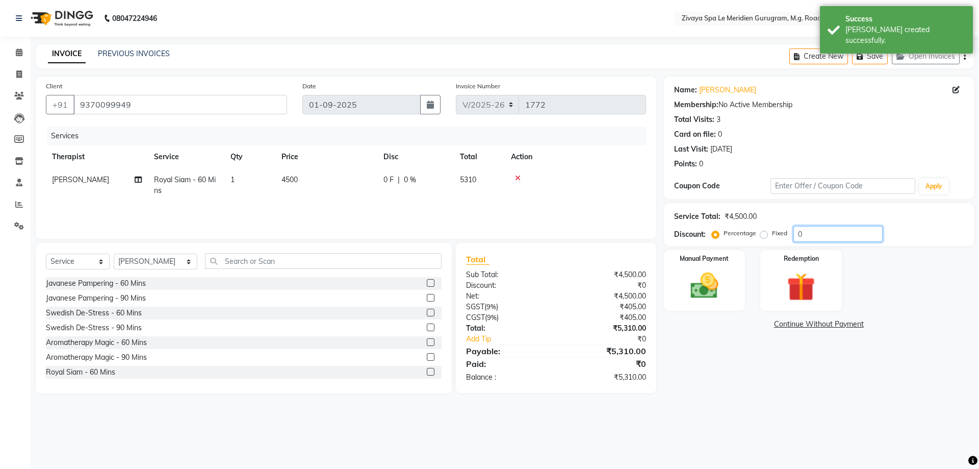
click at [818, 233] on input "0" at bounding box center [838, 234] width 89 height 16
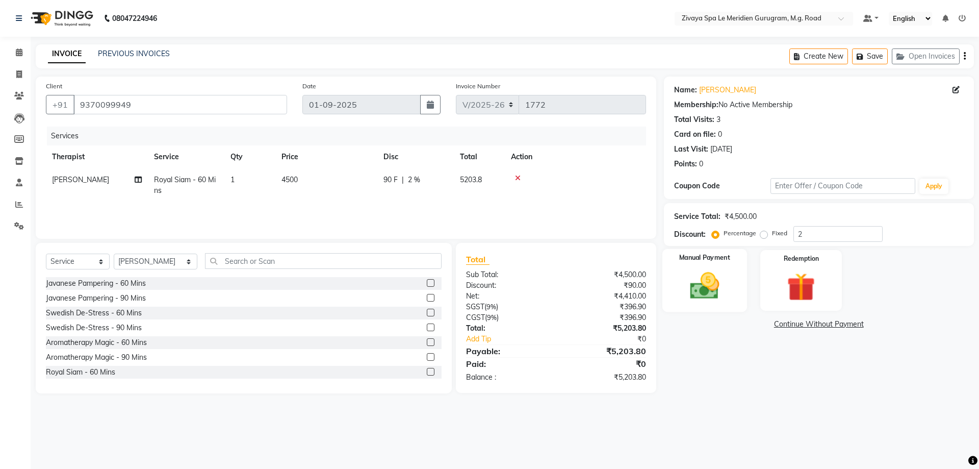
click at [720, 278] on img at bounding box center [704, 286] width 47 height 34
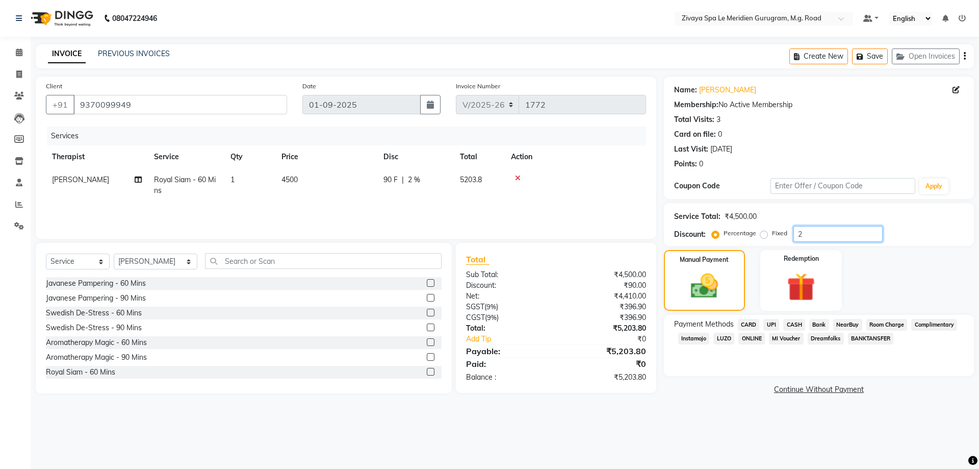
click at [824, 236] on input "2" at bounding box center [838, 234] width 89 height 16
type input "20"
click at [797, 324] on span "CASH" at bounding box center [794, 325] width 22 height 12
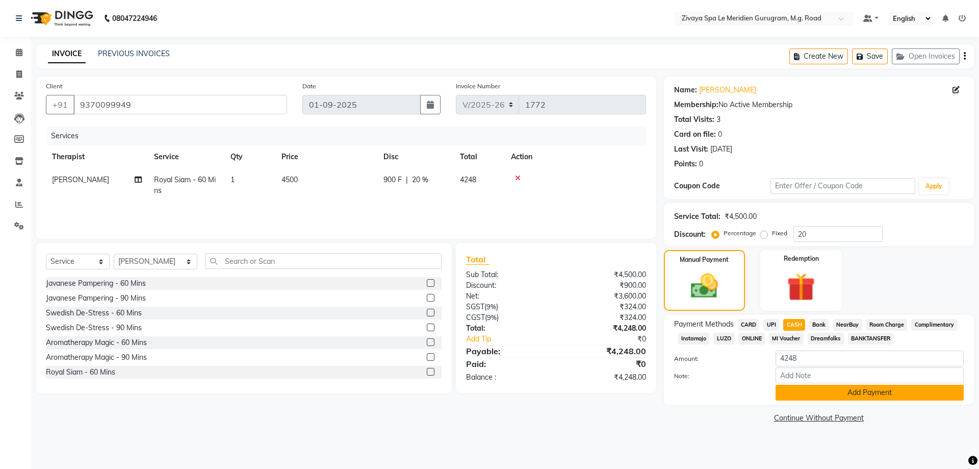
click at [834, 394] on button "Add Payment" at bounding box center [870, 393] width 188 height 16
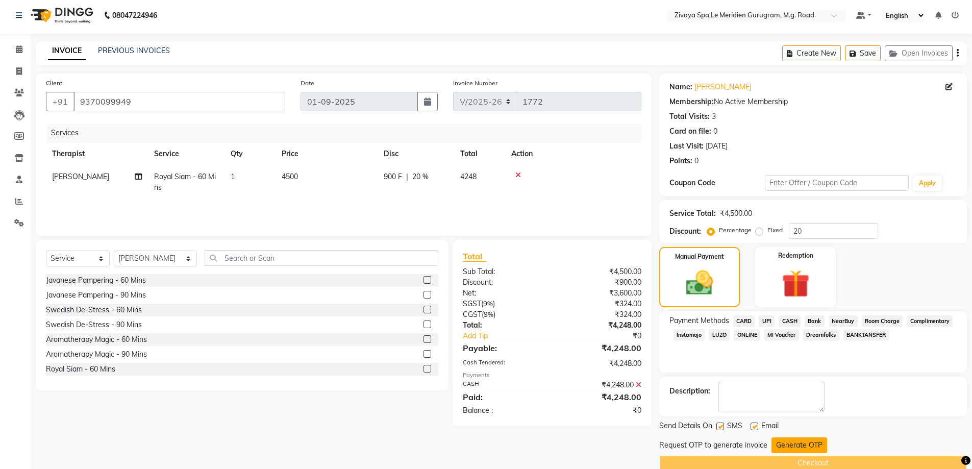
scroll to position [20, 0]
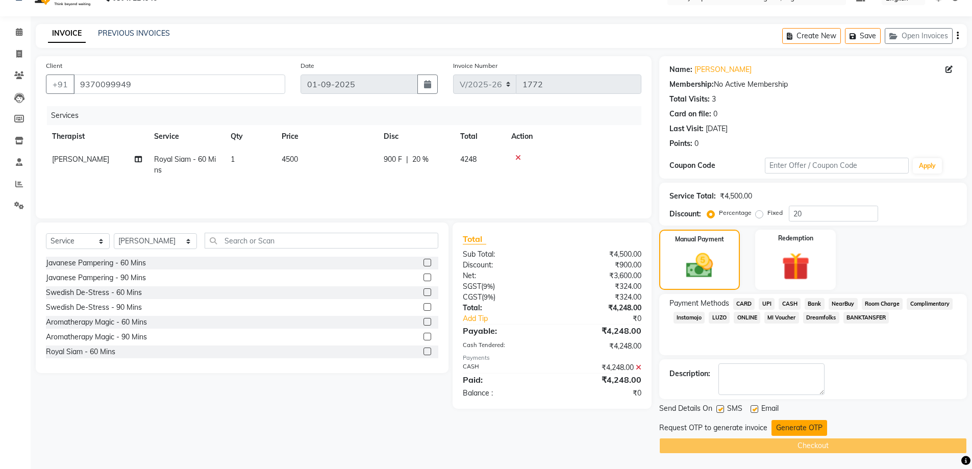
click at [788, 425] on button "Generate OTP" at bounding box center [799, 428] width 56 height 16
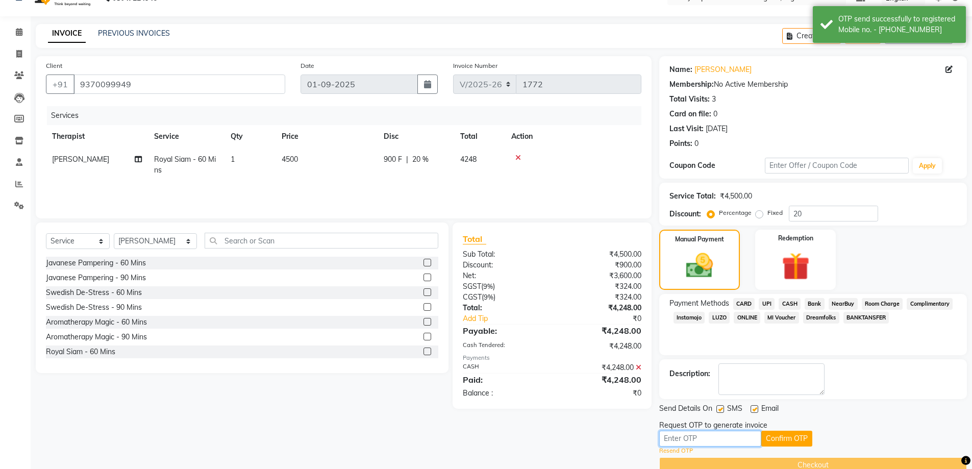
click at [724, 436] on input "text" at bounding box center [710, 438] width 102 height 16
type input "5320"
click at [803, 436] on button "Confirm OTP" at bounding box center [786, 438] width 51 height 16
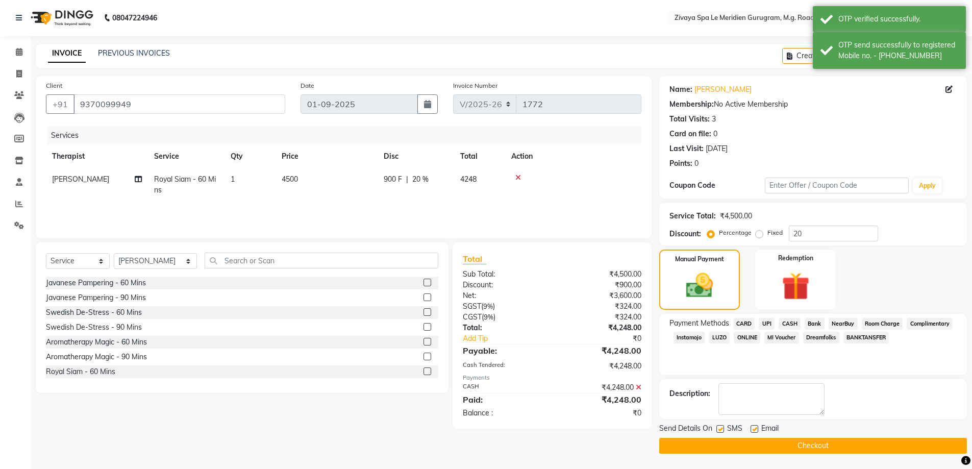
click at [805, 440] on button "Checkout" at bounding box center [813, 446] width 308 height 16
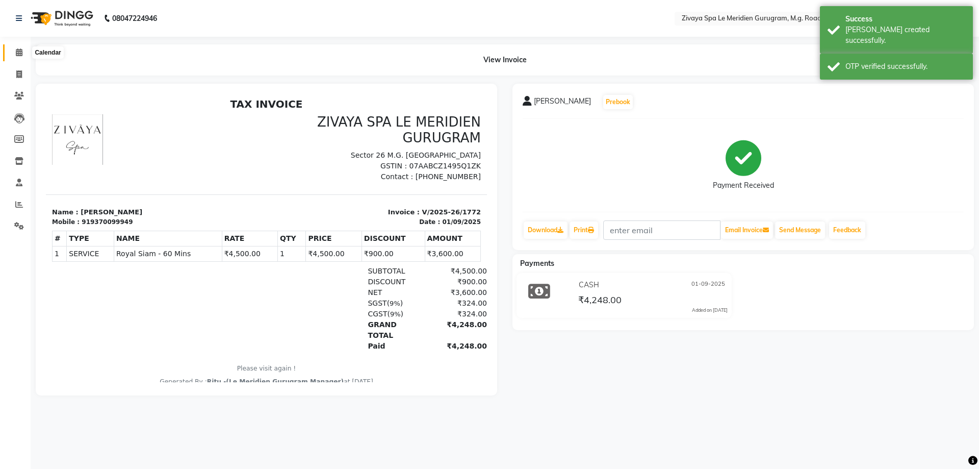
click at [21, 55] on icon at bounding box center [19, 52] width 7 height 8
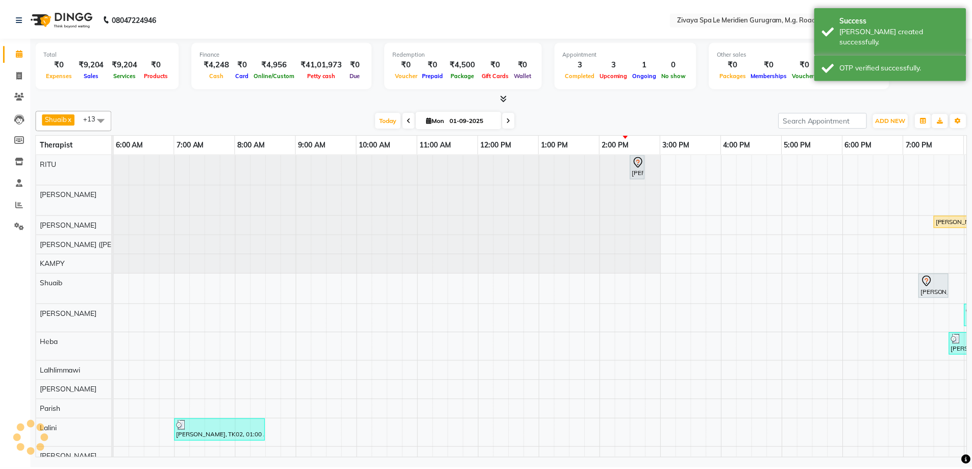
scroll to position [0, 368]
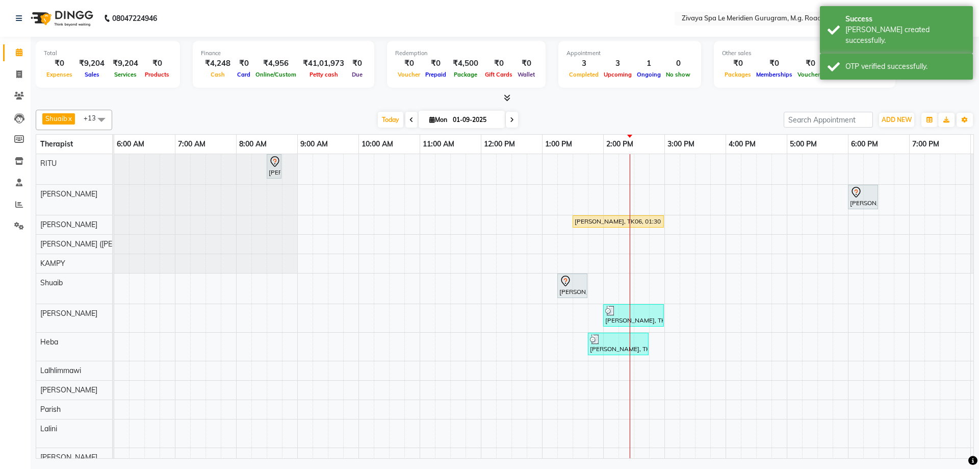
click at [597, 219] on div "[PERSON_NAME], TK06, 01:30 PM-03:00 PM, Javanese Pampering - 90 Mins" at bounding box center [618, 221] width 89 height 9
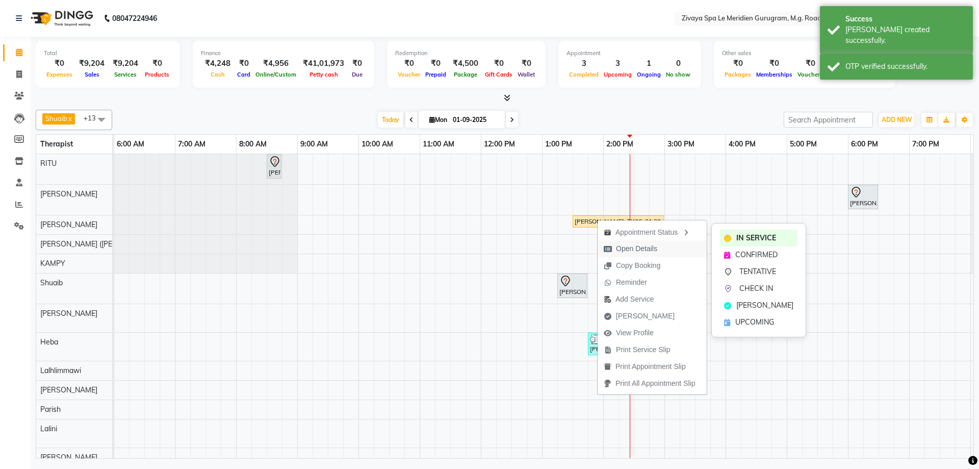
click at [631, 247] on span "Open Details" at bounding box center [636, 248] width 41 height 11
select select "1"
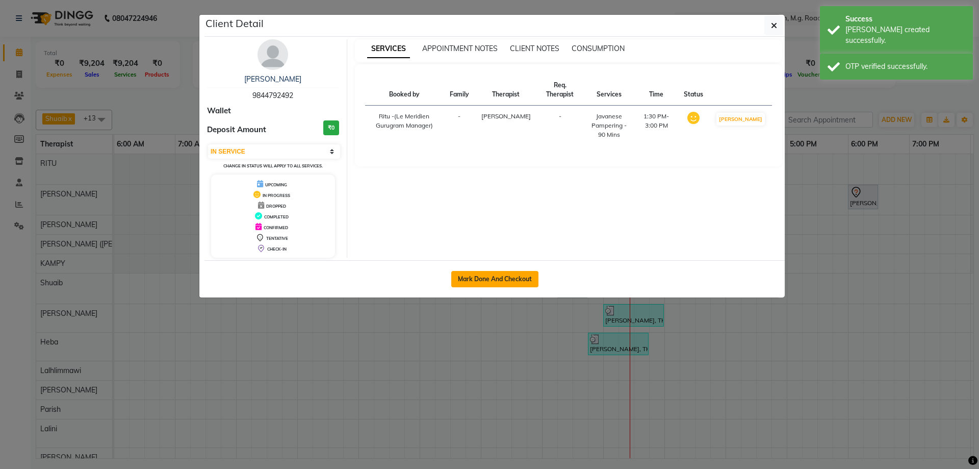
click at [531, 275] on button "Mark Done And Checkout" at bounding box center [494, 279] width 87 height 16
select select "service"
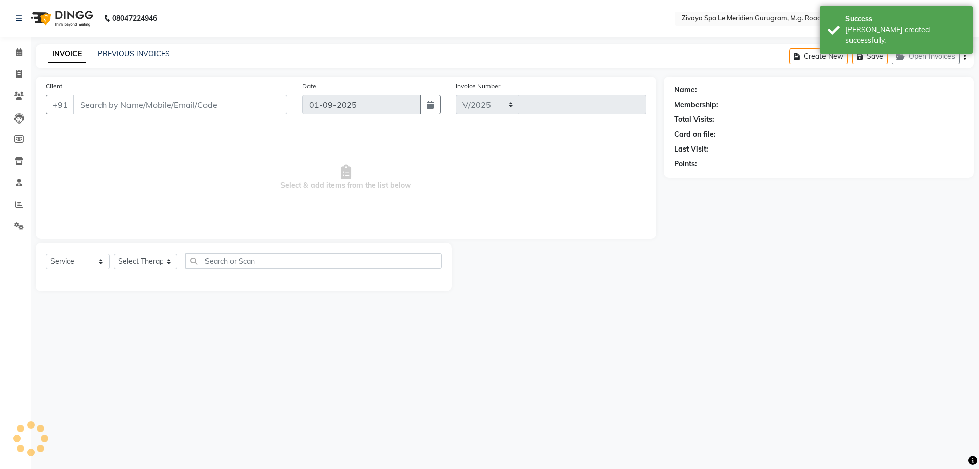
select select "6503"
type input "1773"
type input "9844792492"
select select "49508"
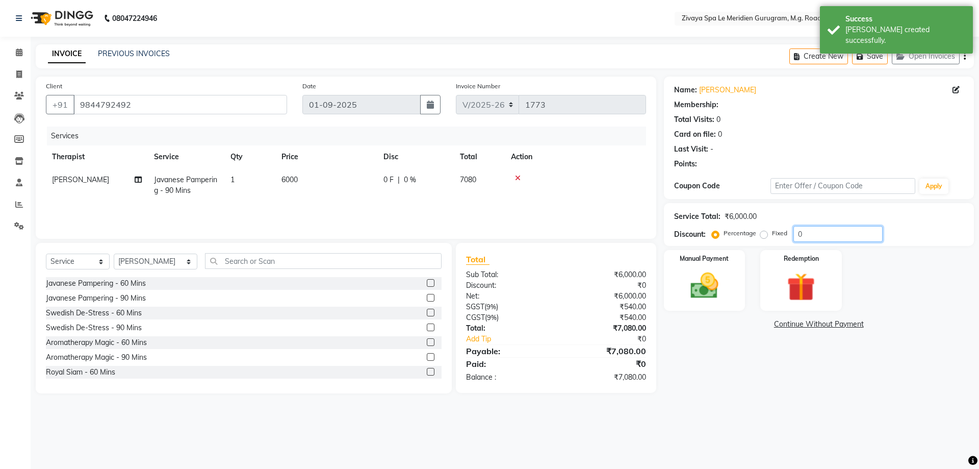
click at [820, 239] on input "0" at bounding box center [838, 234] width 89 height 16
type input "20"
click at [717, 285] on img at bounding box center [704, 286] width 47 height 34
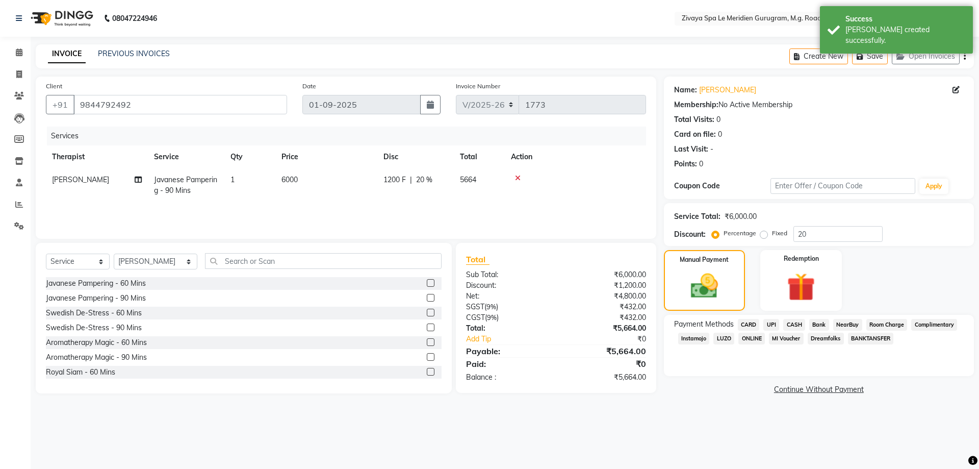
click at [756, 322] on span "CARD" at bounding box center [749, 325] width 22 height 12
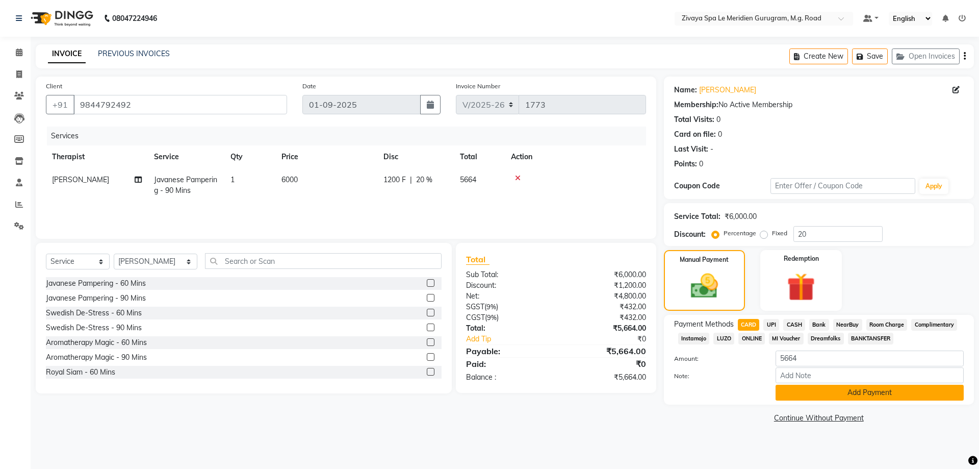
click at [889, 393] on button "Add Payment" at bounding box center [870, 393] width 188 height 16
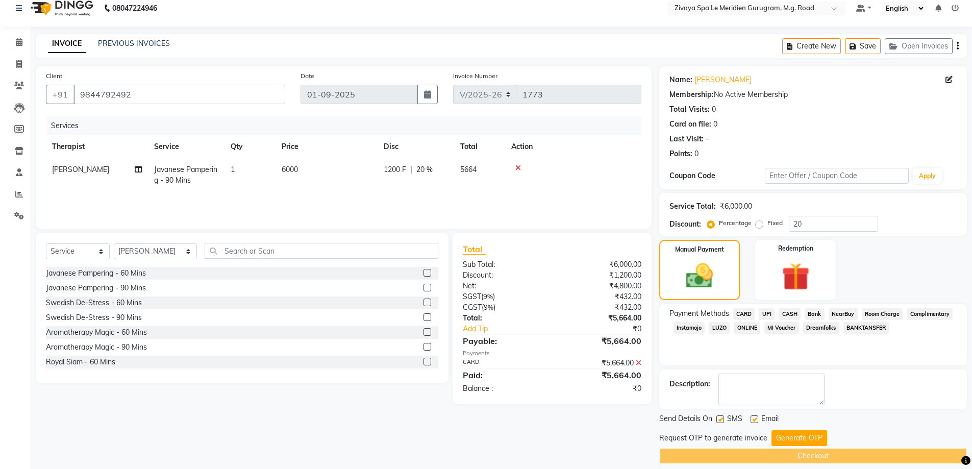
scroll to position [20, 0]
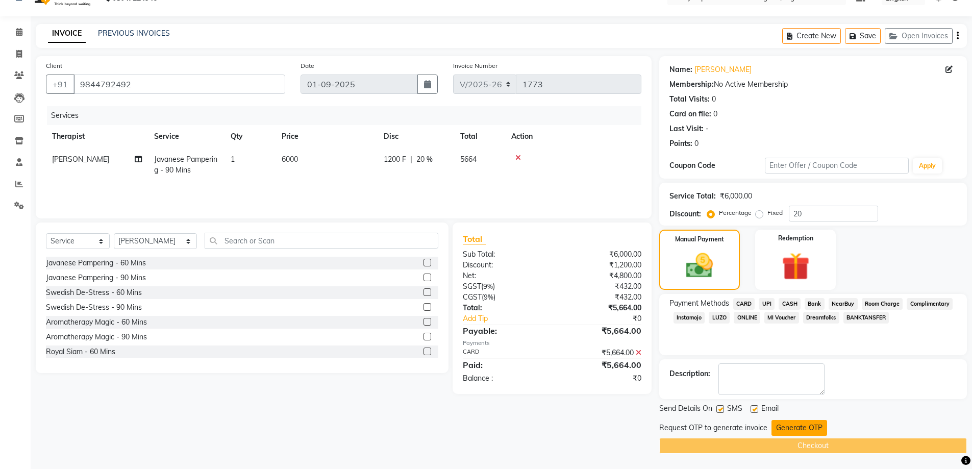
click at [794, 429] on button "Generate OTP" at bounding box center [799, 428] width 56 height 16
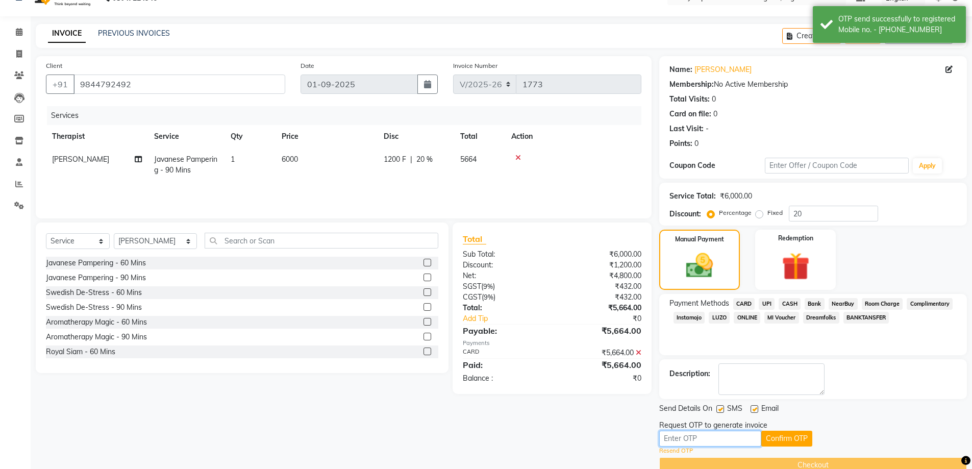
click at [732, 440] on input "text" at bounding box center [710, 438] width 102 height 16
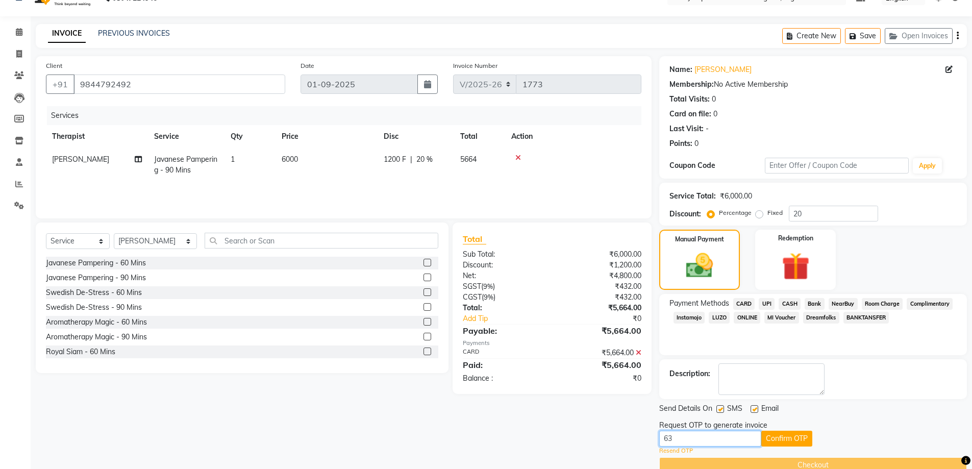
type input "6"
type input "3142"
click at [783, 438] on button "Confirm OTP" at bounding box center [786, 438] width 51 height 16
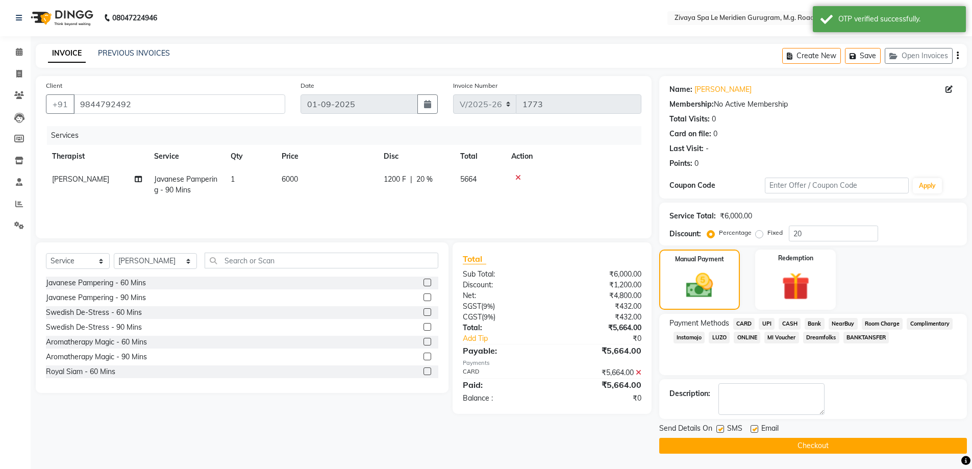
scroll to position [1, 0]
click at [786, 446] on button "Checkout" at bounding box center [813, 446] width 308 height 16
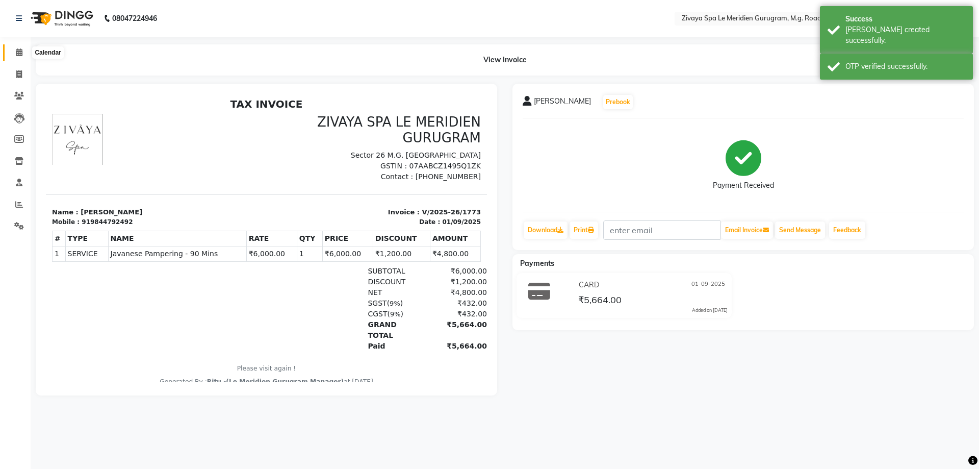
click at [23, 49] on span at bounding box center [19, 53] width 18 height 12
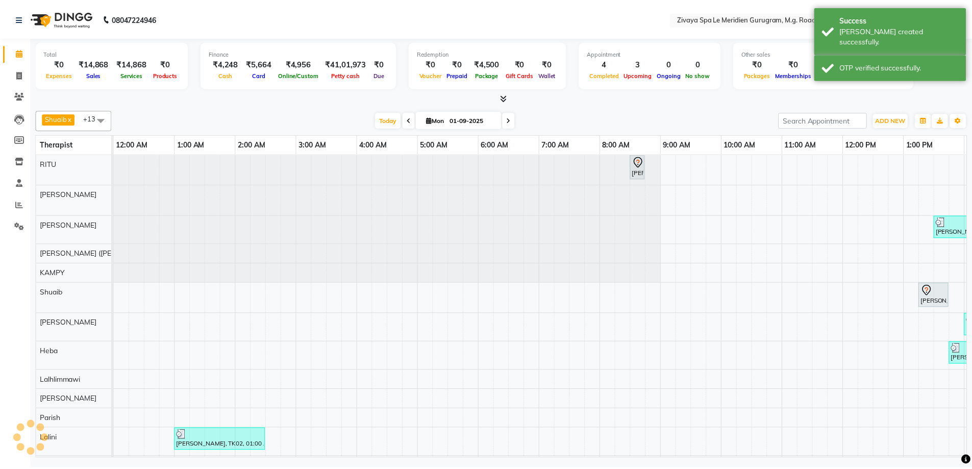
scroll to position [0, 368]
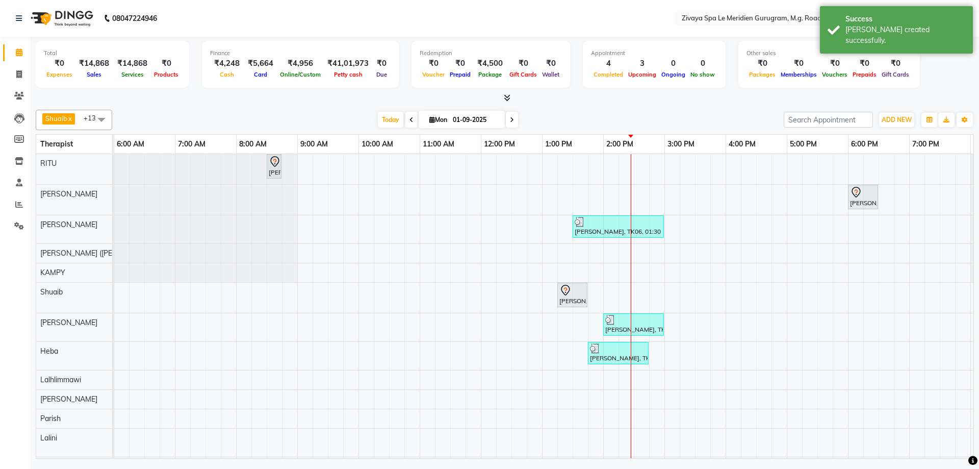
click at [579, 297] on div "[PERSON_NAME], TK07, 01:15 PM-01:45 PM, [DEMOGRAPHIC_DATA] HAIRCUT" at bounding box center [572, 294] width 28 height 21
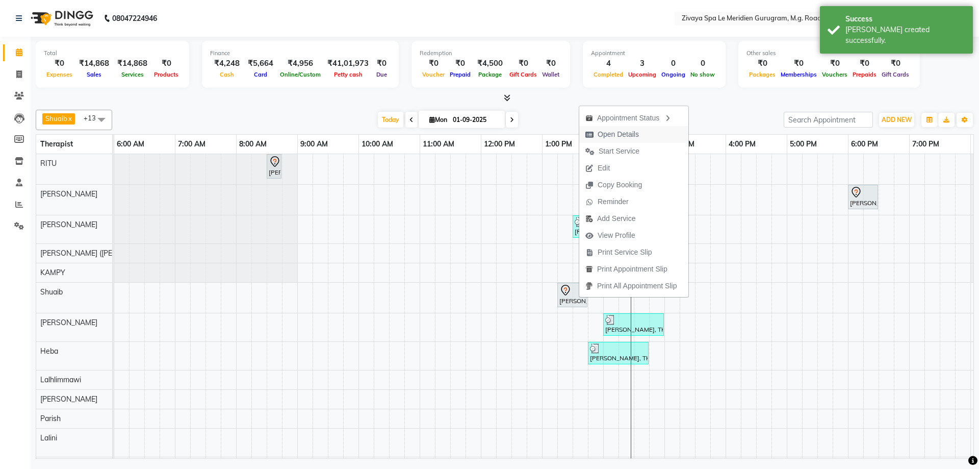
click at [624, 139] on span "Open Details" at bounding box center [618, 134] width 41 height 11
select select "7"
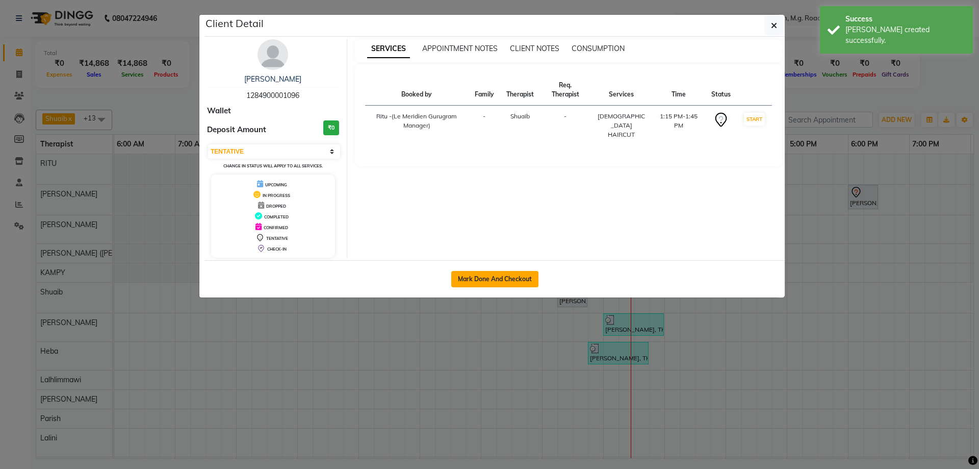
click at [527, 280] on button "Mark Done And Checkout" at bounding box center [494, 279] width 87 height 16
select select "service"
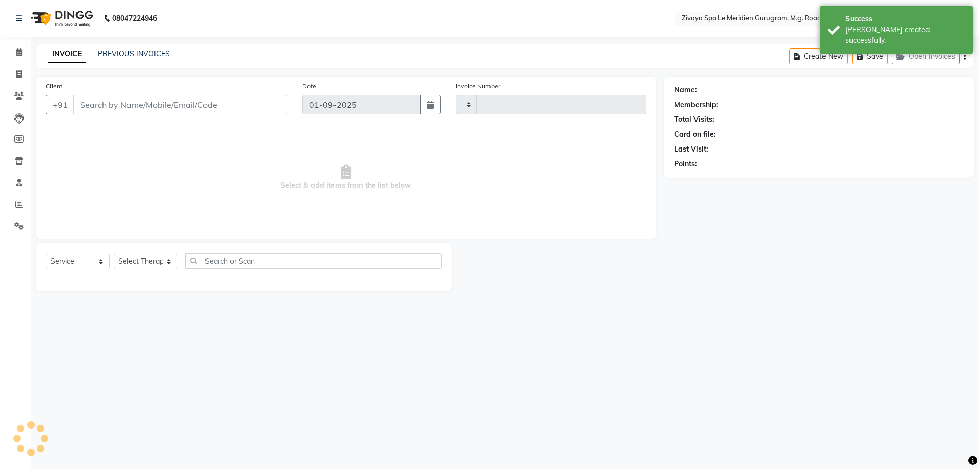
type input "1774"
select select "6503"
type input "1284900001096"
select select "52628"
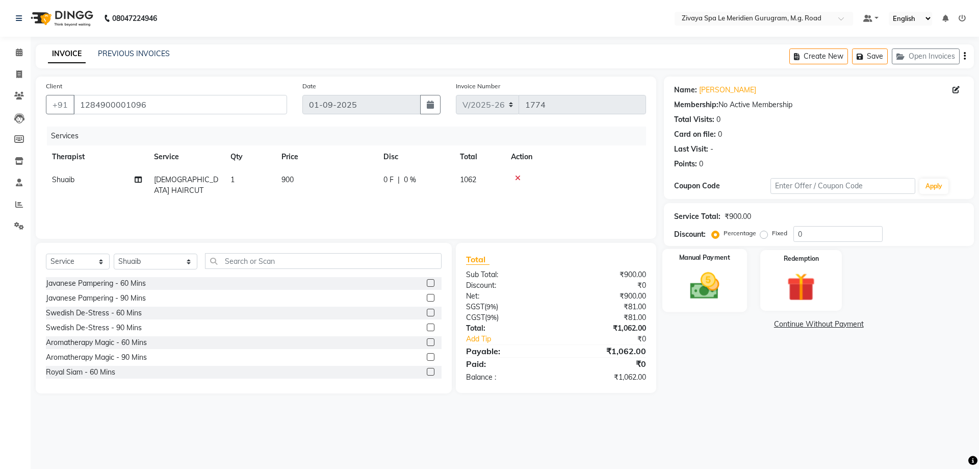
click at [726, 296] on img at bounding box center [704, 286] width 47 height 34
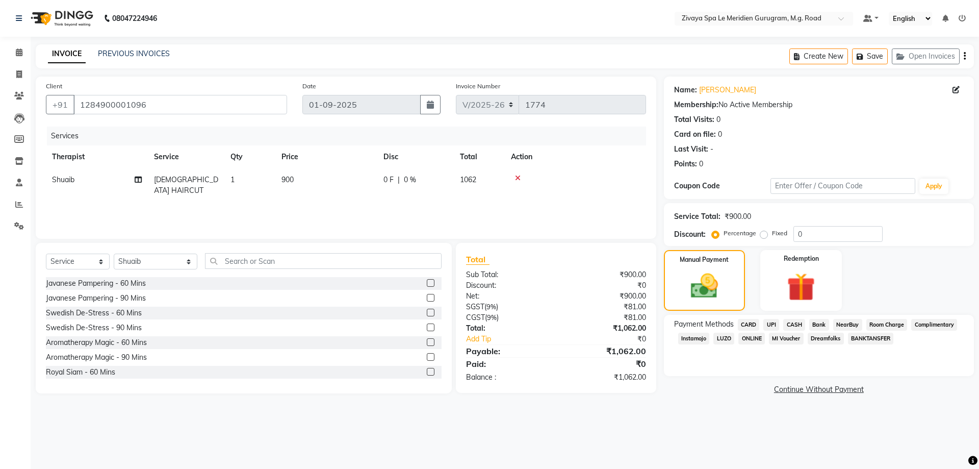
click at [774, 326] on span "UPI" at bounding box center [771, 325] width 16 height 12
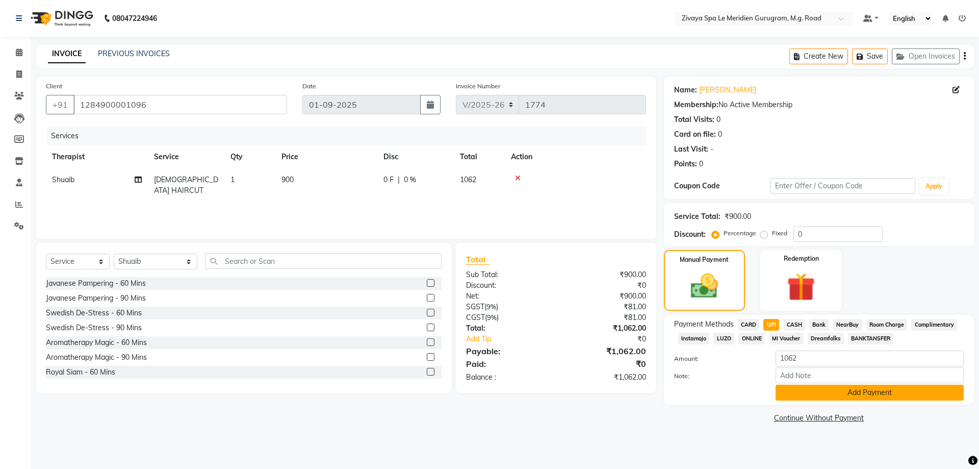
click at [902, 397] on button "Add Payment" at bounding box center [870, 393] width 188 height 16
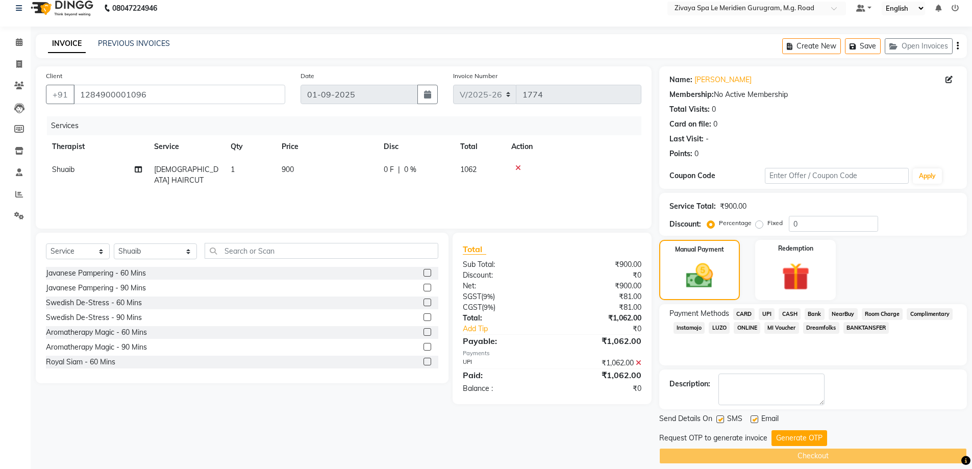
scroll to position [20, 0]
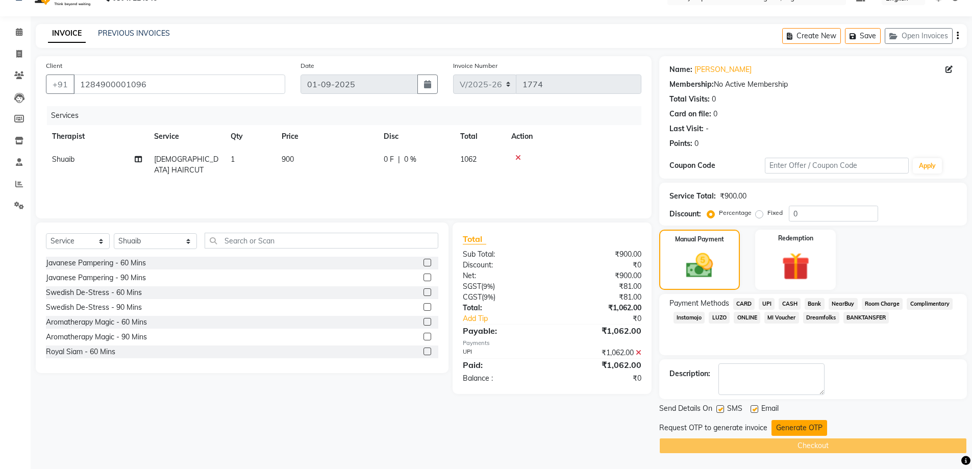
click at [817, 426] on button "Generate OTP" at bounding box center [799, 428] width 56 height 16
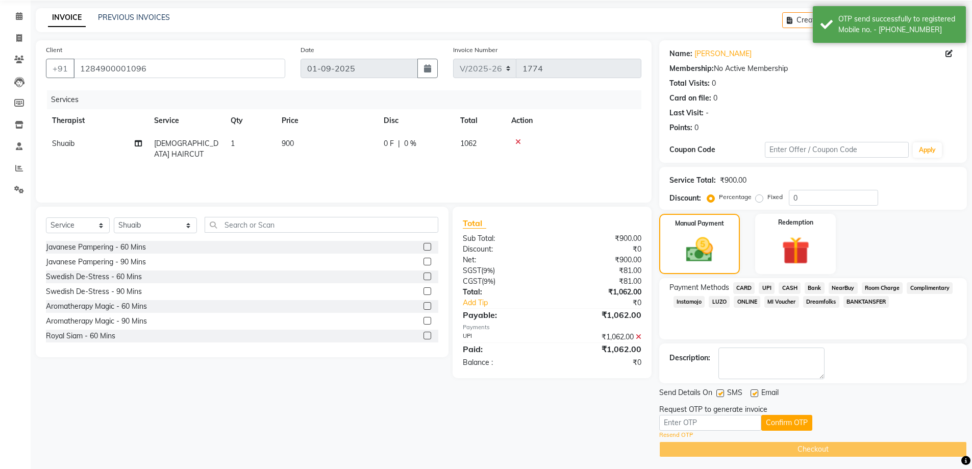
scroll to position [40, 0]
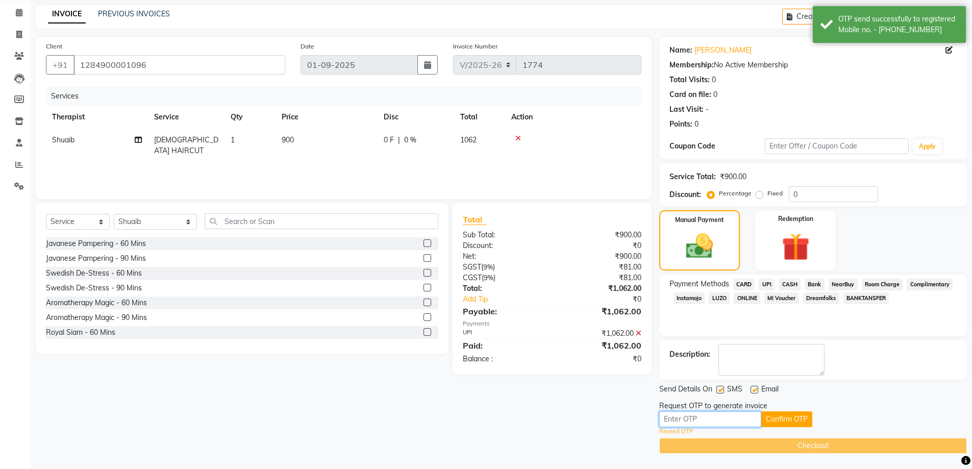
click at [738, 414] on input "text" at bounding box center [710, 419] width 102 height 16
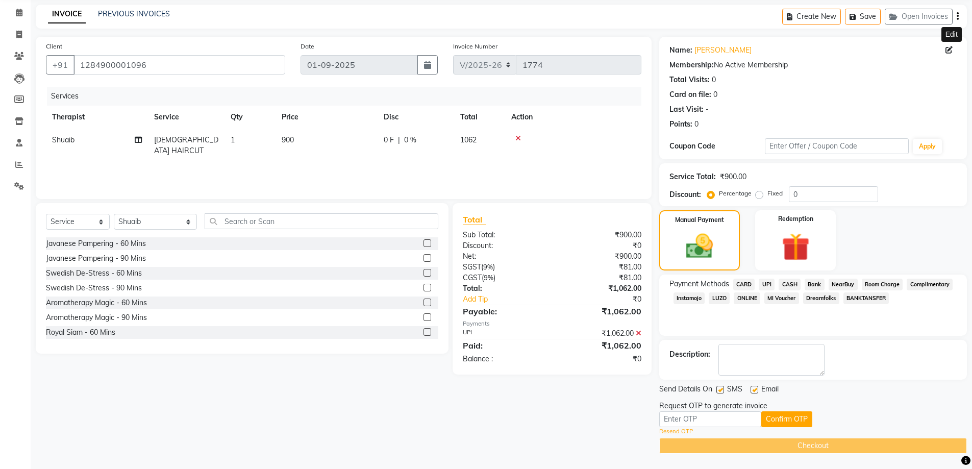
click at [948, 47] on icon at bounding box center [948, 49] width 7 height 7
select select "[DEMOGRAPHIC_DATA]"
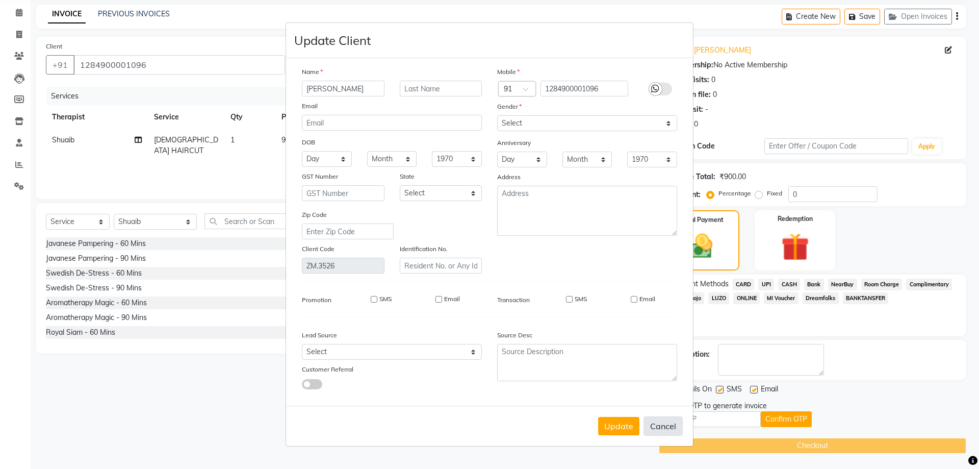
click at [662, 425] on button "Cancel" at bounding box center [663, 425] width 39 height 19
select select
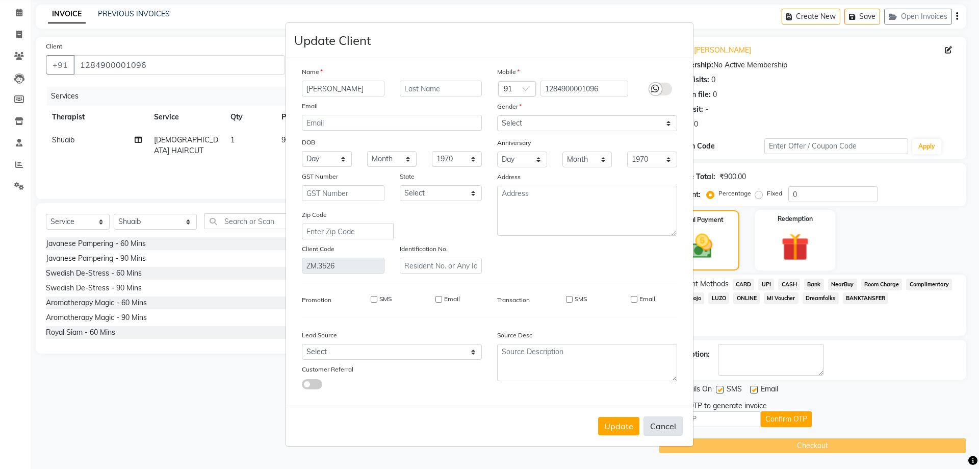
select select
checkbox input "false"
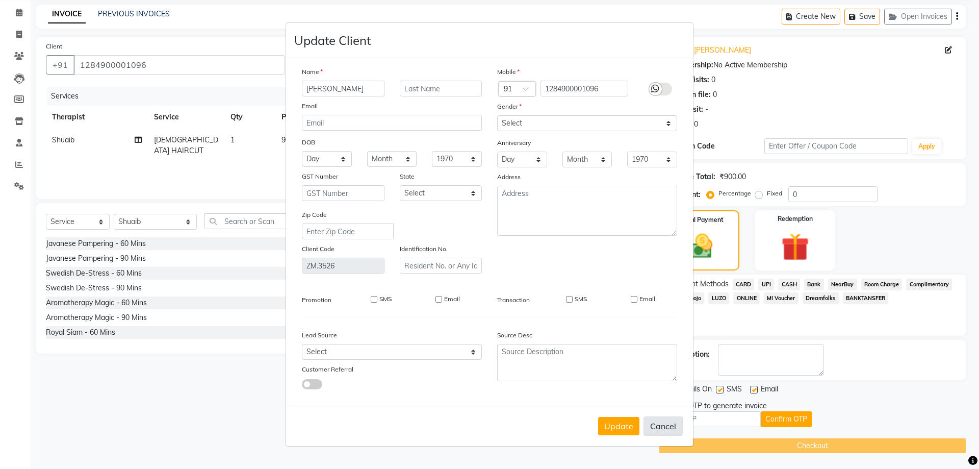
checkbox input "false"
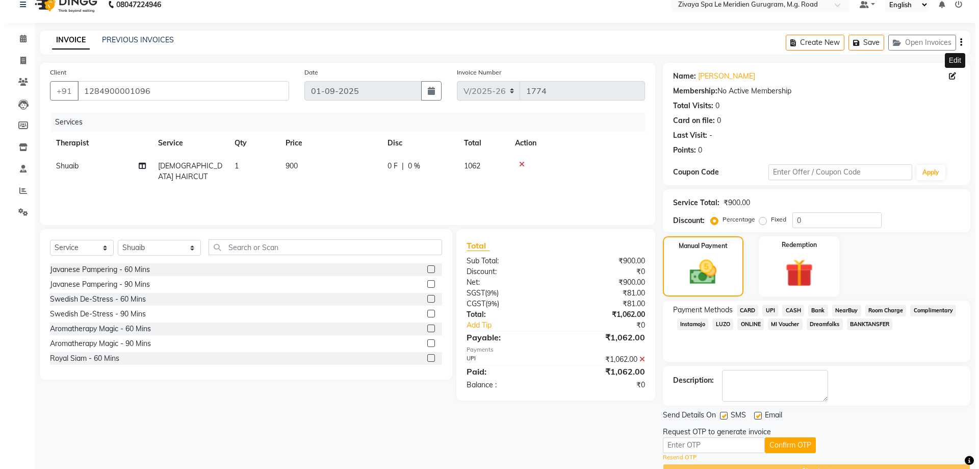
scroll to position [0, 0]
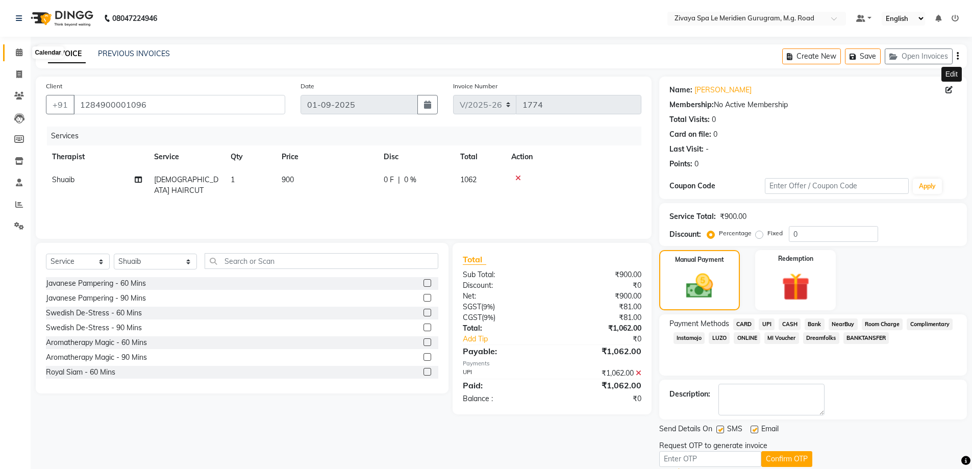
click at [23, 56] on span at bounding box center [19, 53] width 18 height 12
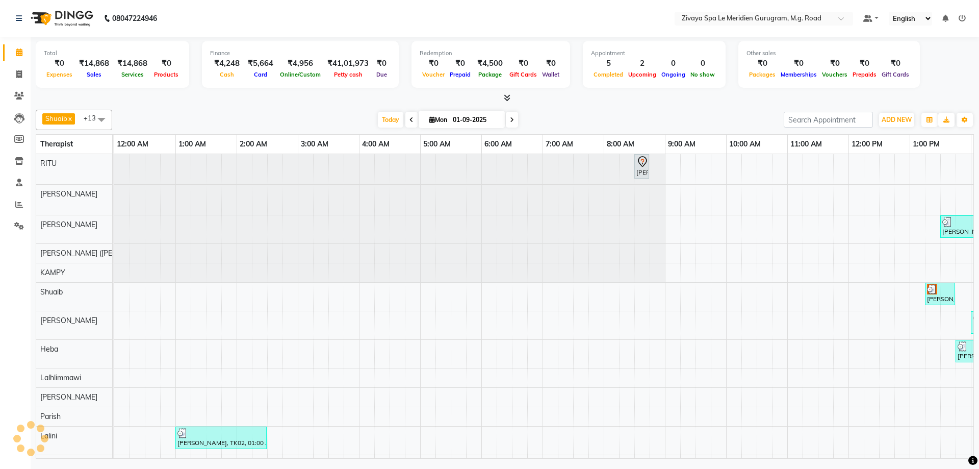
scroll to position [0, 368]
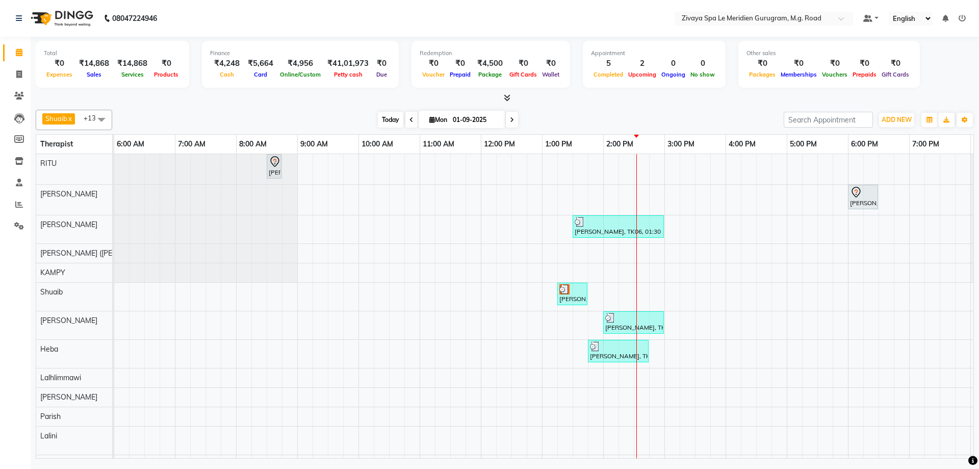
click at [382, 119] on span "Today" at bounding box center [391, 120] width 26 height 16
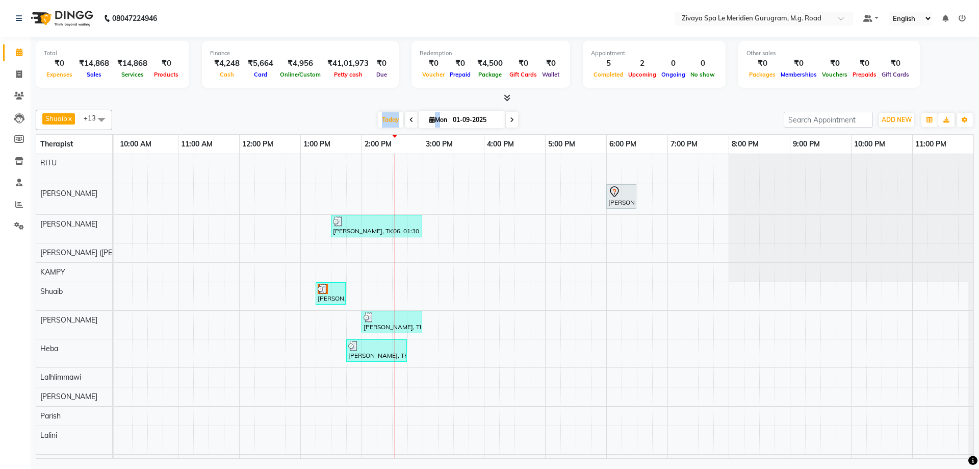
scroll to position [0, 0]
click at [363, 105] on div "Total ₹0 Expenses ₹14,868 Sales ₹14,868 Services ₹0 Products Finance ₹4,248 Cas…" at bounding box center [505, 249] width 949 height 424
click at [520, 202] on div "Paresh, TK01, 08:30 AM-08:45 AM, Swedish De-Stress - 60 Mins Mr.Shushil, TK03, …" at bounding box center [239, 323] width 1469 height 339
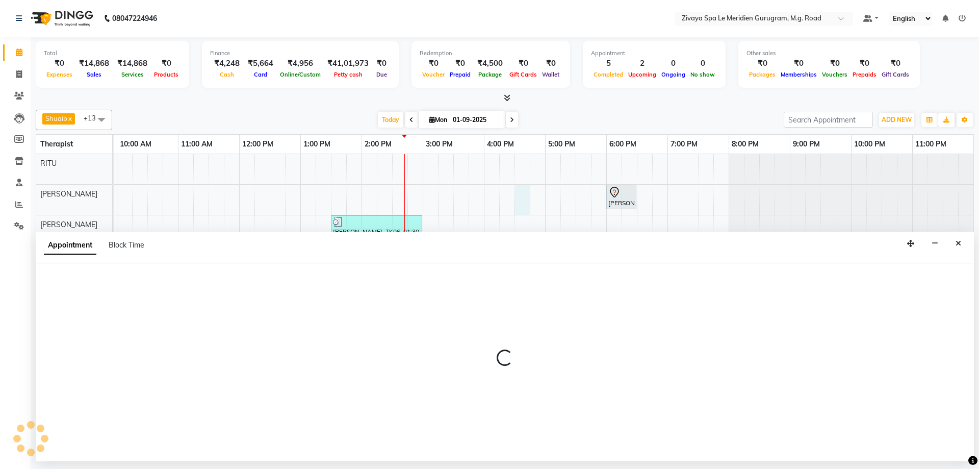
select select "49507"
select select "tentative"
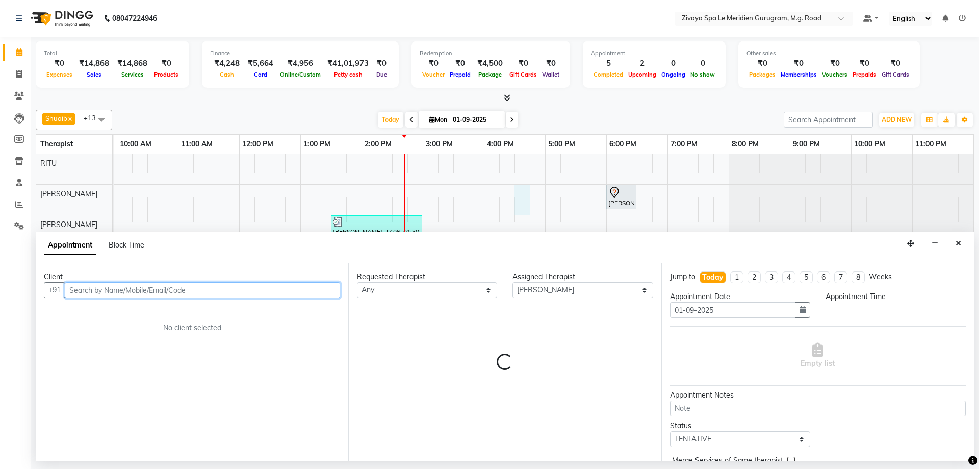
select select "990"
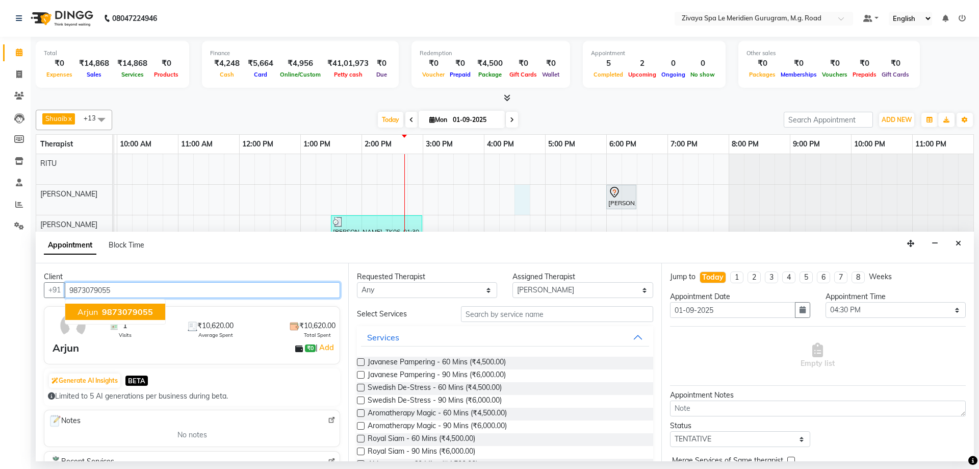
click at [128, 310] on span "9873079055" at bounding box center [127, 312] width 51 height 10
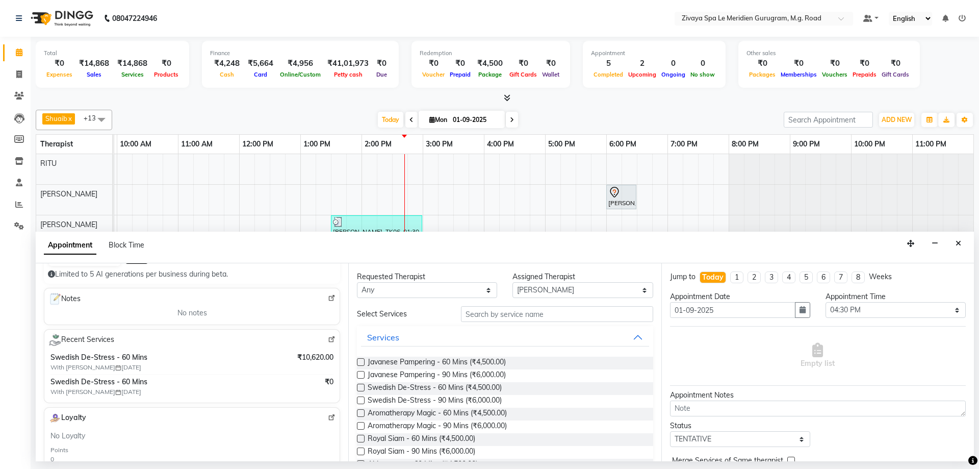
scroll to position [99, 0]
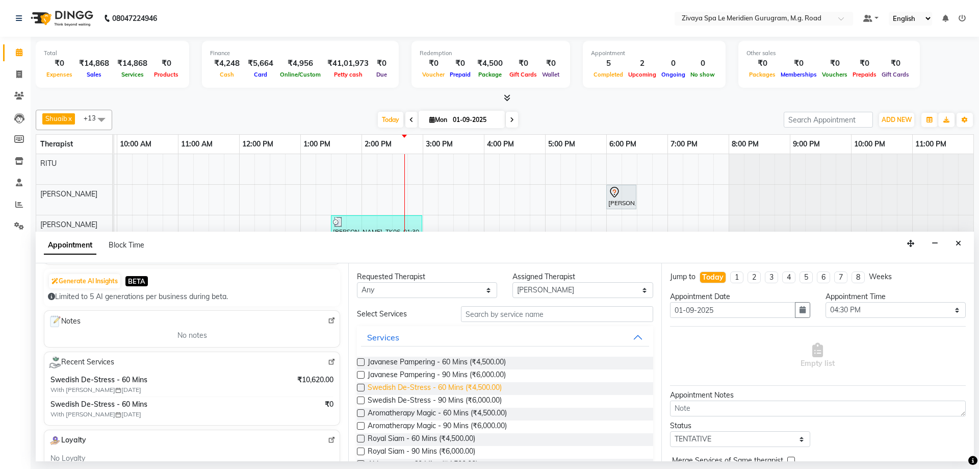
type input "9873079055"
click at [408, 390] on span "Swedish De-Stress - 60 Mins (₹4,500.00)" at bounding box center [435, 388] width 134 height 13
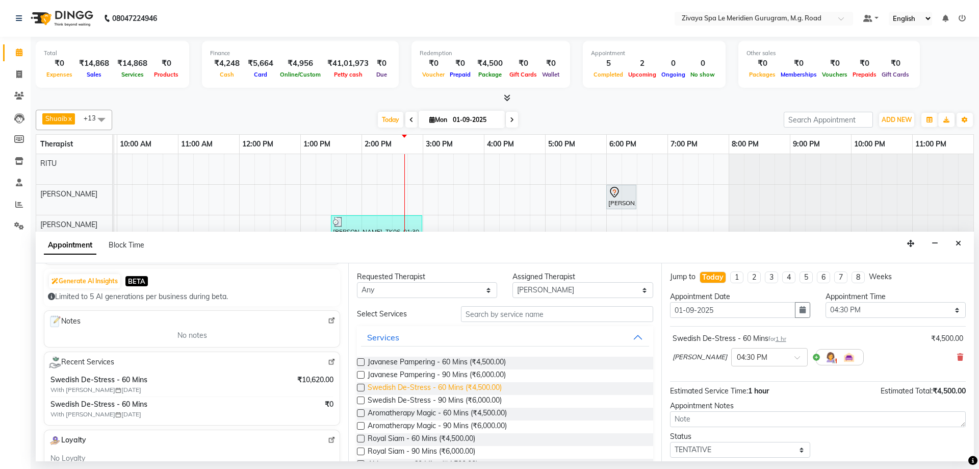
click at [423, 389] on span "Swedish De-Stress - 60 Mins (₹4,500.00)" at bounding box center [435, 388] width 134 height 13
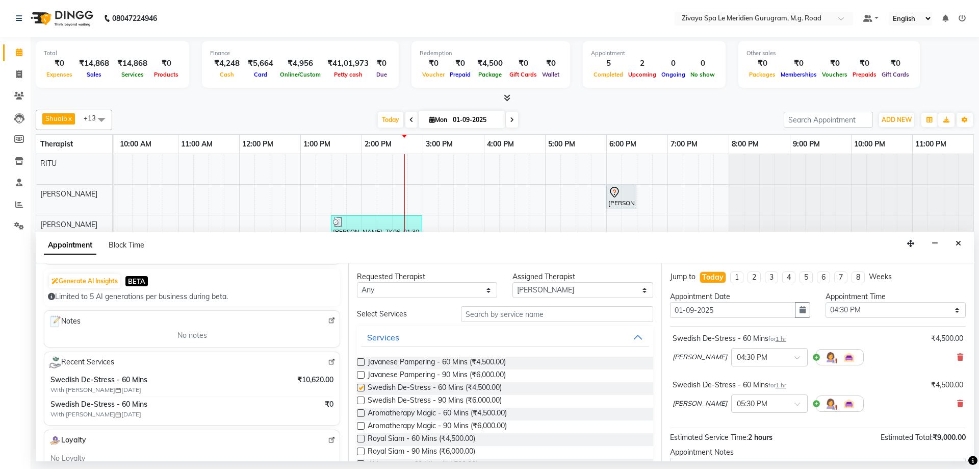
checkbox input "false"
click at [775, 406] on input "text" at bounding box center [759, 402] width 45 height 11
click at [763, 443] on div "04:30 PM" at bounding box center [769, 448] width 75 height 19
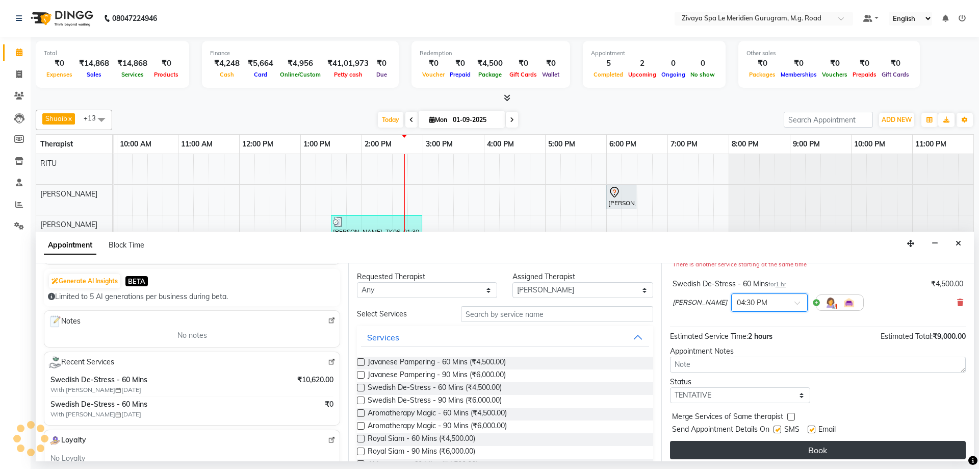
scroll to position [118, 0]
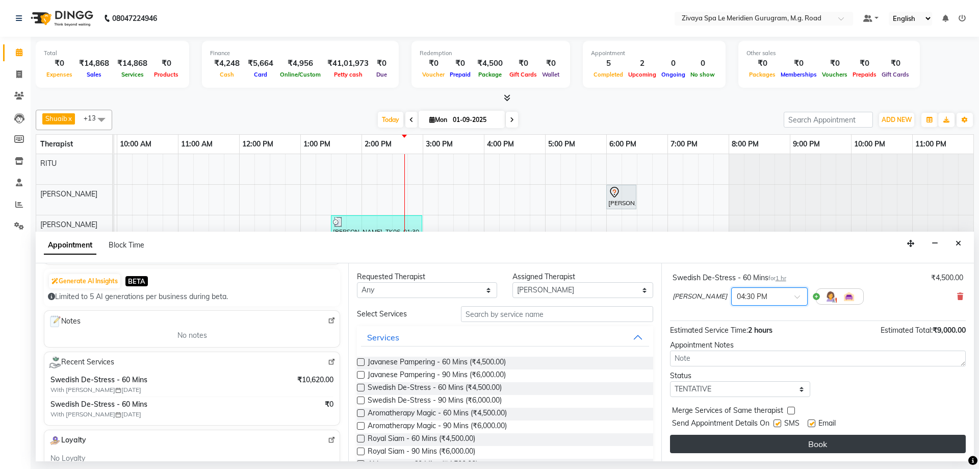
click at [828, 437] on button "Book" at bounding box center [818, 444] width 296 height 18
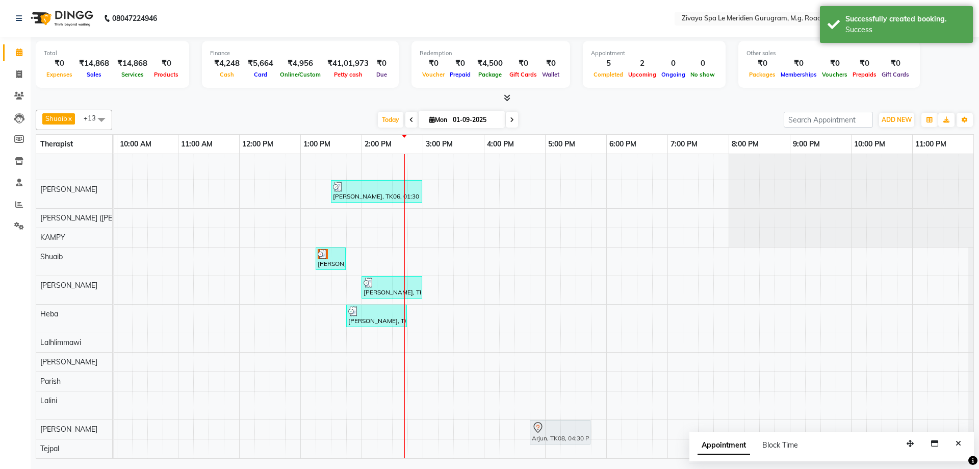
scroll to position [68, 609]
drag, startPoint x: 537, startPoint y: 227, endPoint x: 540, endPoint y: 421, distance: 194.3
click at [540, 422] on tbody "Paresh, TK01, 08:30 AM-08:45 AM, Swedish De-Stress - 60 Mins Arjun, TK08, 04:30…" at bounding box center [239, 276] width 1469 height 364
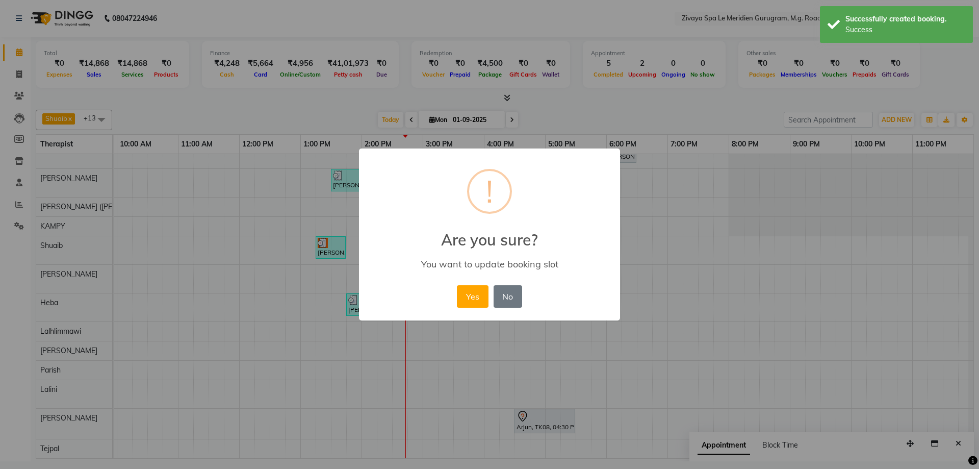
scroll to position [54, 609]
click at [461, 281] on div "× ! Are you sure? You want to update booking slot Yes No No" at bounding box center [489, 234] width 261 height 172
click at [468, 289] on button "Yes" at bounding box center [472, 296] width 31 height 22
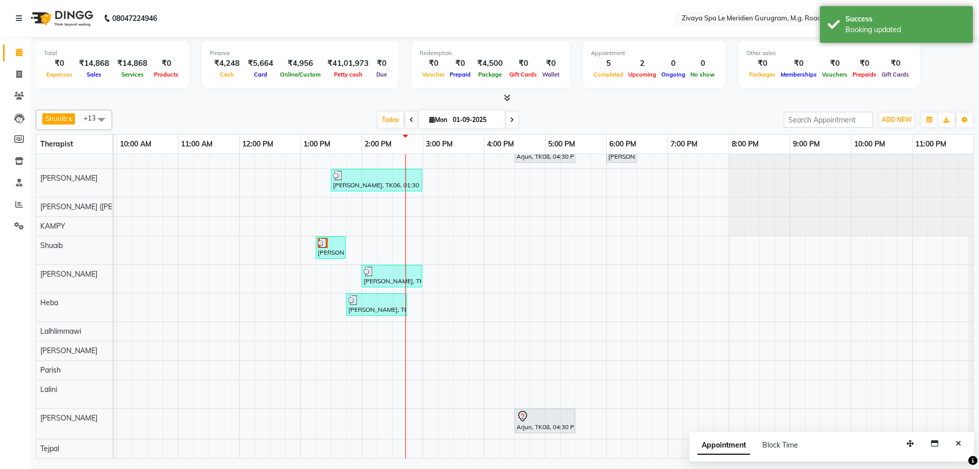
click at [967, 439] on div "Appointment Block Time" at bounding box center [832, 447] width 285 height 32
click at [966, 440] on div "Appointment Block Time" at bounding box center [832, 447] width 285 height 32
click at [964, 442] on button "Close" at bounding box center [958, 444] width 15 height 16
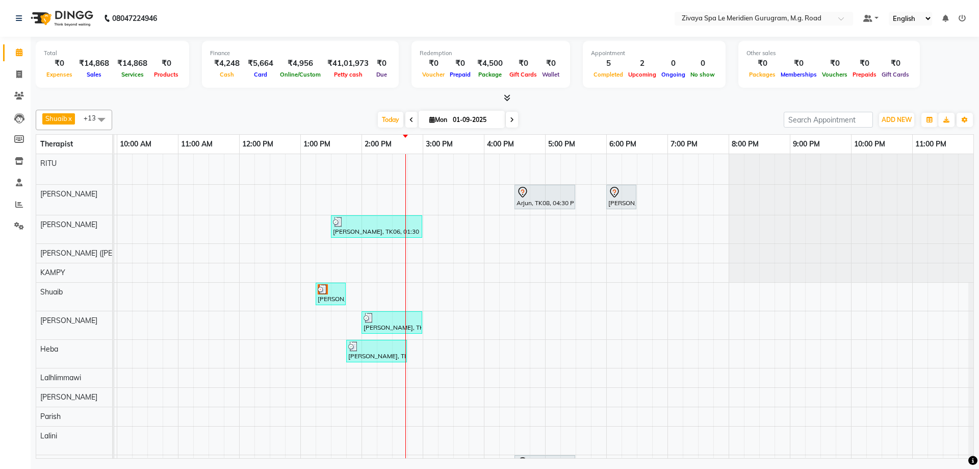
scroll to position [0, 0]
click at [661, 349] on div "Paresh, TK01, 08:30 AM-08:45 AM, Swedish De-Stress - 60 Mins Arjun, TK08, 04:30…" at bounding box center [239, 329] width 1469 height 350
select select "63969"
select select "tentative"
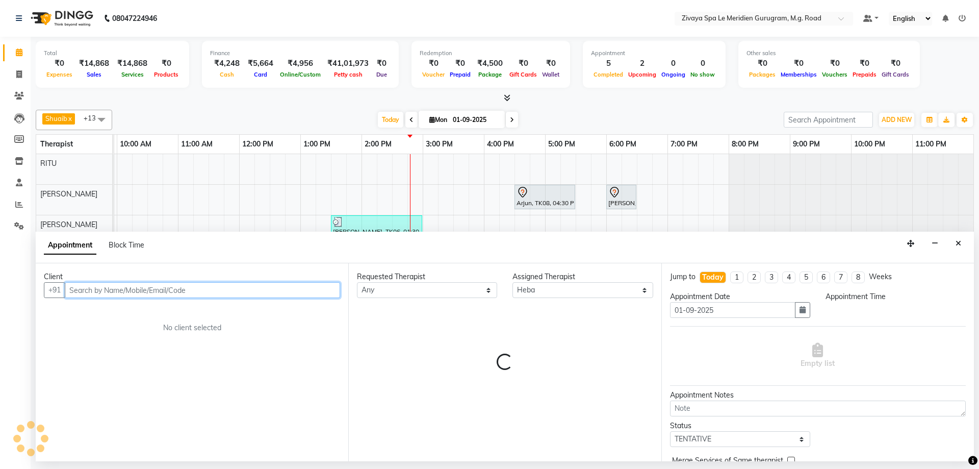
select select "1140"
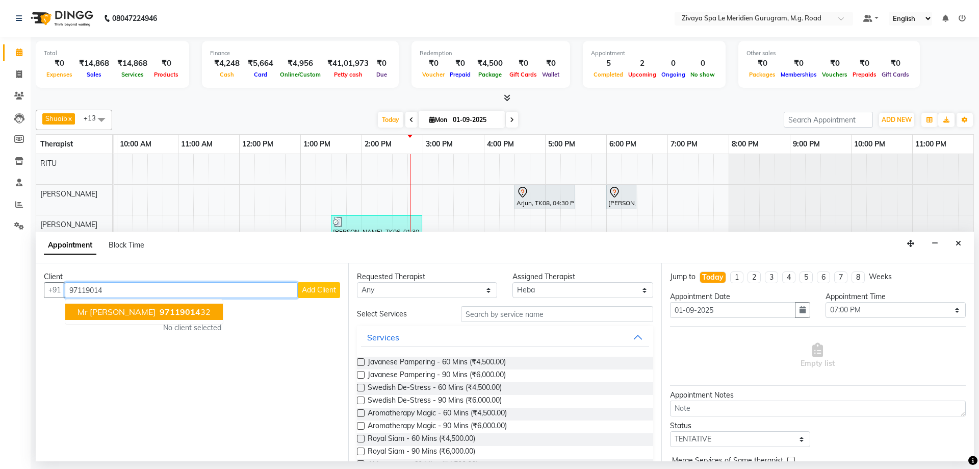
click at [145, 310] on button "Mr Manjeet Singh 97119014 32" at bounding box center [144, 311] width 158 height 16
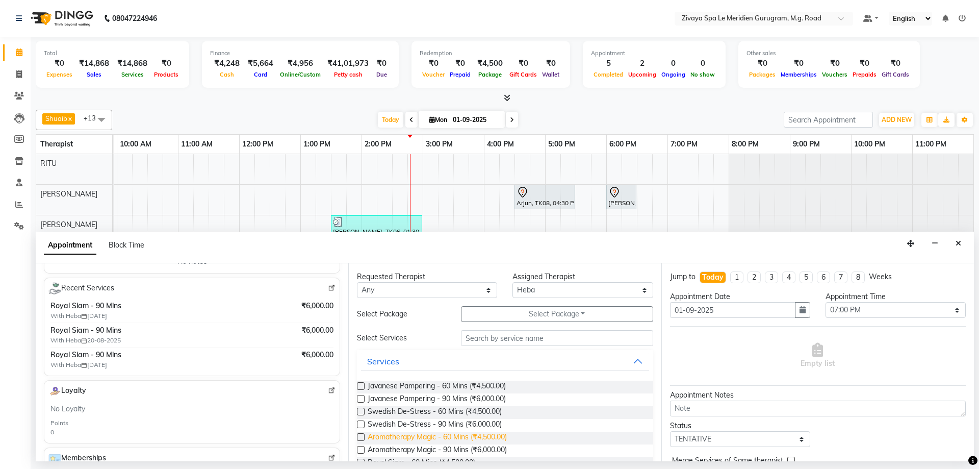
scroll to position [173, 0]
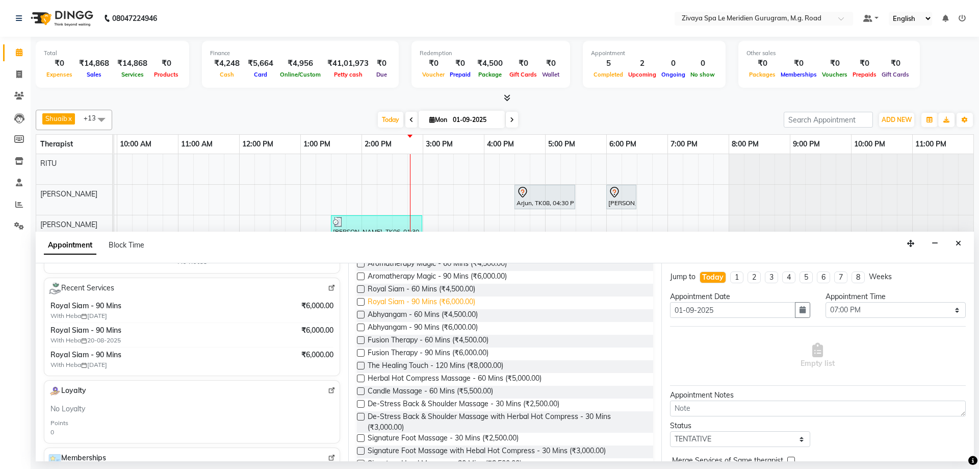
type input "9711901432"
click at [415, 304] on span "Royal Siam - 90 Mins (₹6,000.00)" at bounding box center [422, 302] width 108 height 13
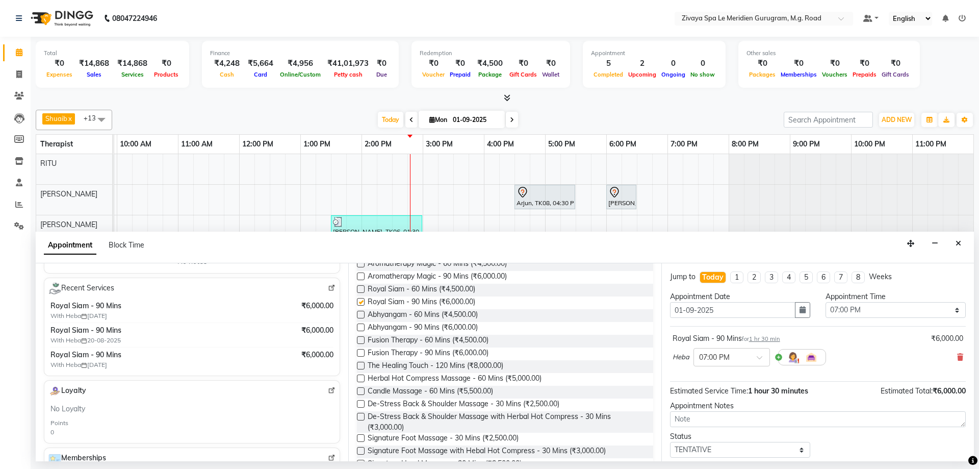
checkbox input "false"
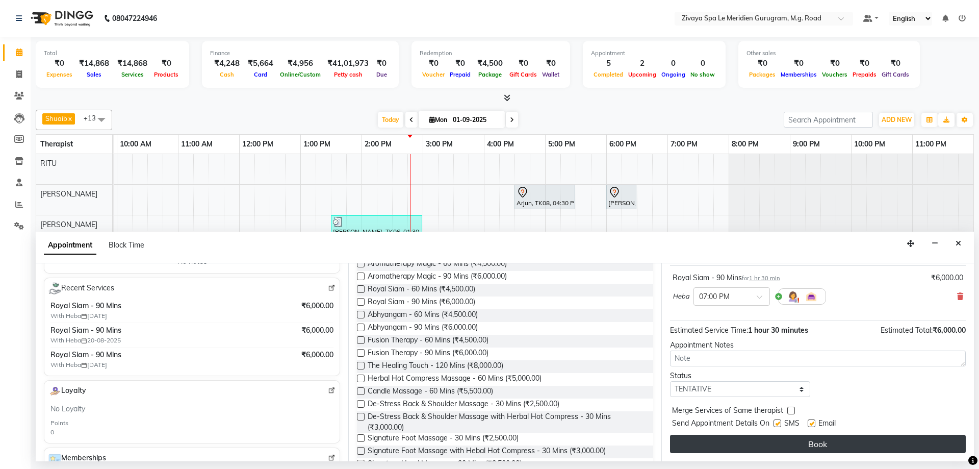
click at [802, 449] on button "Book" at bounding box center [818, 444] width 296 height 18
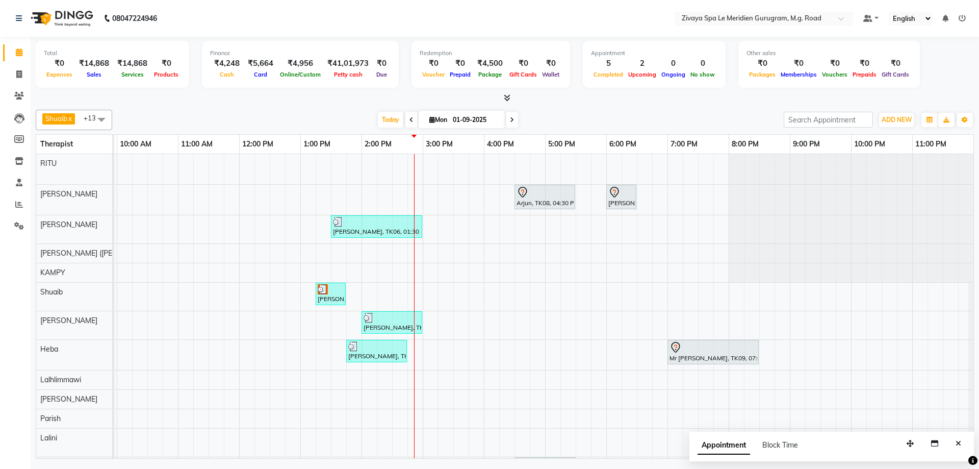
click at [950, 446] on div "Appointment Block Time" at bounding box center [832, 447] width 285 height 32
click at [964, 442] on button "Close" at bounding box center [958, 444] width 15 height 16
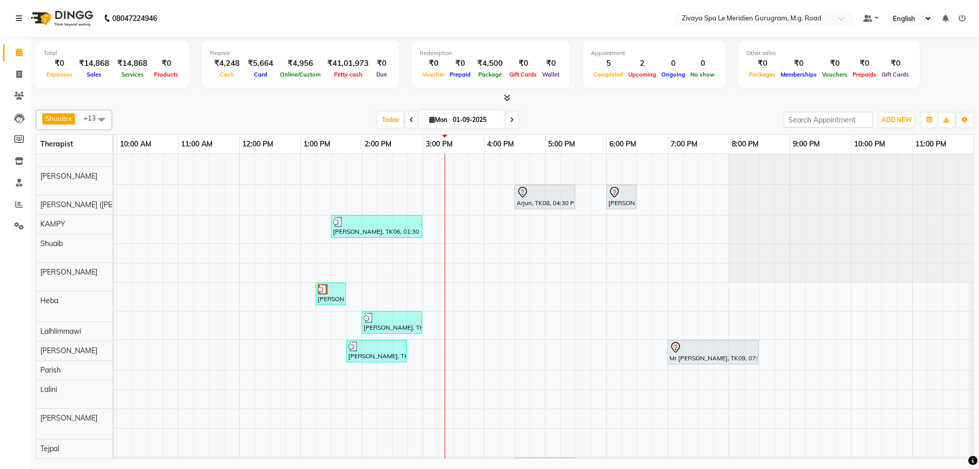
scroll to position [0, 0]
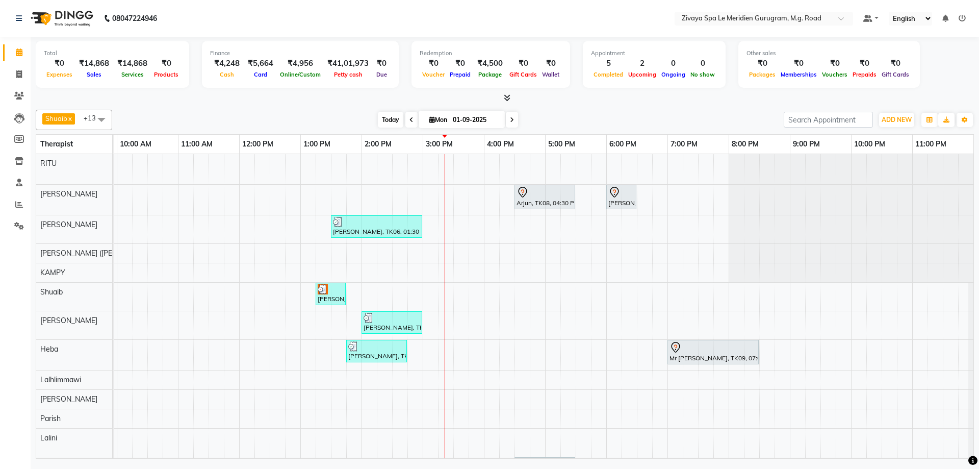
click at [386, 122] on span "Today" at bounding box center [391, 120] width 26 height 16
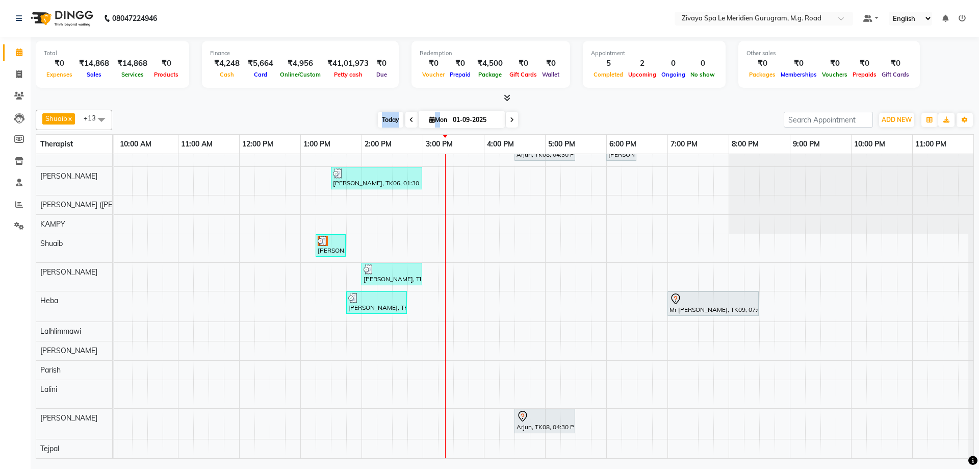
click at [381, 126] on span "Today" at bounding box center [391, 120] width 26 height 16
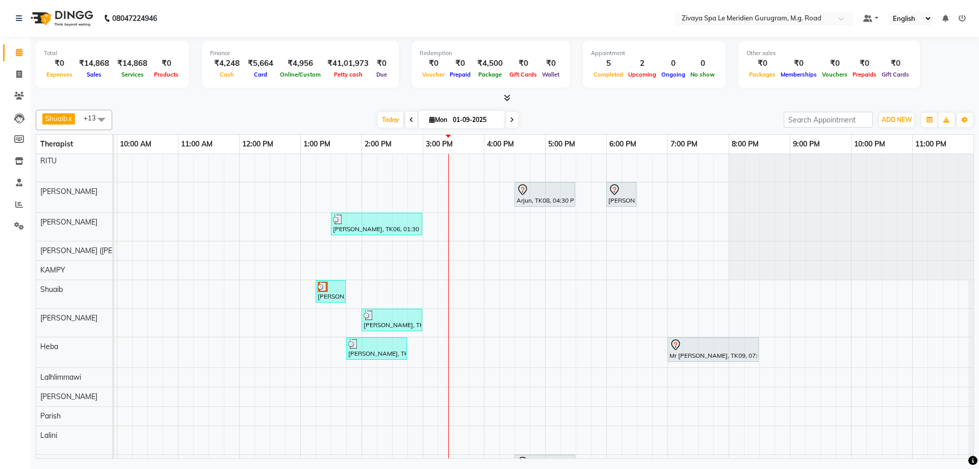
scroll to position [0, 0]
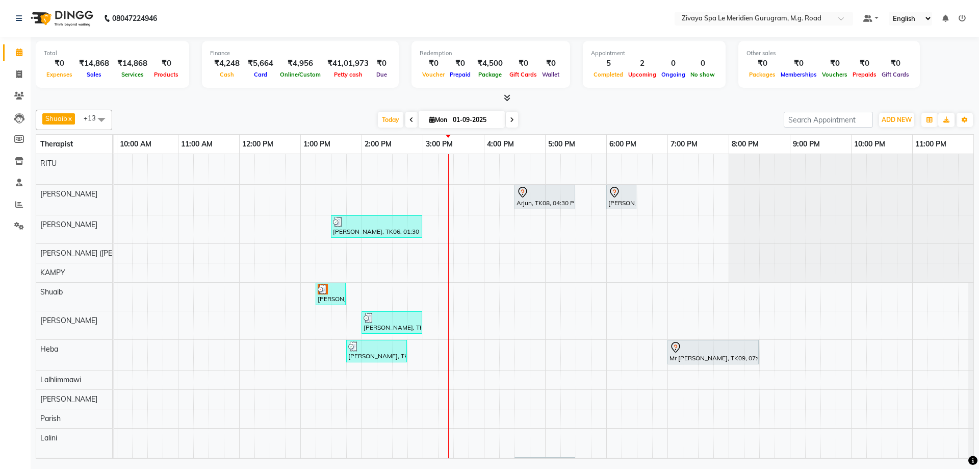
click at [407, 124] on span at bounding box center [411, 120] width 12 height 16
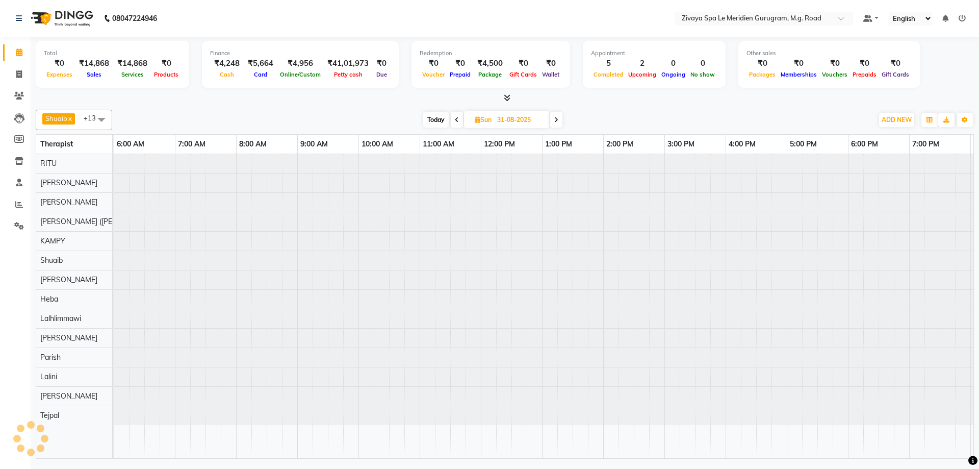
scroll to position [0, 609]
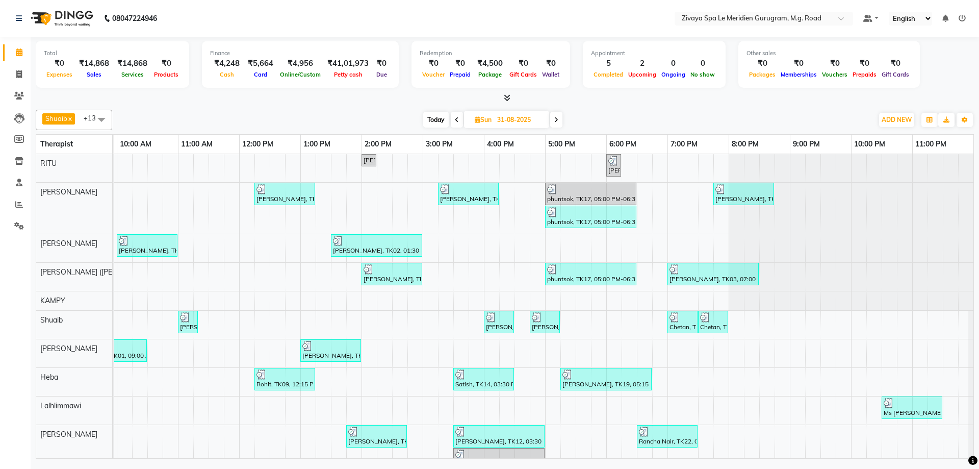
click at [556, 119] on icon at bounding box center [556, 120] width 4 height 6
type input "01-09-2025"
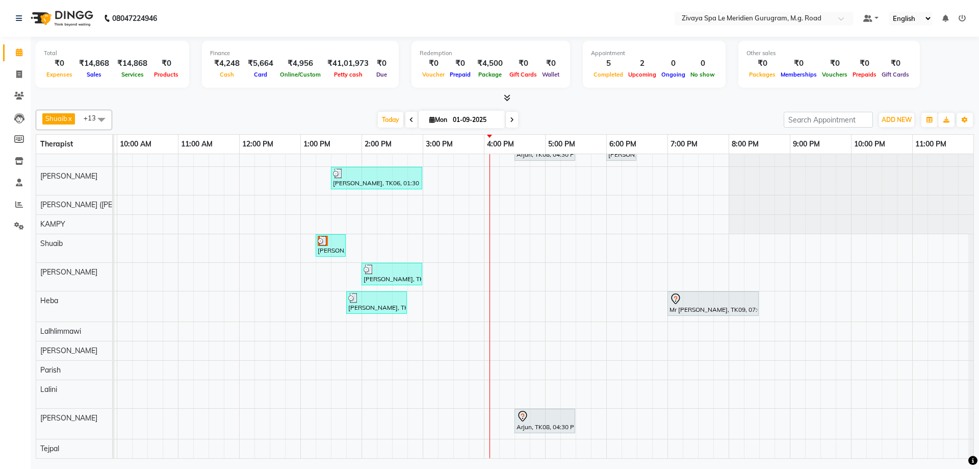
scroll to position [0, 0]
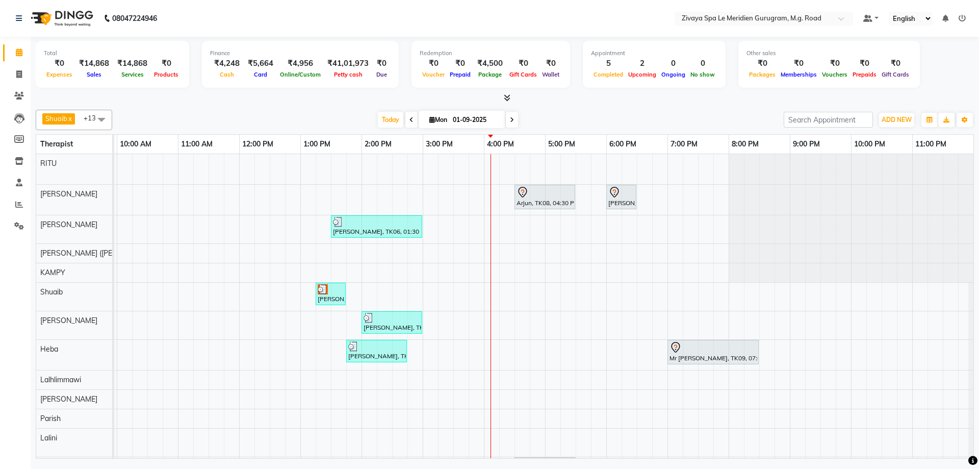
click at [596, 94] on div at bounding box center [505, 98] width 938 height 11
click at [955, 81] on div "Total ₹0 Expenses ₹14,868 Sales ₹14,868 Services ₹0 Products Finance ₹4,248 Cas…" at bounding box center [505, 66] width 938 height 50
click at [572, 111] on div "Shuaib x Sonia N Marak x Tejpal x Tolibo Ayemi x Ching Huishunao x Genevi Vanla…" at bounding box center [505, 120] width 938 height 20
click at [17, 186] on icon at bounding box center [19, 183] width 7 height 8
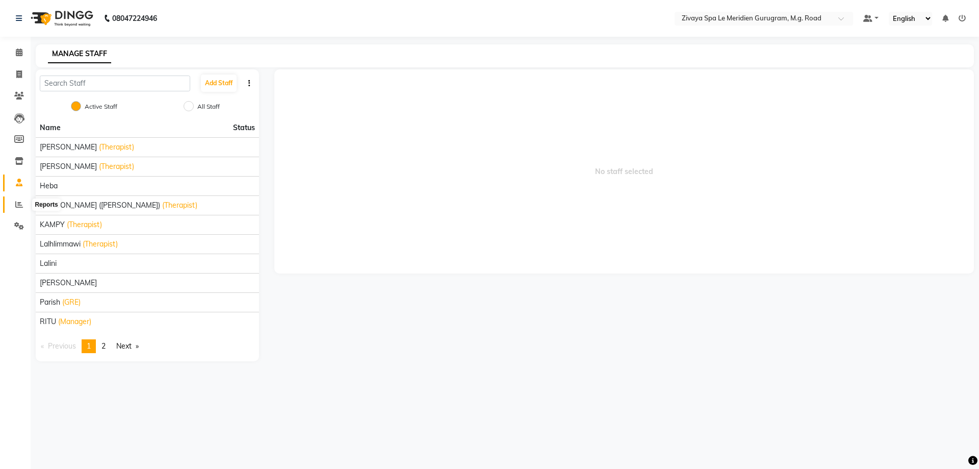
click at [15, 202] on span at bounding box center [19, 205] width 18 height 12
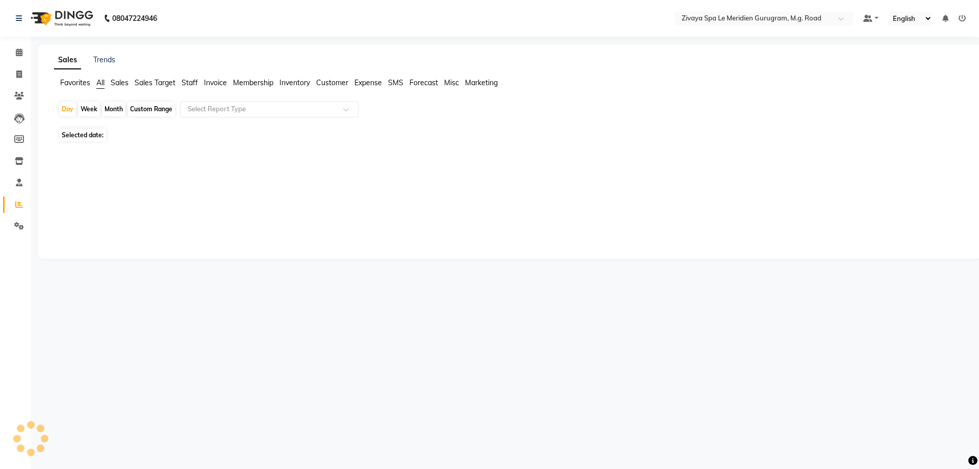
click at [184, 81] on span "Staff" at bounding box center [190, 82] width 16 height 9
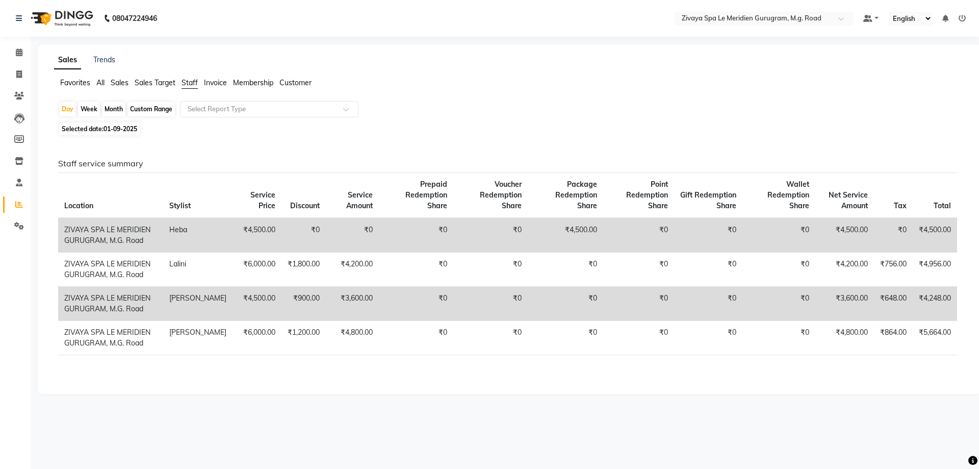
click at [82, 124] on span "Selected date: 01-09-2025" at bounding box center [99, 128] width 81 height 13
select select "9"
select select "2025"
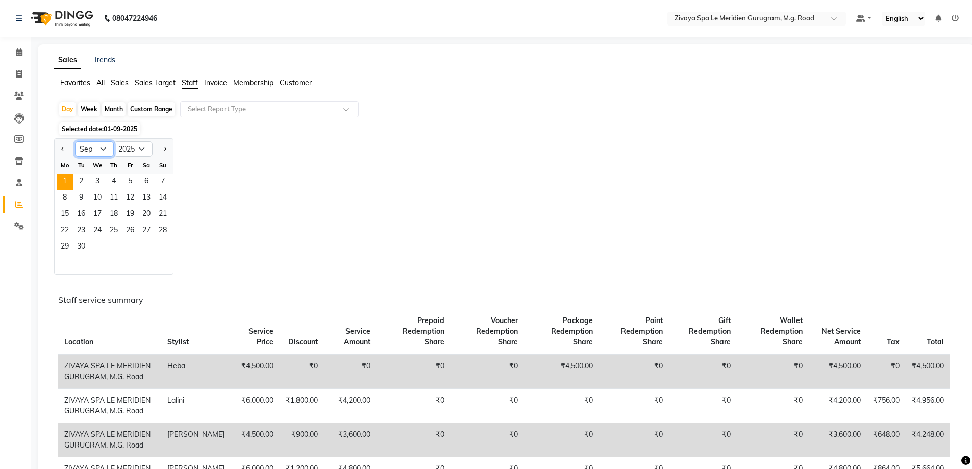
click at [104, 153] on select "Jan Feb Mar Apr May Jun Jul Aug Sep Oct Nov Dec" at bounding box center [94, 148] width 39 height 15
select select "8"
click at [75, 141] on select "Jan Feb Mar Apr May Jun Jul Aug Sep Oct Nov Dec" at bounding box center [94, 148] width 39 height 15
click at [113, 105] on div "Month" at bounding box center [113, 109] width 23 height 14
select select "9"
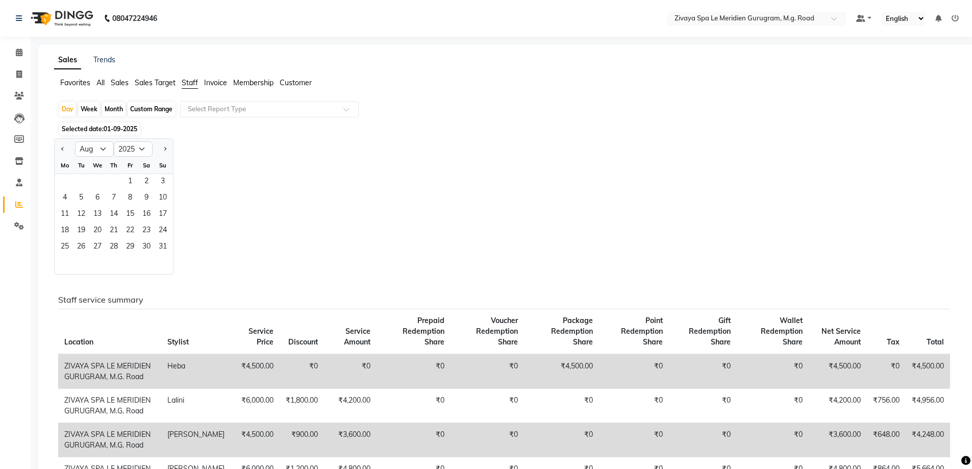
select select "2025"
click at [101, 152] on select "Jan Feb Mar Apr May Jun Jul Aug Sep Oct Nov Dec" at bounding box center [94, 148] width 39 height 15
select select "8"
click at [75, 141] on select "Jan Feb Mar Apr May Jun Jul Aug Sep Oct Nov Dec" at bounding box center [94, 148] width 39 height 15
click at [305, 112] on input "text" at bounding box center [259, 109] width 147 height 10
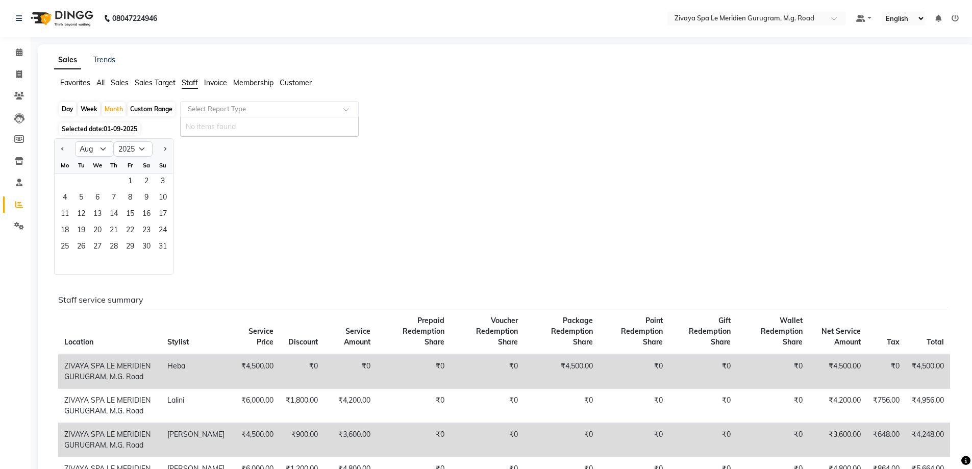
click at [271, 111] on input "text" at bounding box center [259, 109] width 147 height 10
click at [350, 108] on span at bounding box center [349, 112] width 13 height 10
click at [183, 84] on span "Staff" at bounding box center [190, 82] width 16 height 9
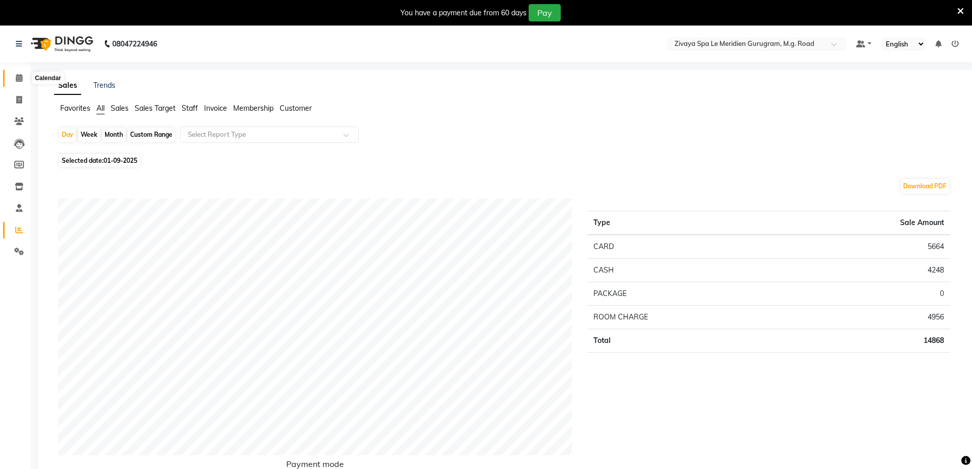
click at [22, 81] on icon at bounding box center [19, 78] width 7 height 8
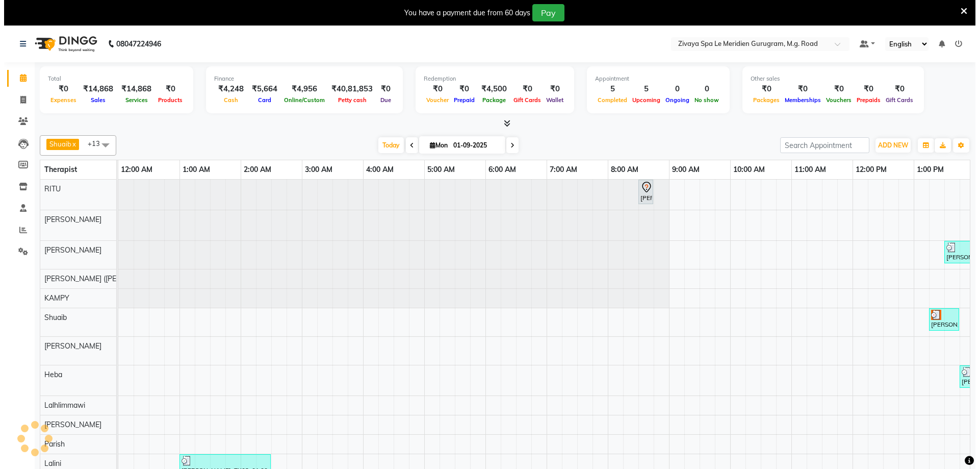
scroll to position [0, 368]
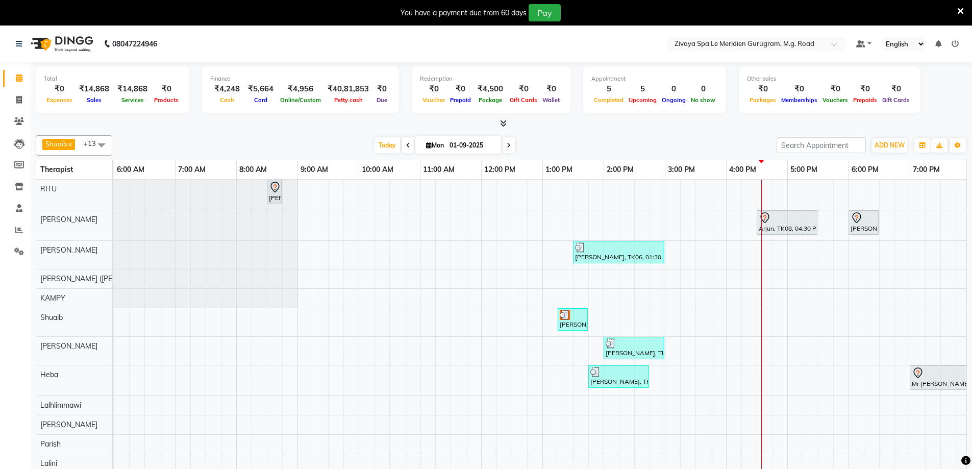
click at [780, 220] on div at bounding box center [786, 218] width 57 height 12
click at [799, 248] on span "Open Details" at bounding box center [819, 250] width 41 height 11
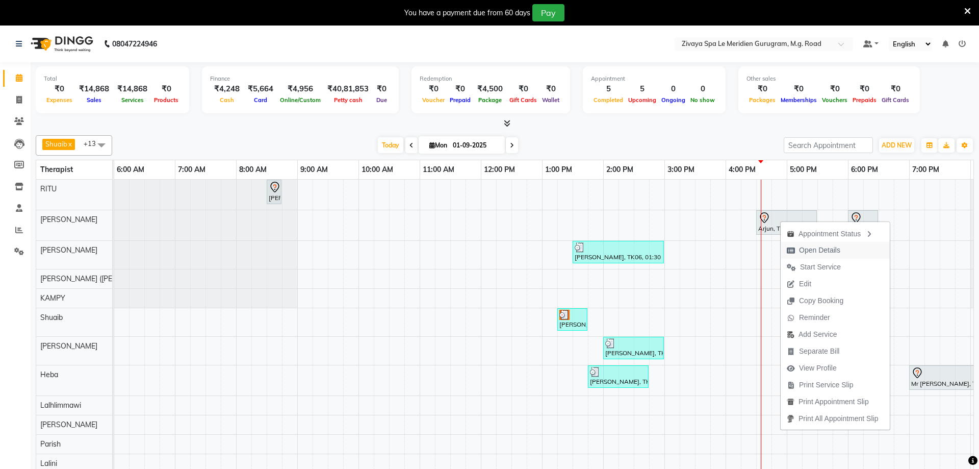
select select "7"
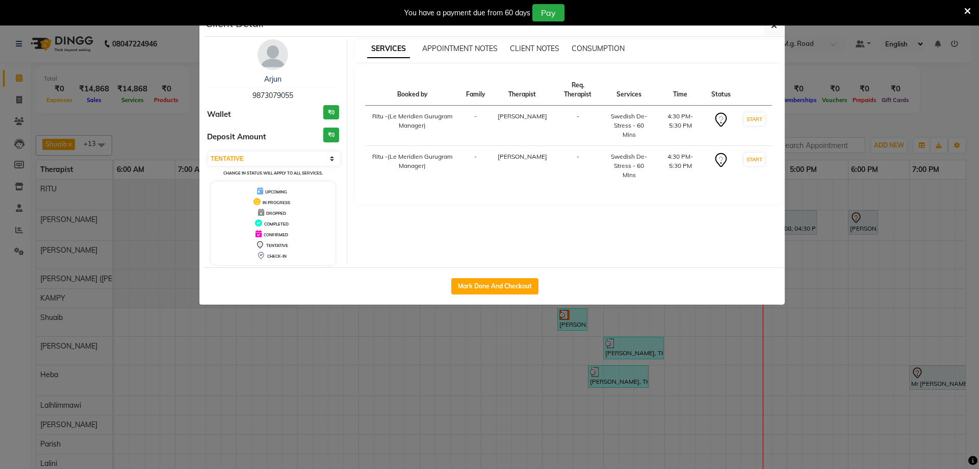
click at [967, 10] on icon at bounding box center [967, 11] width 7 height 9
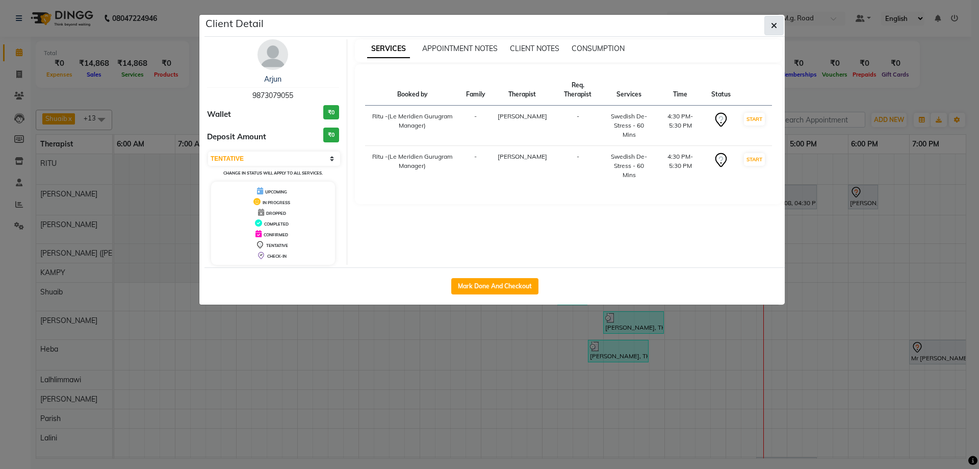
click at [769, 28] on button "button" at bounding box center [773, 25] width 19 height 19
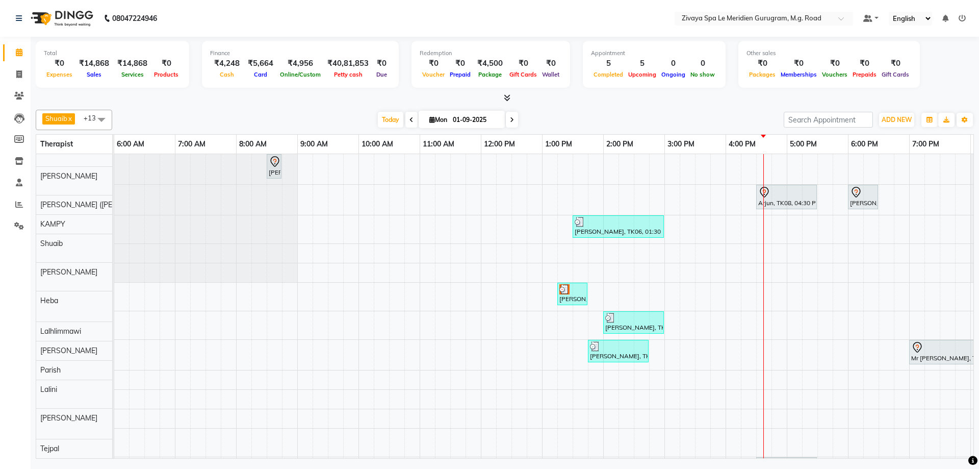
scroll to position [0, 0]
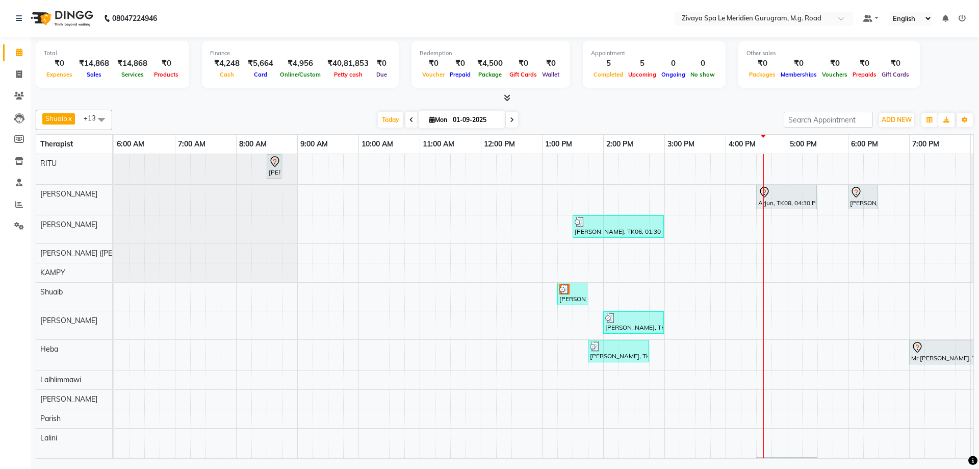
click at [786, 207] on div "Arjun, TK08, 04:30 PM-05:30 PM, Swedish De-Stress - 60 Mins" at bounding box center [786, 196] width 59 height 21
click at [812, 252] on span "Start Service" at bounding box center [826, 253] width 41 height 11
click at [864, 198] on div "[PERSON_NAME], TK03, 06:00 PM-06:30 PM, Signature Foot Massage - 30 Mins" at bounding box center [863, 196] width 28 height 21
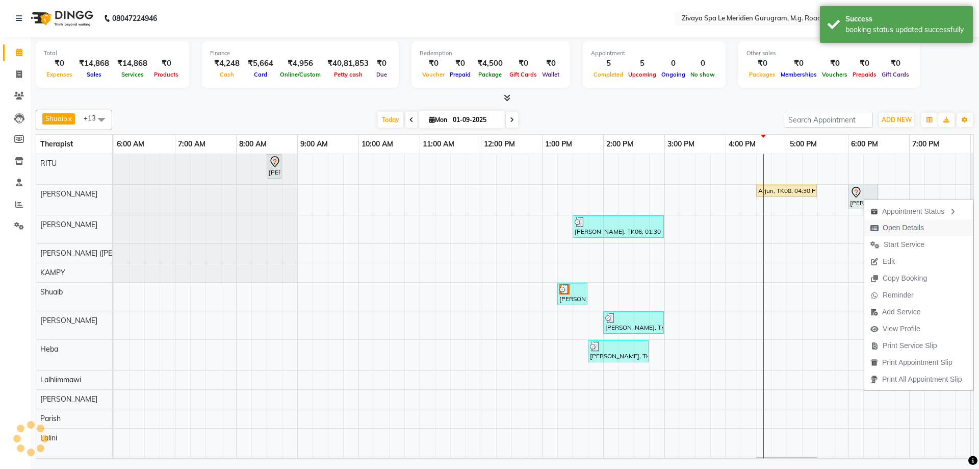
click at [885, 224] on span "Open Details" at bounding box center [903, 227] width 41 height 11
select select "7"
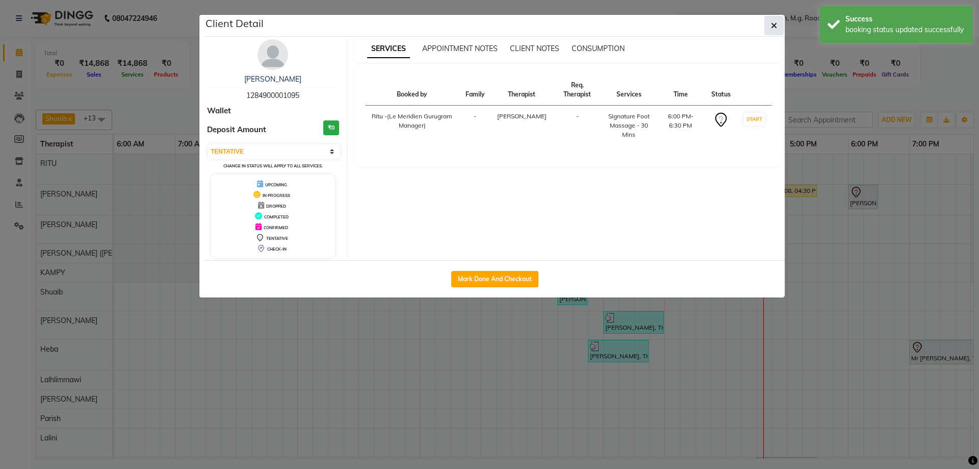
click at [770, 28] on button "button" at bounding box center [773, 25] width 19 height 19
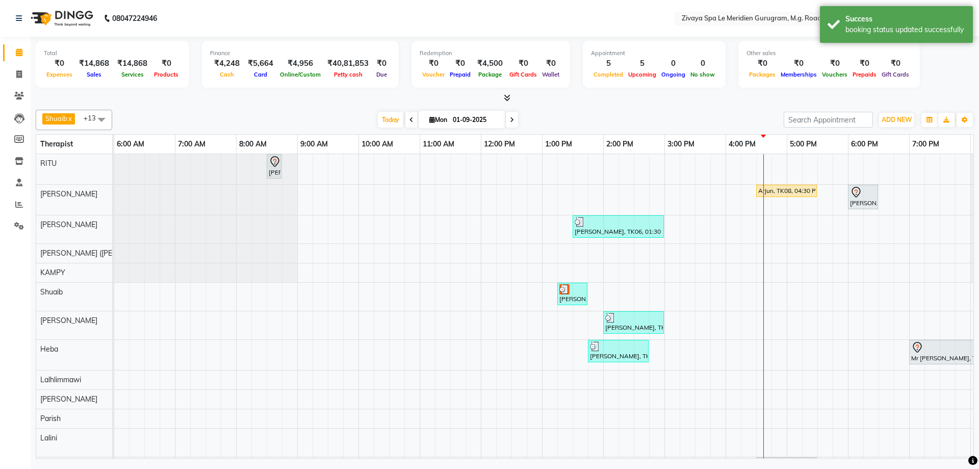
scroll to position [56, 0]
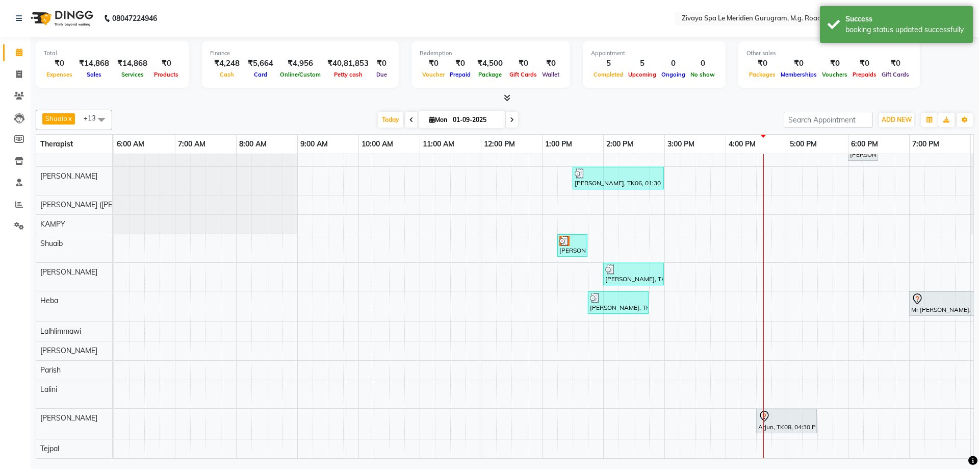
click at [786, 418] on div "Arjun, TK08, 04:30 PM-05:30 PM, Swedish De-Stress - 60 Mins" at bounding box center [786, 420] width 59 height 21
click at [823, 267] on span "Start Service" at bounding box center [826, 271] width 41 height 11
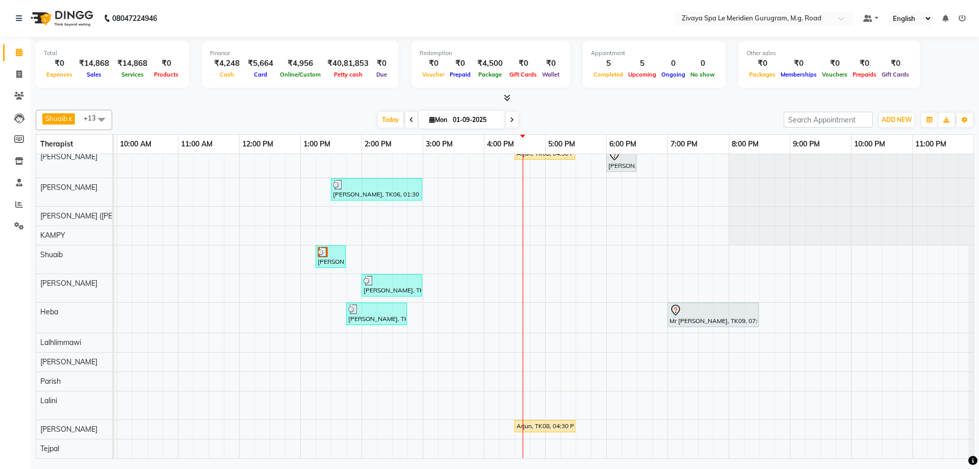
scroll to position [0, 0]
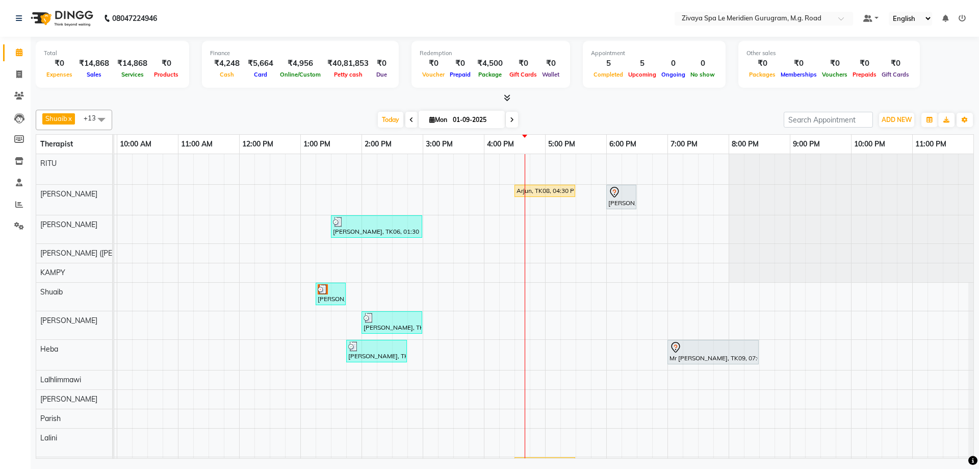
click at [445, 294] on div "[PERSON_NAME], TK01, 08:30 AM-08:45 AM, Swedish De-Stress - 60 Mins Arjun, TK08…" at bounding box center [239, 324] width 1469 height 341
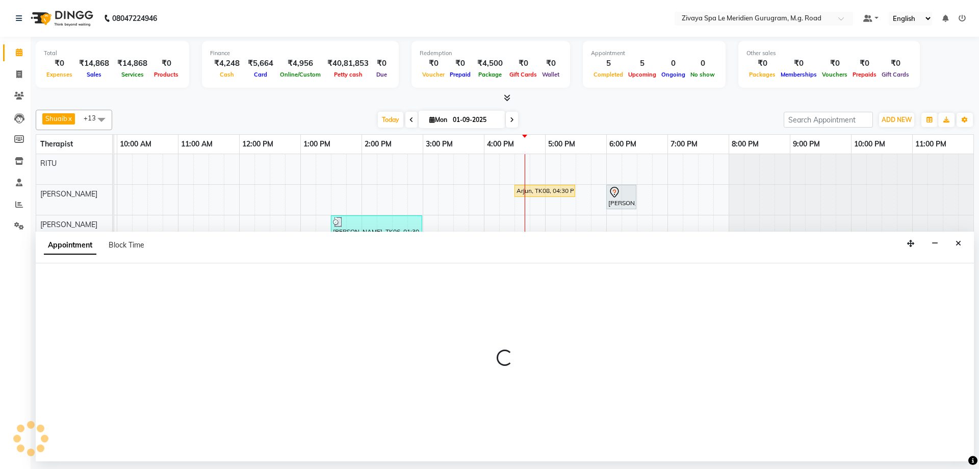
select select "52628"
select select "tentative"
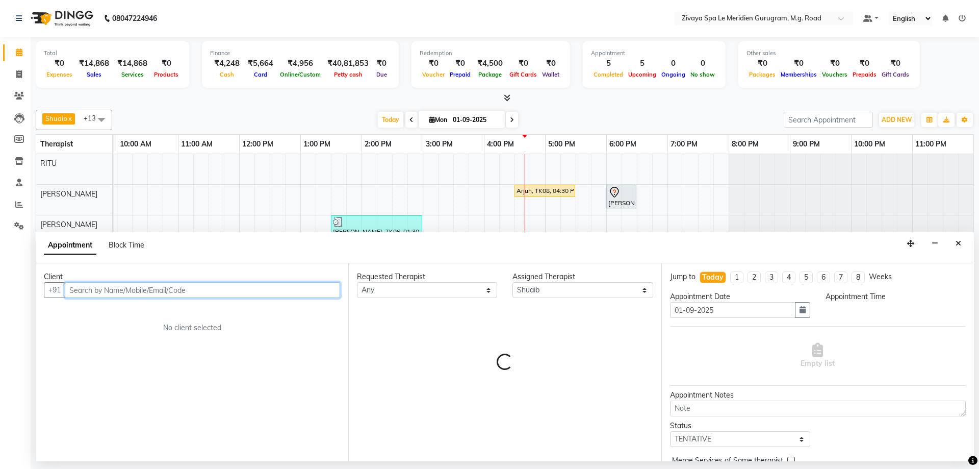
select select "915"
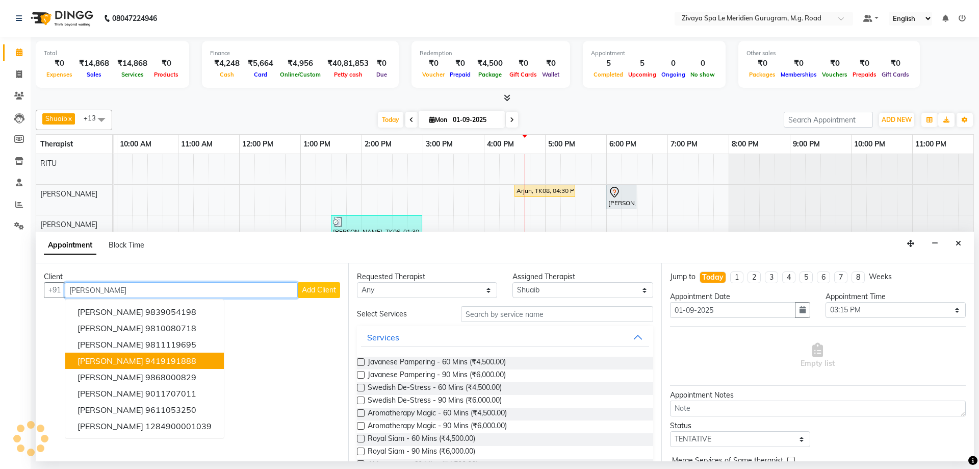
type input "[PERSON_NAME]"
click at [330, 294] on button "Add Client" at bounding box center [319, 290] width 42 height 16
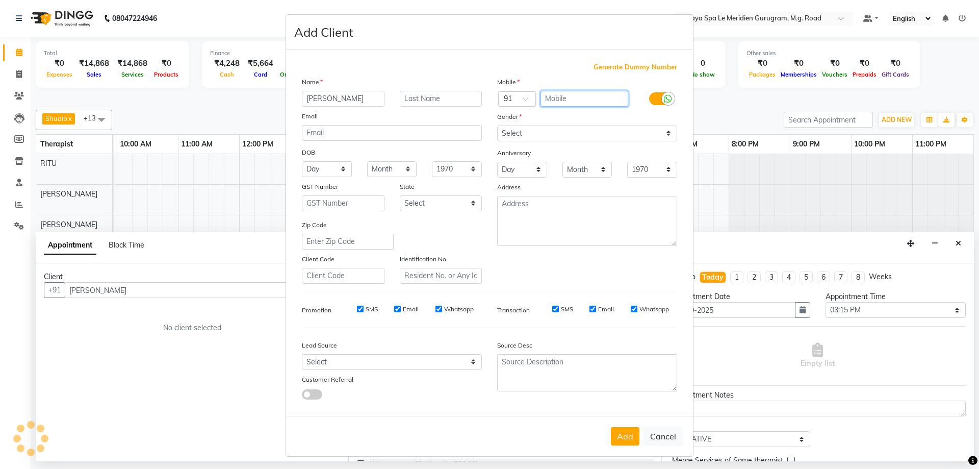
click at [569, 100] on input "text" at bounding box center [585, 99] width 88 height 16
click at [624, 64] on span "Generate Dummy Number" at bounding box center [636, 67] width 84 height 10
click at [584, 138] on select "Select [DEMOGRAPHIC_DATA] [DEMOGRAPHIC_DATA] Other Prefer Not To Say" at bounding box center [587, 133] width 180 height 16
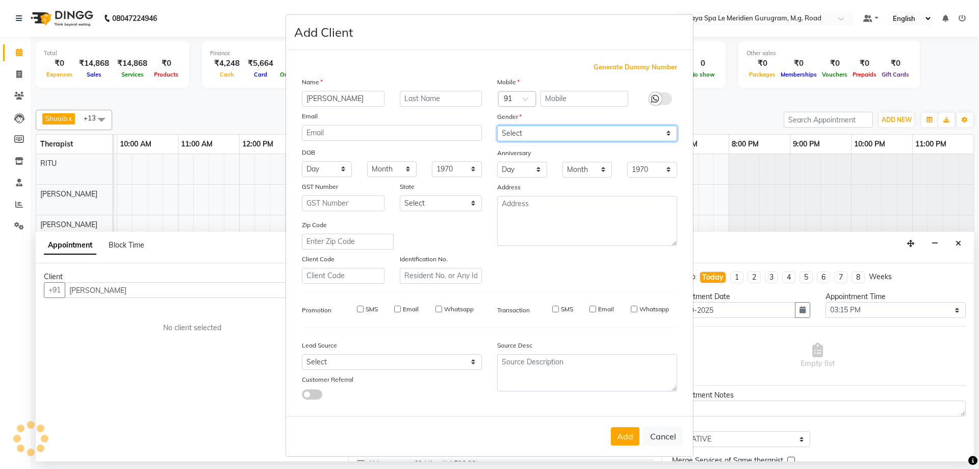
type input "1284900001097"
checkbox input "false"
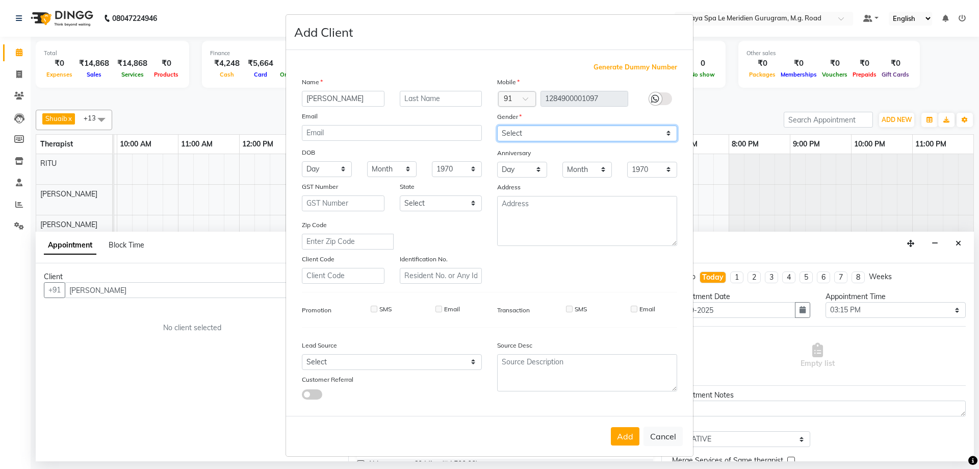
select select "[DEMOGRAPHIC_DATA]"
click at [497, 125] on select "Select [DEMOGRAPHIC_DATA] [DEMOGRAPHIC_DATA] Other Prefer Not To Say" at bounding box center [587, 133] width 180 height 16
click at [619, 439] on button "Add" at bounding box center [625, 436] width 29 height 18
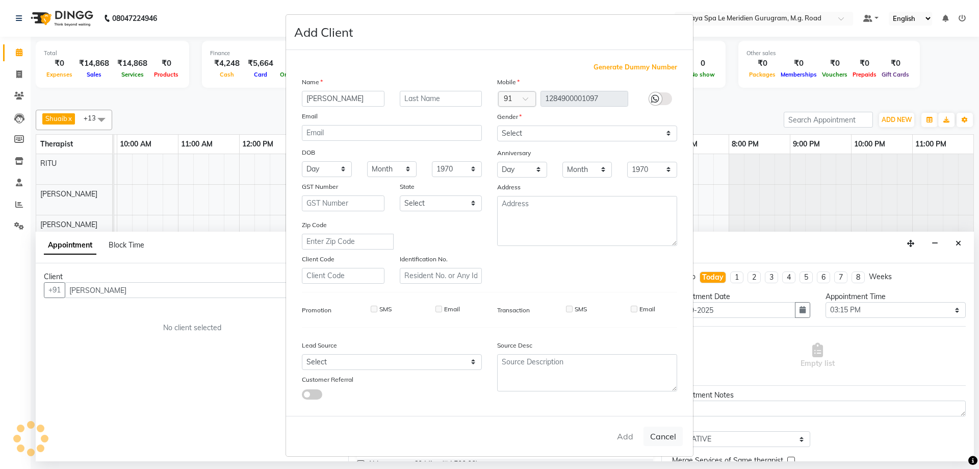
type input "1284900001097"
select select
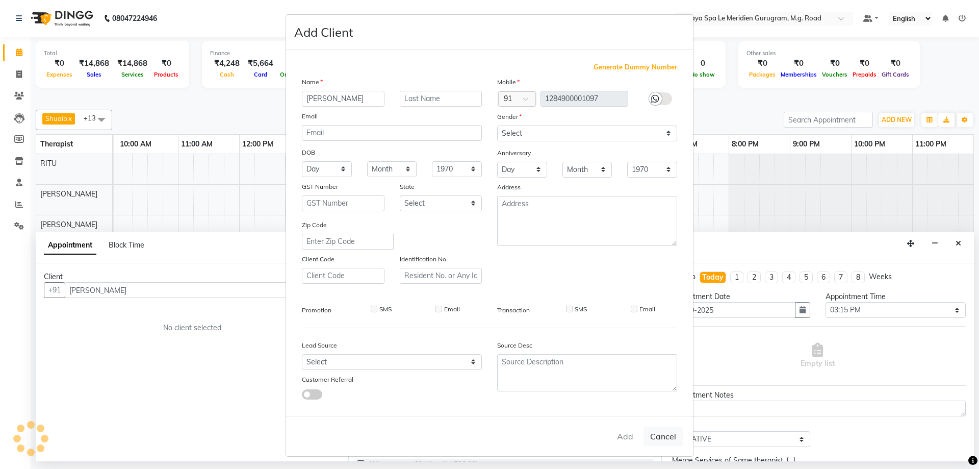
select select
checkbox input "false"
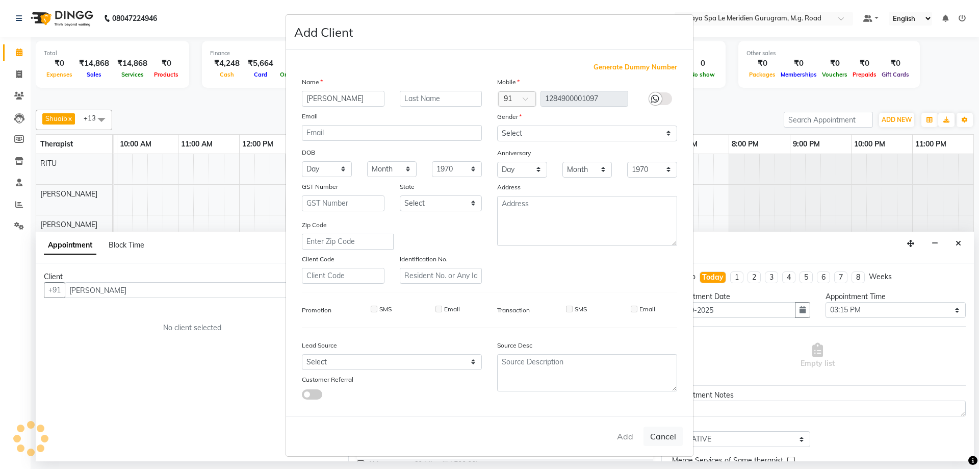
checkbox input "false"
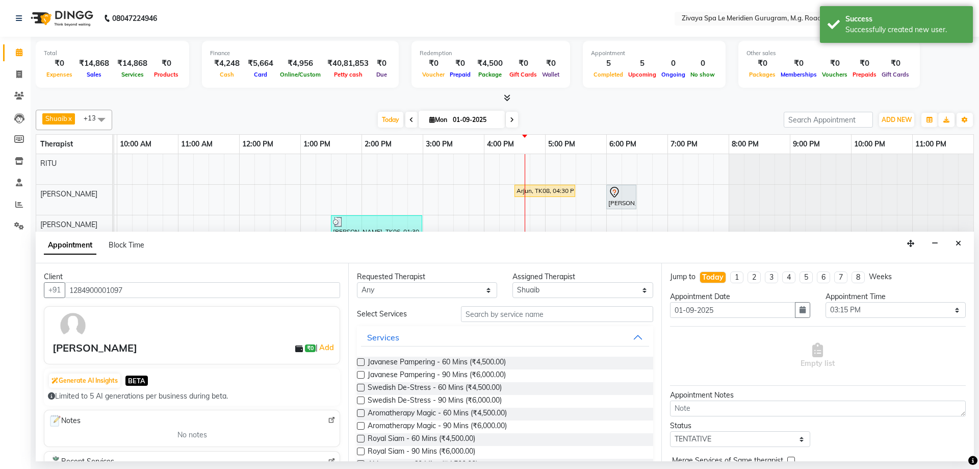
click at [442, 336] on button "Services" at bounding box center [505, 337] width 288 height 18
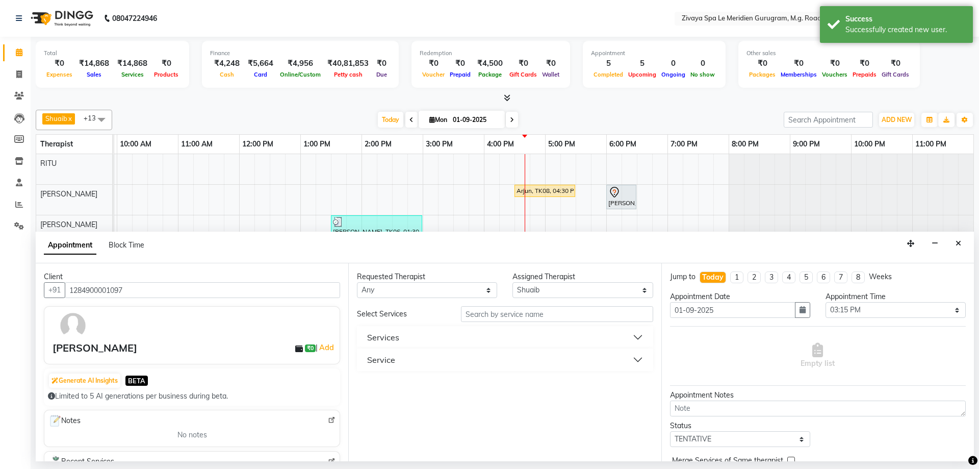
click at [426, 368] on button "Service" at bounding box center [505, 359] width 288 height 18
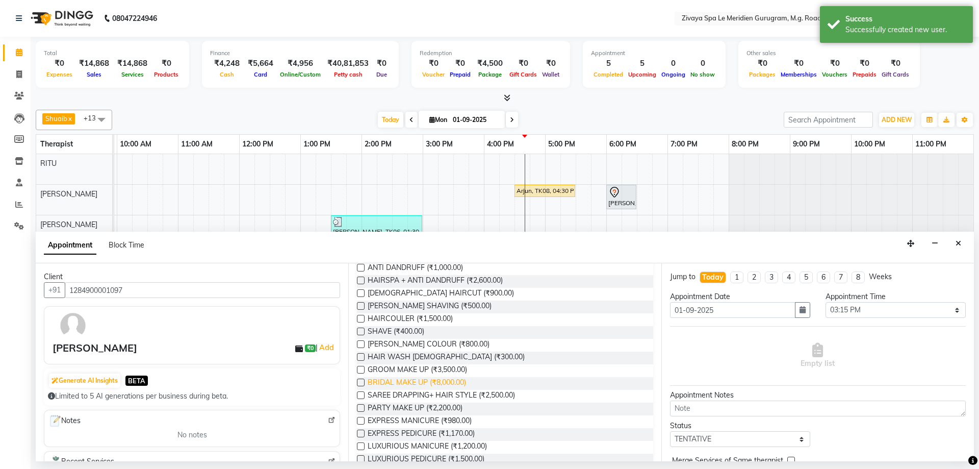
scroll to position [520, 0]
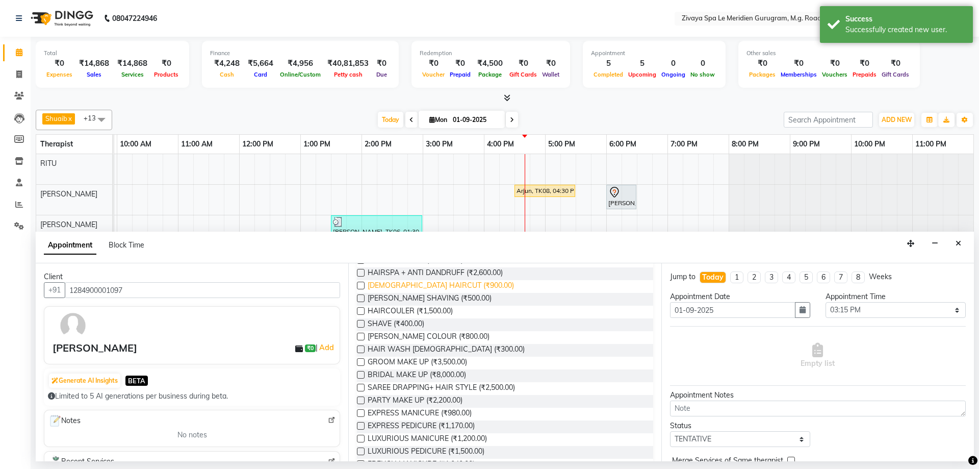
click at [402, 289] on span "[DEMOGRAPHIC_DATA] HAIRCUT (₹900.00)" at bounding box center [441, 286] width 146 height 13
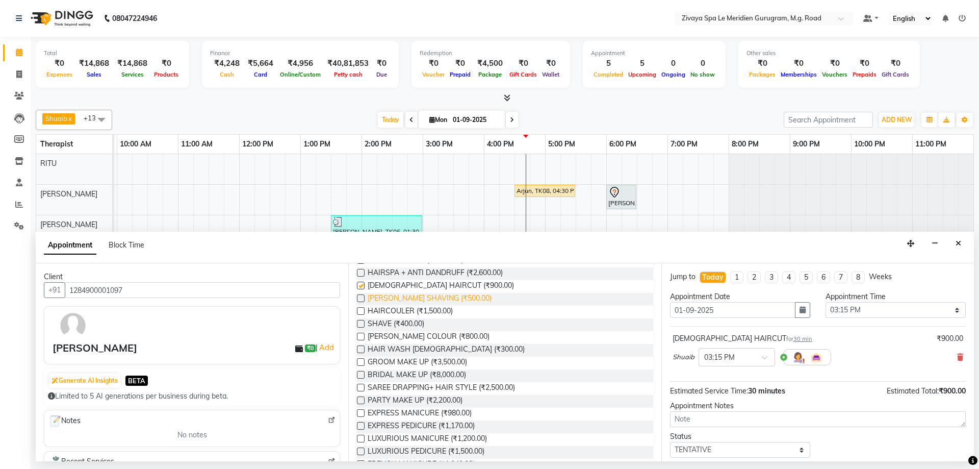
checkbox input "false"
click at [405, 322] on span "SHAVE (₹400.00)" at bounding box center [396, 324] width 57 height 13
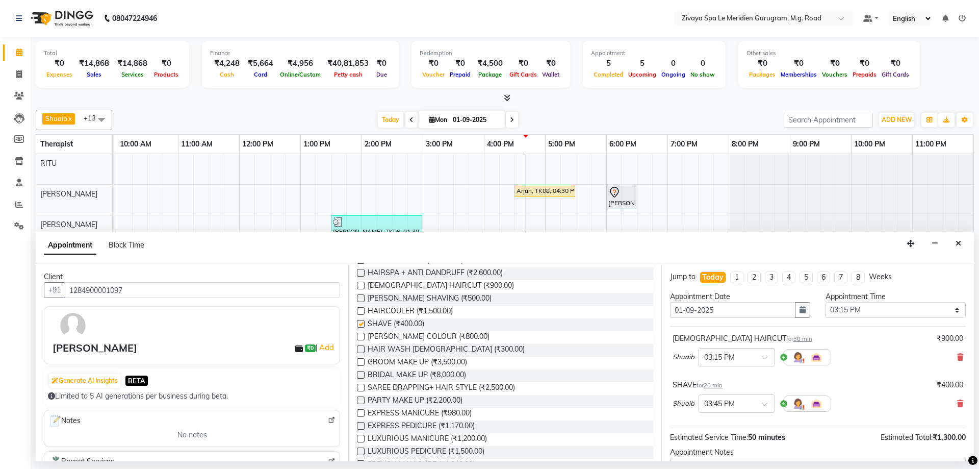
checkbox input "false"
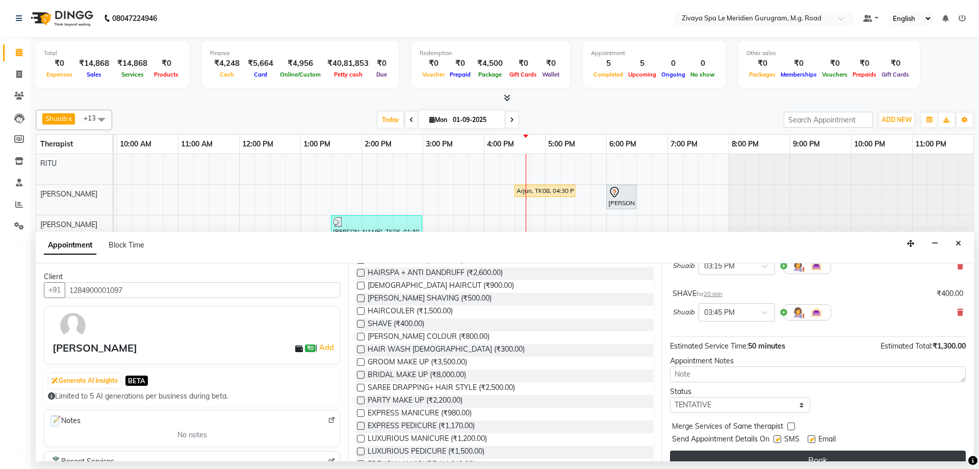
scroll to position [107, 0]
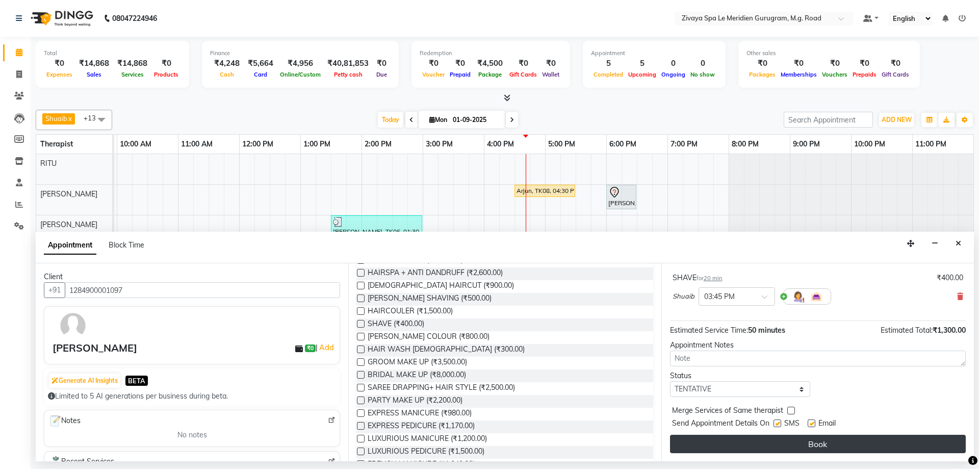
click at [825, 448] on button "Book" at bounding box center [818, 444] width 296 height 18
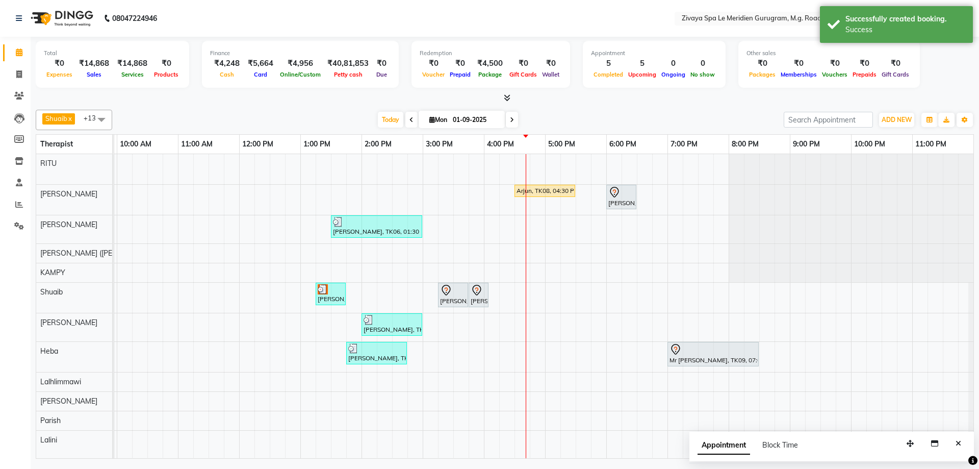
click at [451, 297] on div "[PERSON_NAME], TK10, 03:15 PM-03:45 PM, [DEMOGRAPHIC_DATA] HAIRCUT" at bounding box center [453, 294] width 28 height 21
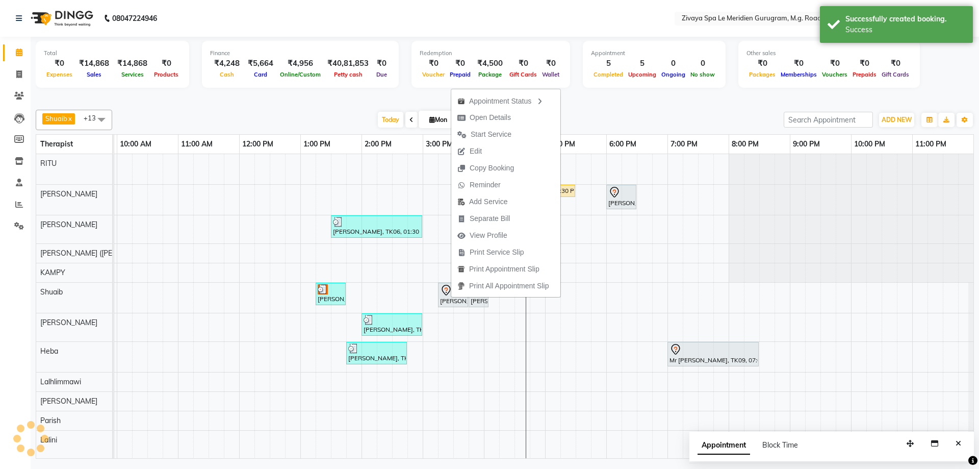
click at [583, 36] on nav "08047224946 Select Location × Zivaya Spa Le Meridien Gurugram, M.g. Road Defaul…" at bounding box center [489, 18] width 979 height 37
